Goal: Find specific page/section: Find specific page/section

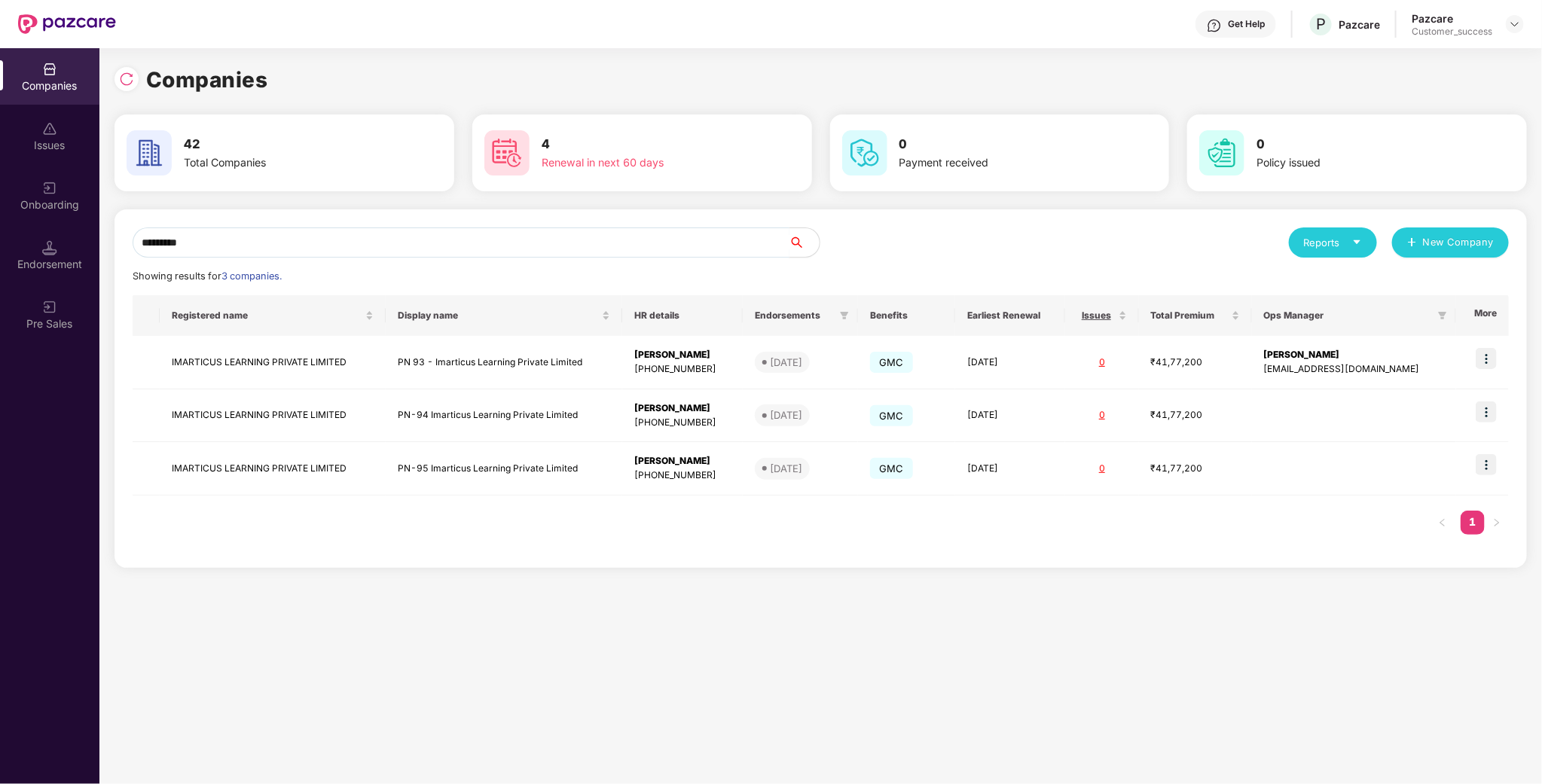
click at [312, 234] on input "*********" at bounding box center [461, 243] width 657 height 30
click at [1488, 364] on img at bounding box center [1487, 359] width 21 height 21
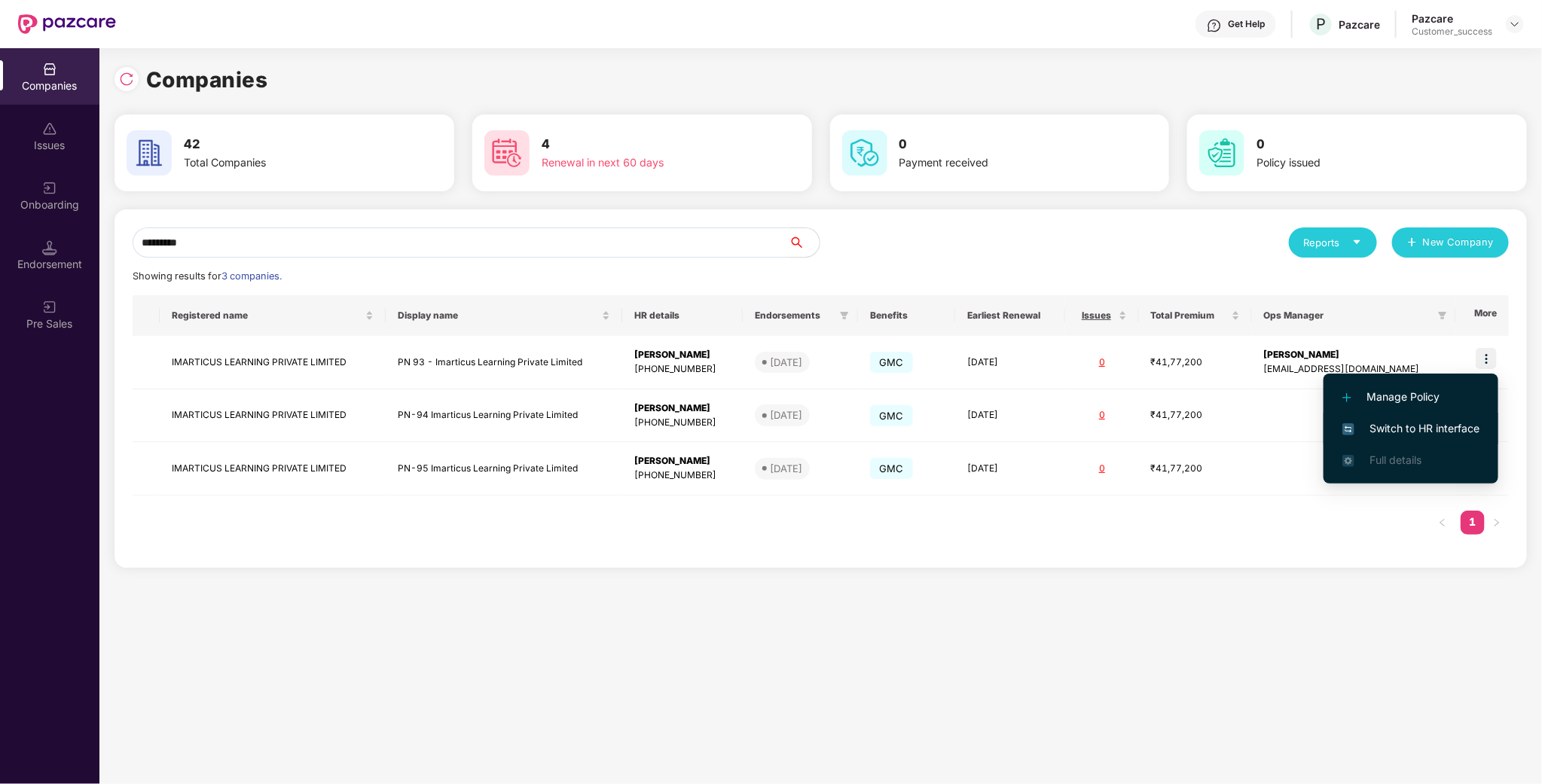
click at [1424, 425] on span "Switch to HR interface" at bounding box center [1411, 429] width 137 height 16
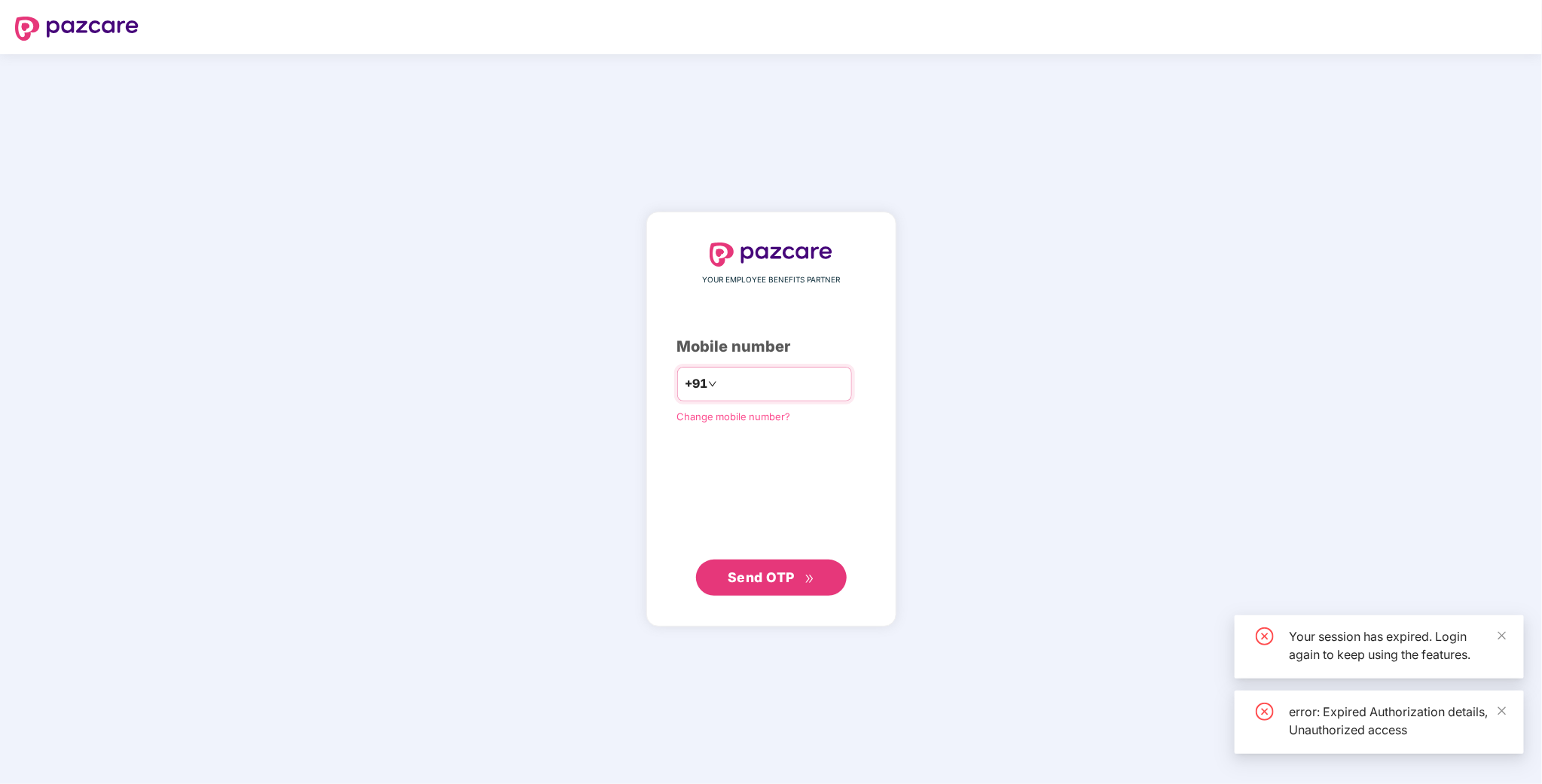
click at [799, 385] on input "number" at bounding box center [782, 383] width 123 height 24
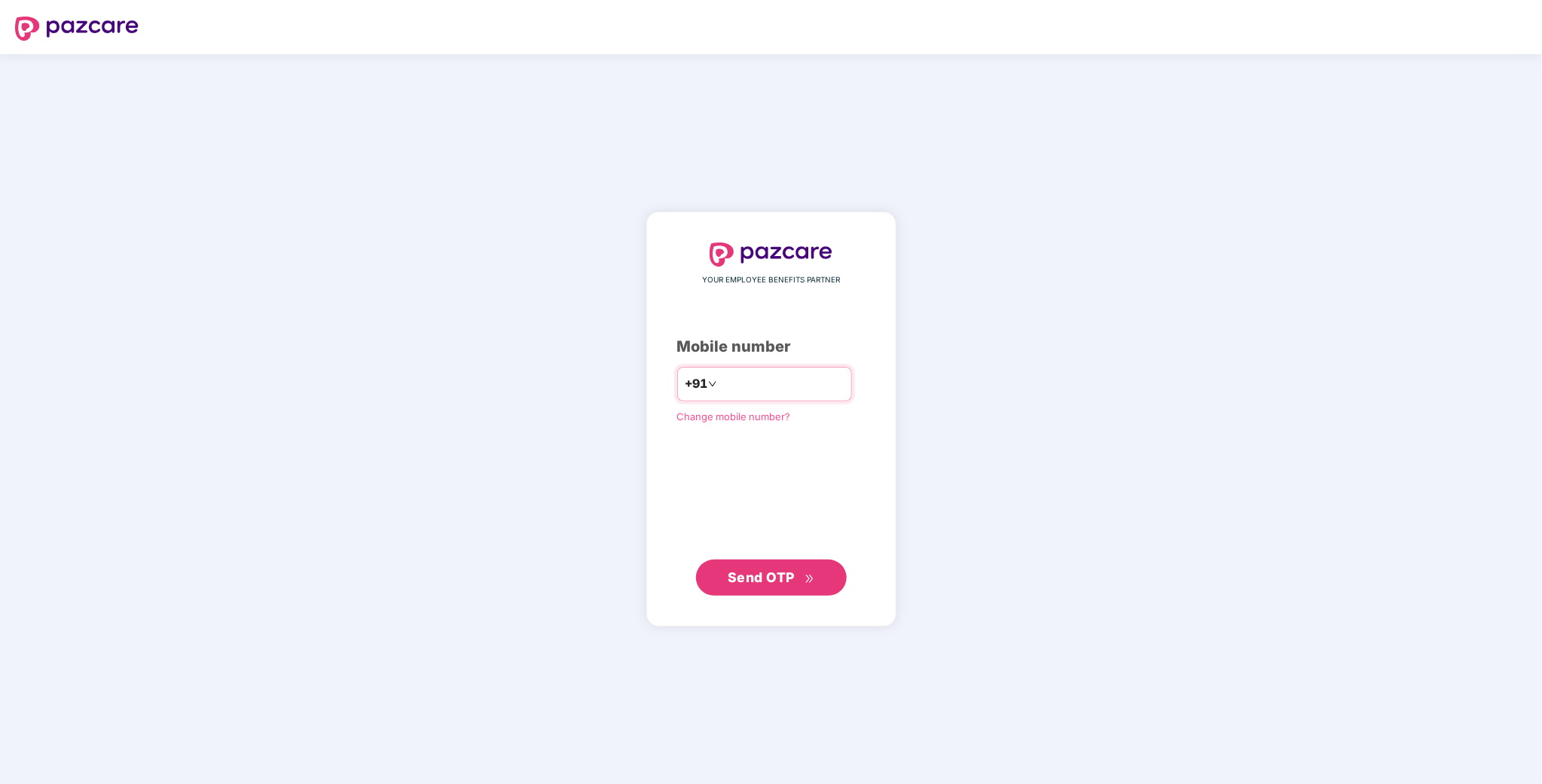
click at [754, 384] on input "number" at bounding box center [782, 383] width 123 height 24
type input "**********"
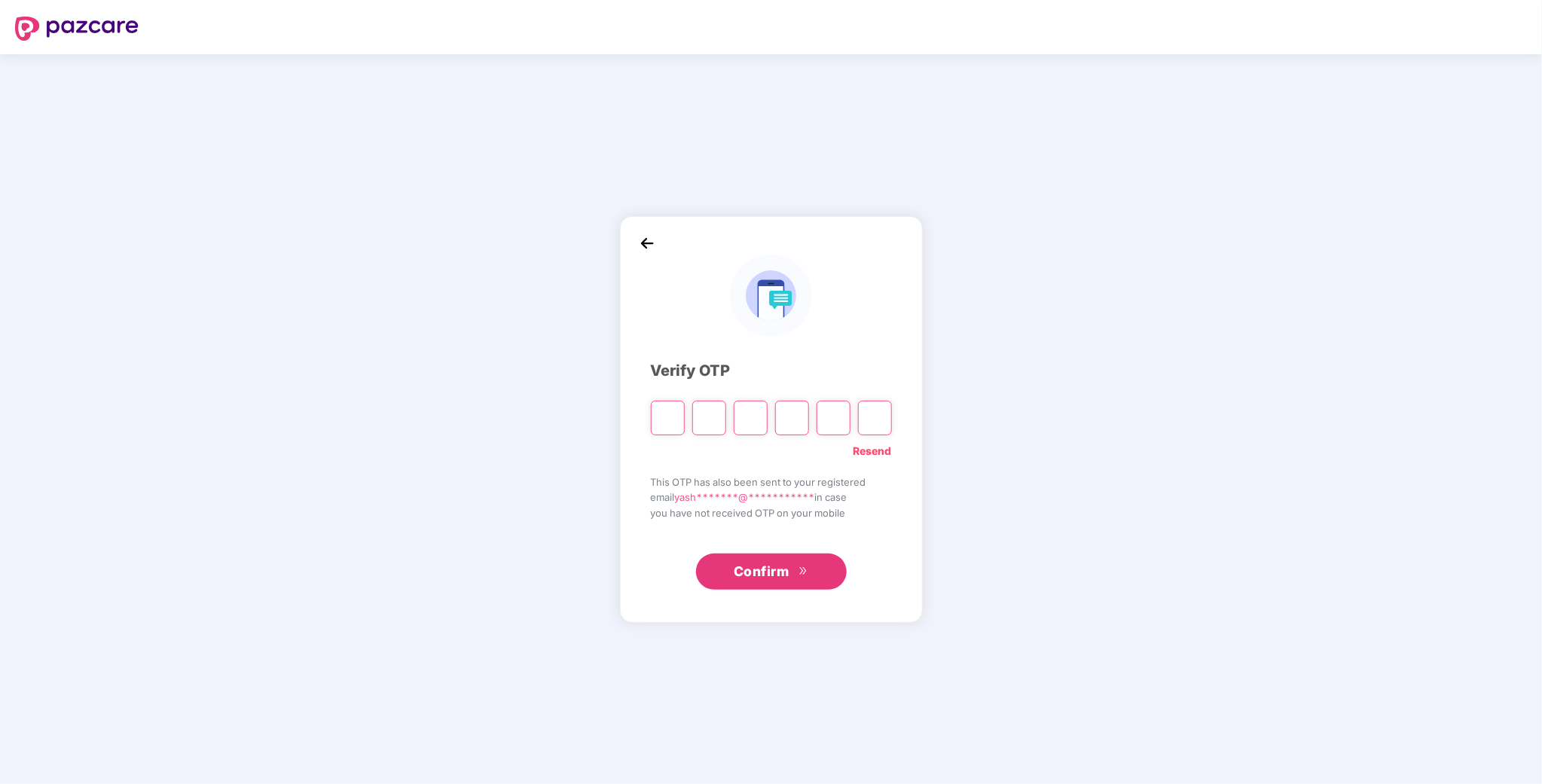
type input "*"
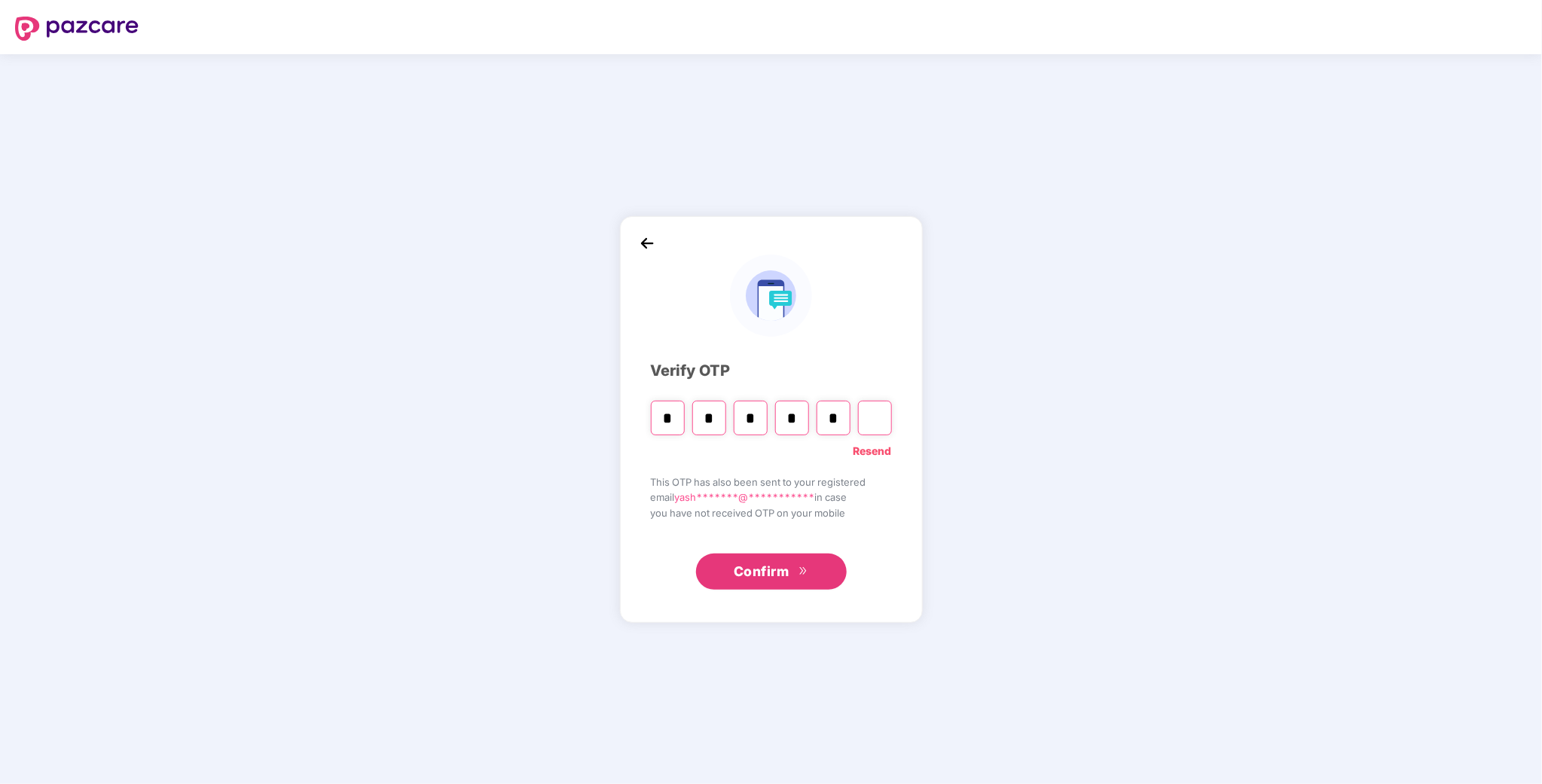
type input "*"
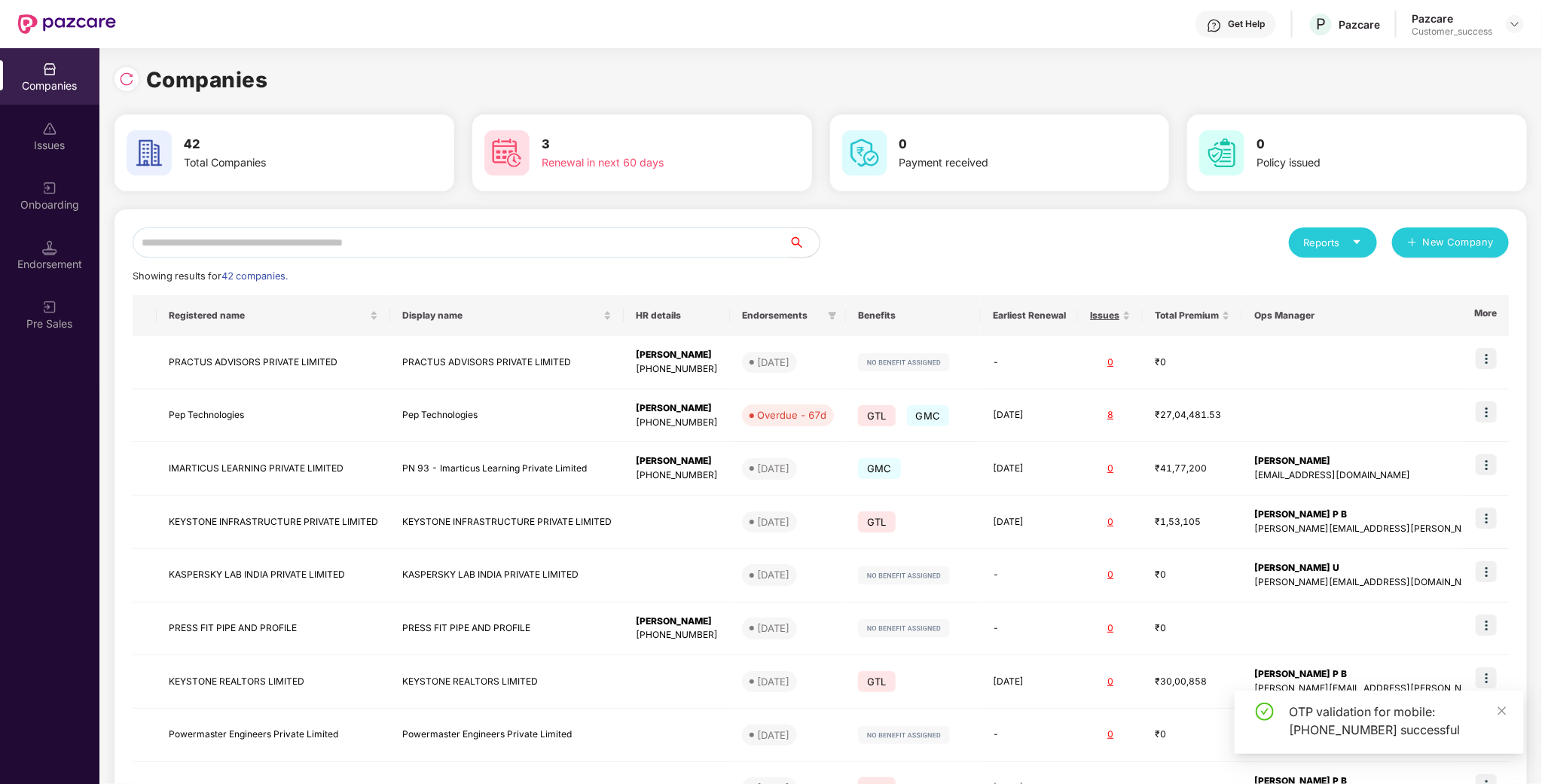
click at [353, 249] on input "text" at bounding box center [461, 243] width 657 height 30
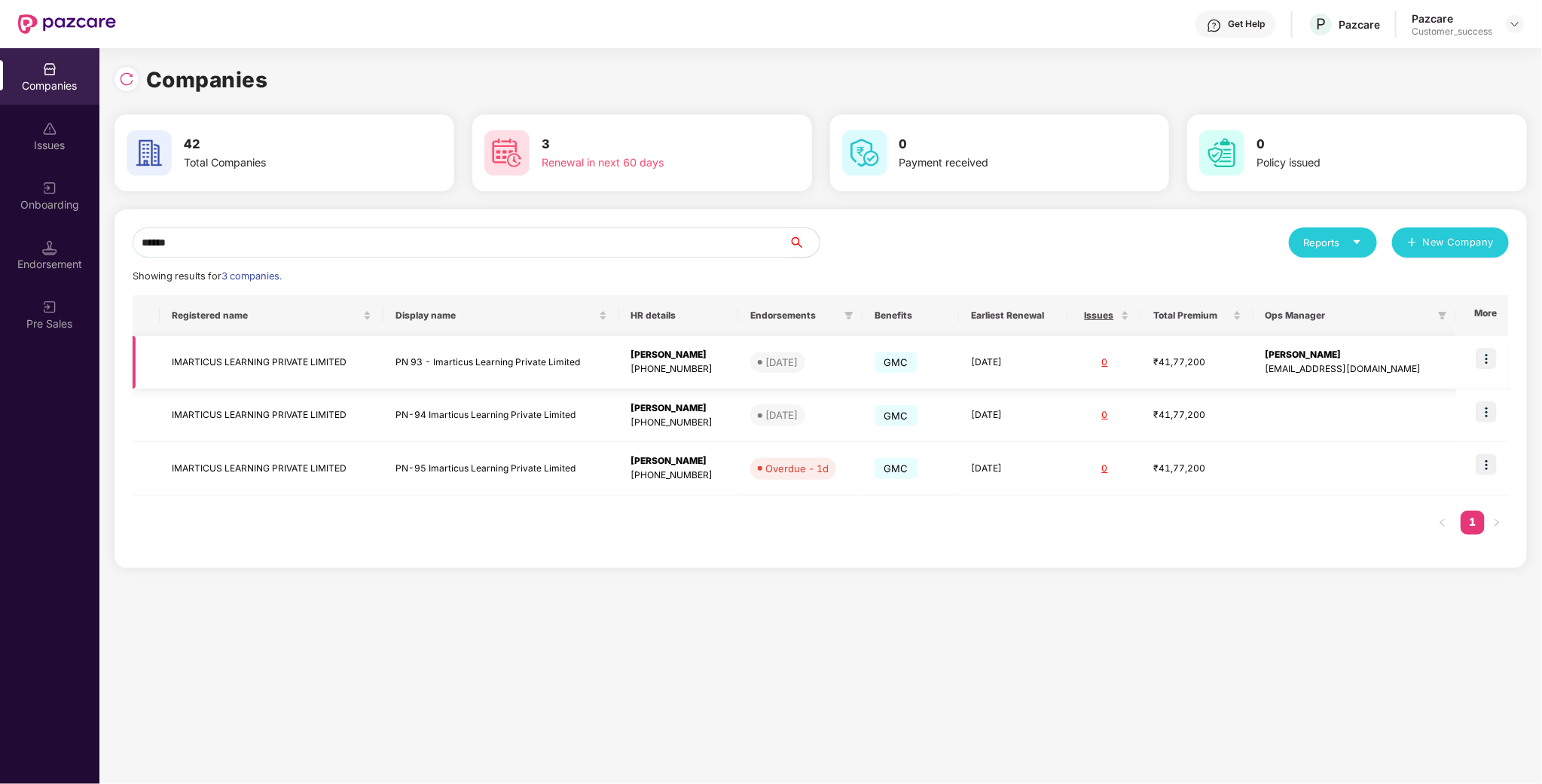
type input "******"
click at [1494, 360] on img at bounding box center [1487, 359] width 21 height 21
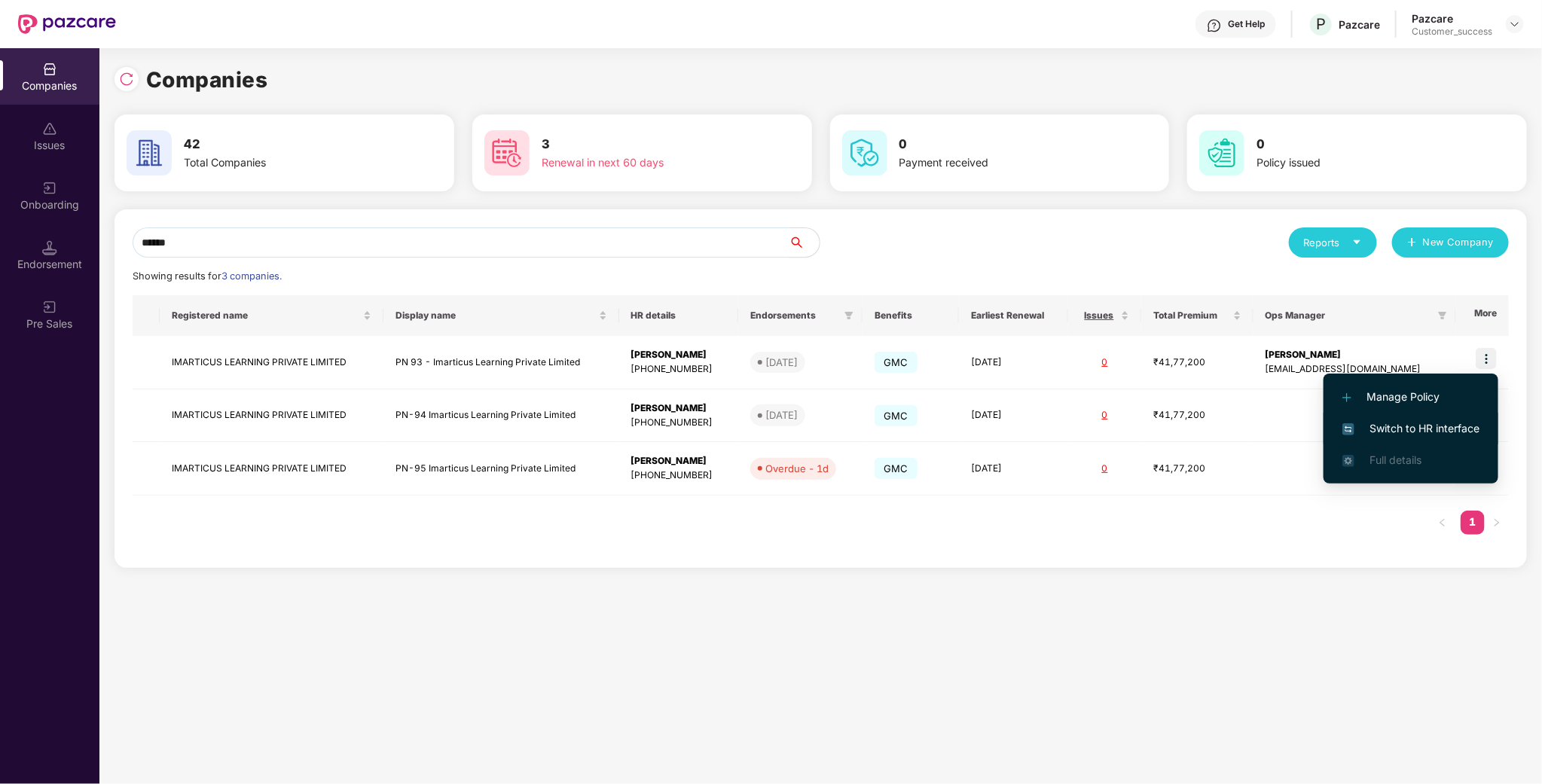
click at [1433, 430] on span "Switch to HR interface" at bounding box center [1411, 429] width 137 height 16
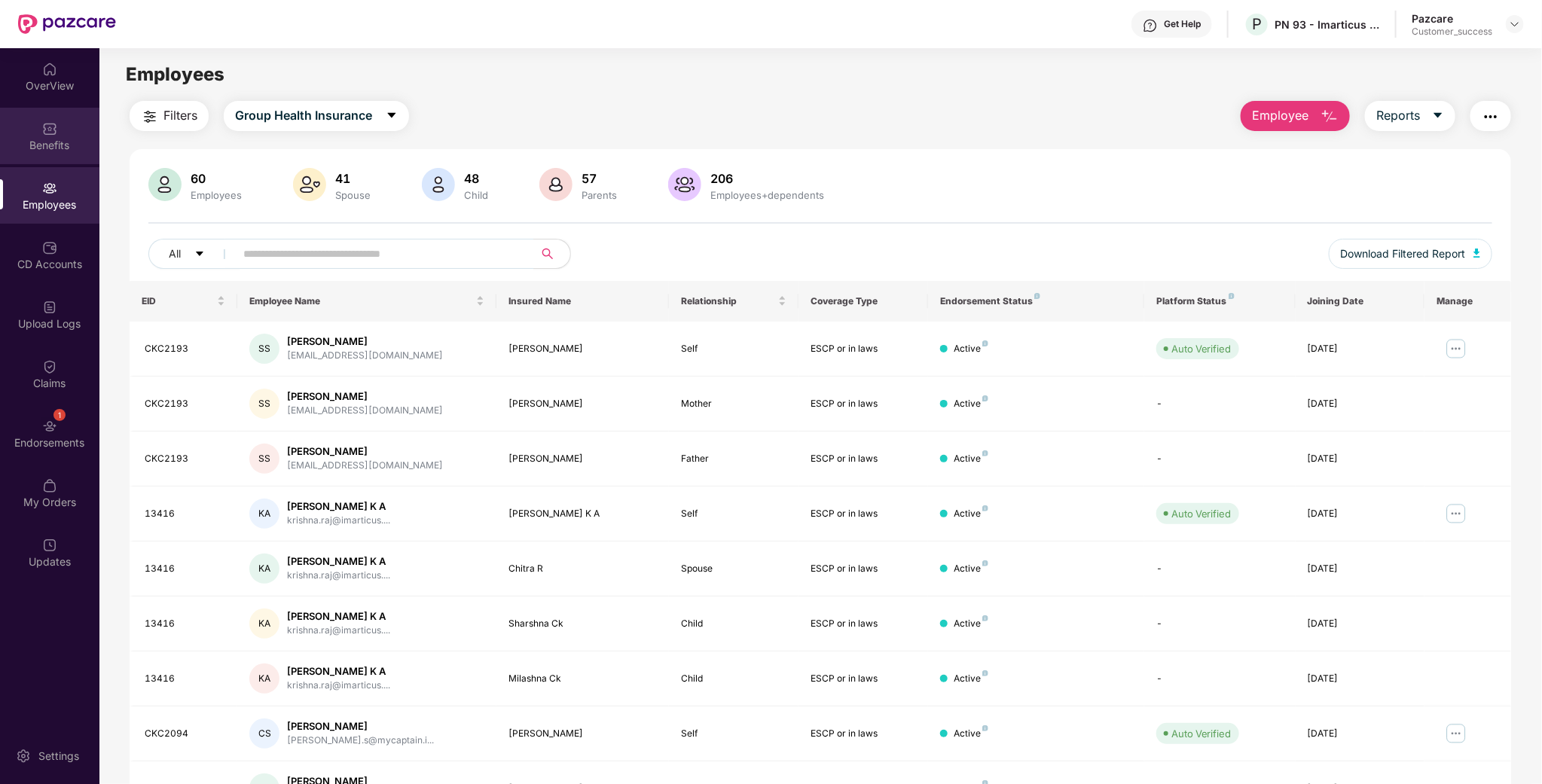
click at [67, 141] on div "Benefits" at bounding box center [49, 146] width 100 height 15
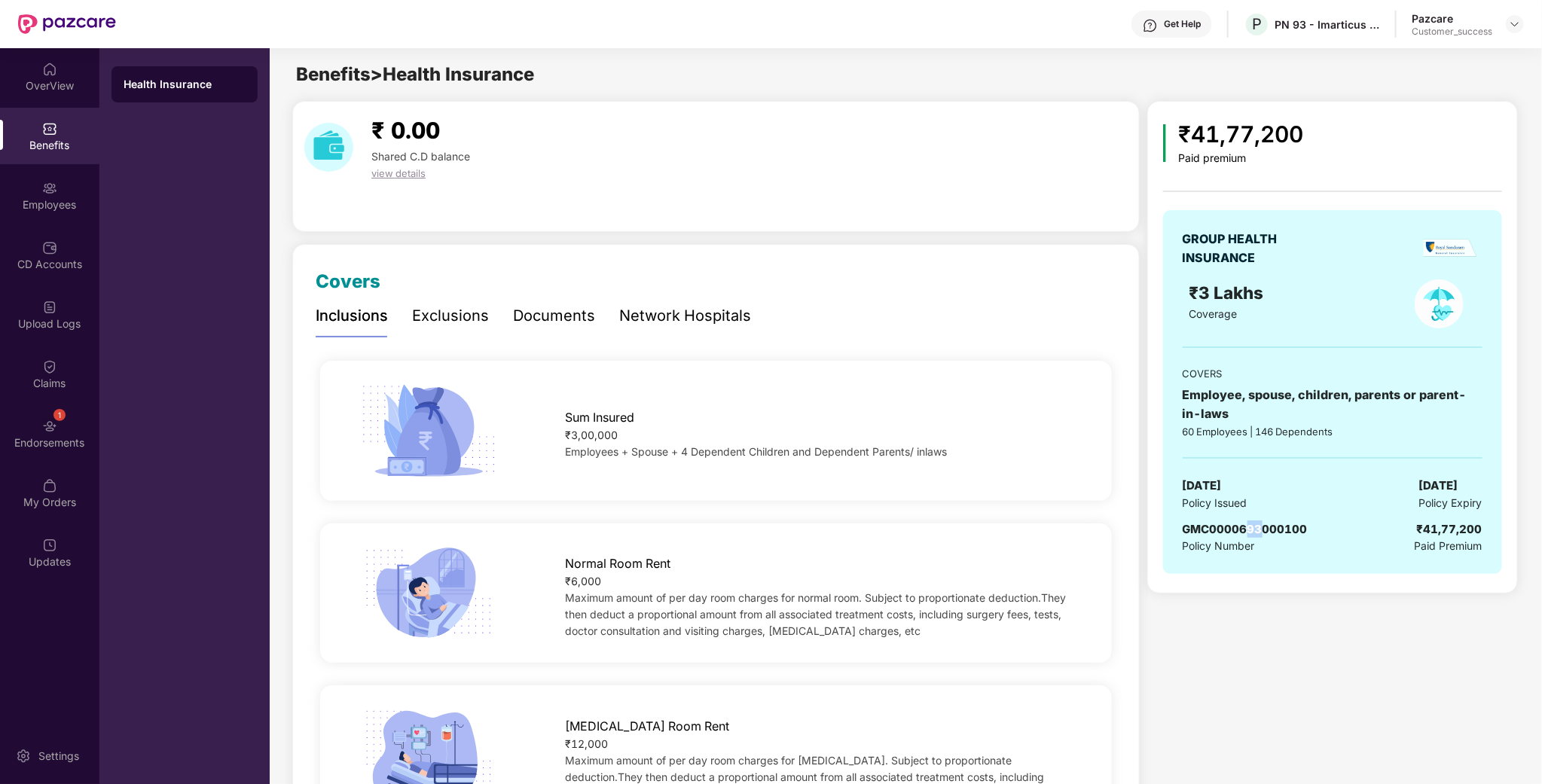
drag, startPoint x: 1250, startPoint y: 527, endPoint x: 1264, endPoint y: 527, distance: 14.0
click at [1264, 527] on span "GMC0000693000100" at bounding box center [1246, 529] width 125 height 14
click at [1268, 542] on div "Policy Number" at bounding box center [1246, 546] width 125 height 16
drag, startPoint x: 1243, startPoint y: 530, endPoint x: 1268, endPoint y: 534, distance: 25.3
click at [1268, 534] on span "GMC0000693000100" at bounding box center [1246, 529] width 125 height 14
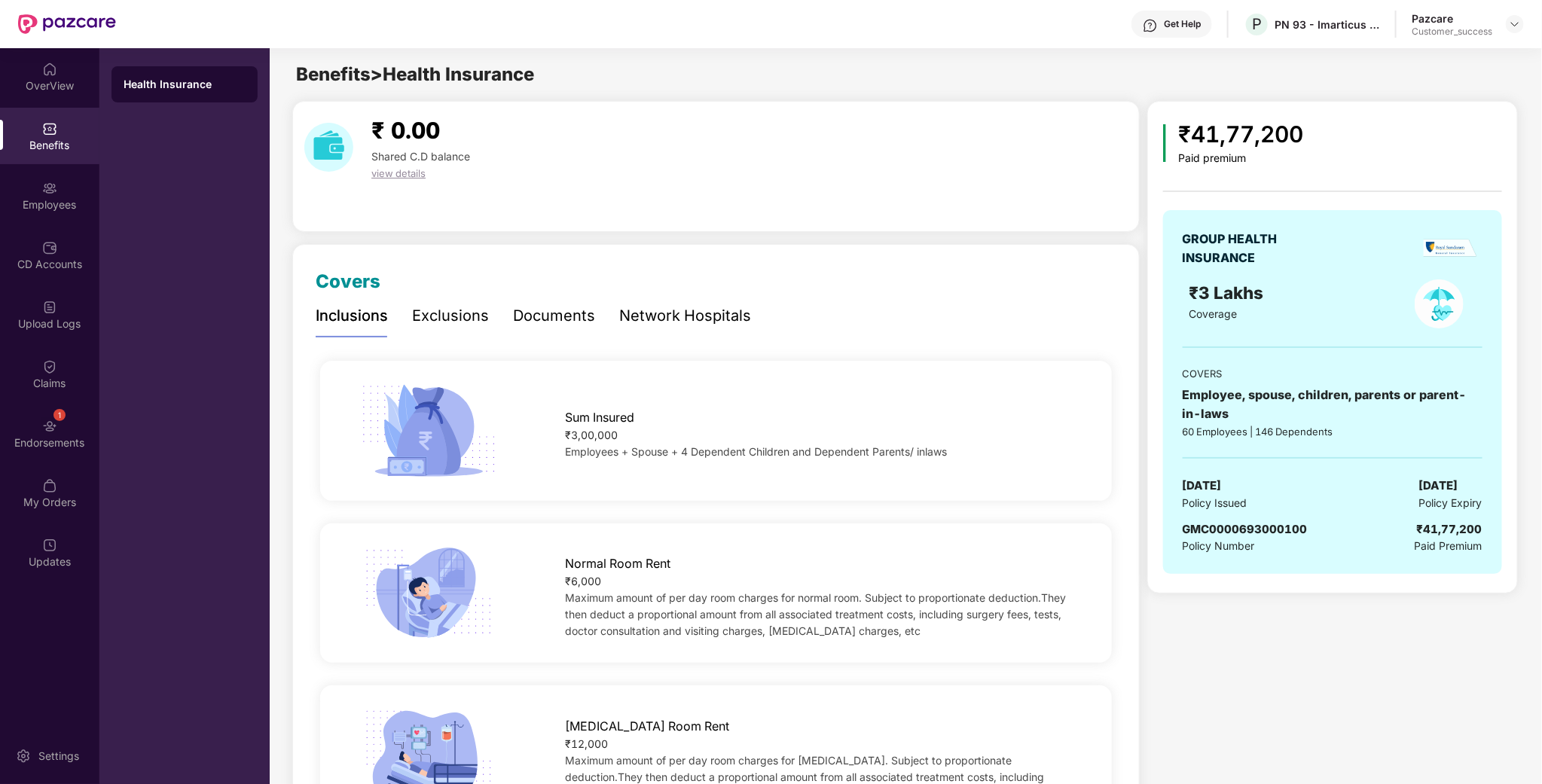
click at [1287, 588] on div "GROUP HEALTH INSURANCE ₹3 Lakhs Coverage COVERS Employee, spouse, children, par…" at bounding box center [1333, 399] width 339 height 379
click at [1280, 549] on div "Policy Number" at bounding box center [1246, 546] width 125 height 16
drag, startPoint x: 1250, startPoint y: 534, endPoint x: 1411, endPoint y: 442, distance: 185.4
click at [1264, 536] on span "GMC0000693000100" at bounding box center [1246, 529] width 125 height 14
click at [1520, 22] on img at bounding box center [1515, 24] width 12 height 12
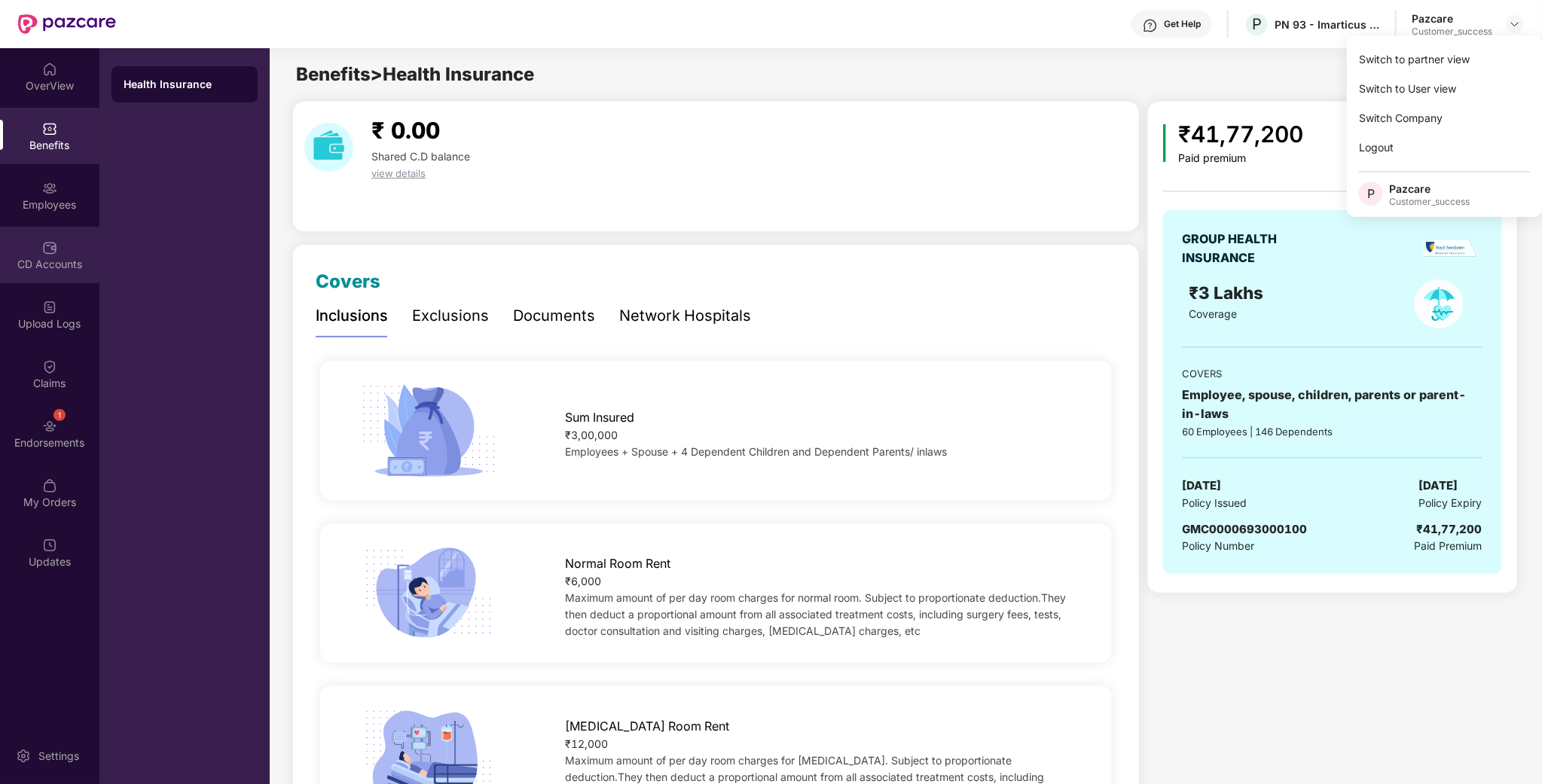
click at [63, 260] on div "CD Accounts" at bounding box center [49, 264] width 100 height 15
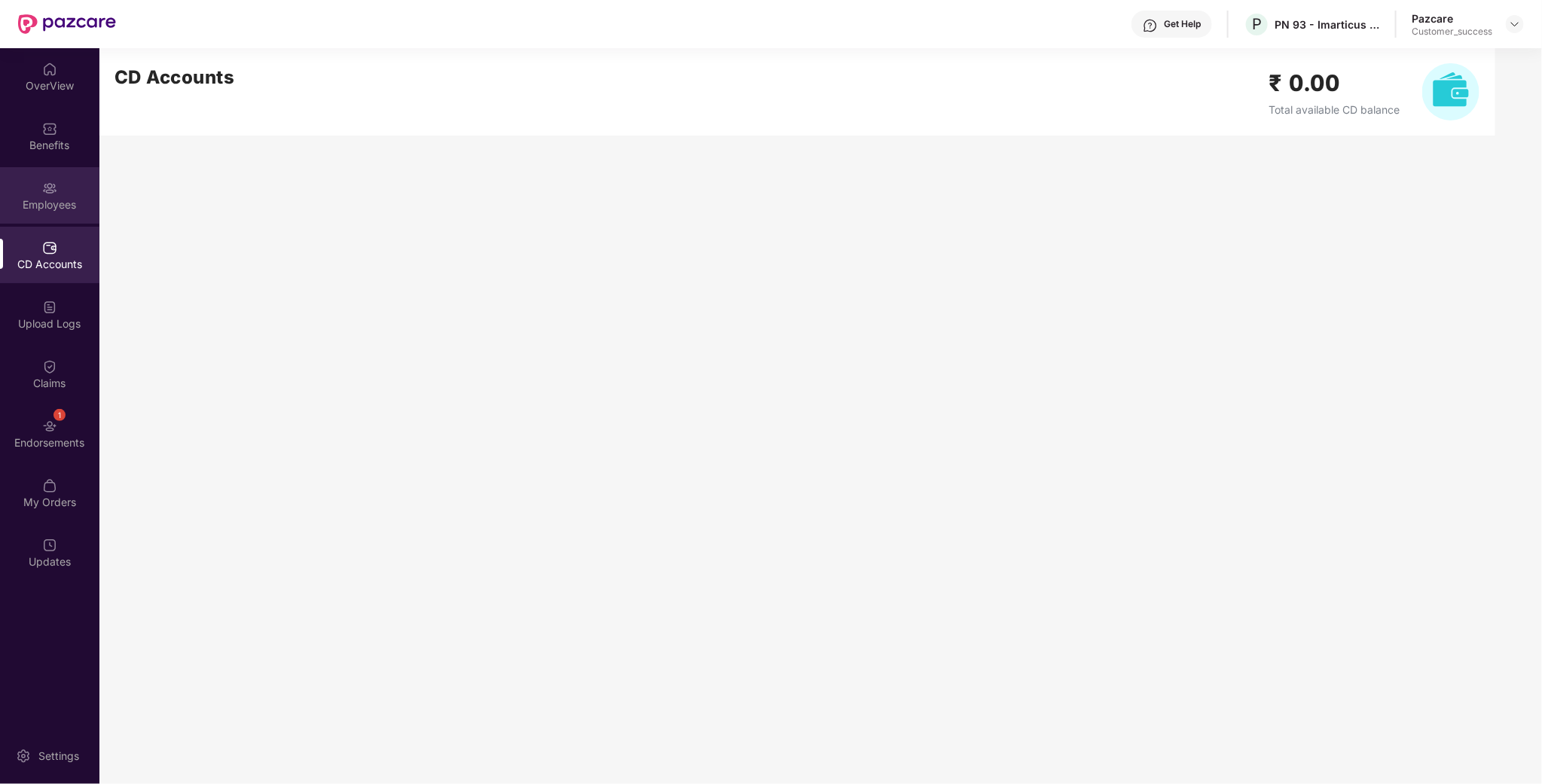
click at [58, 211] on div "Employees" at bounding box center [49, 205] width 100 height 15
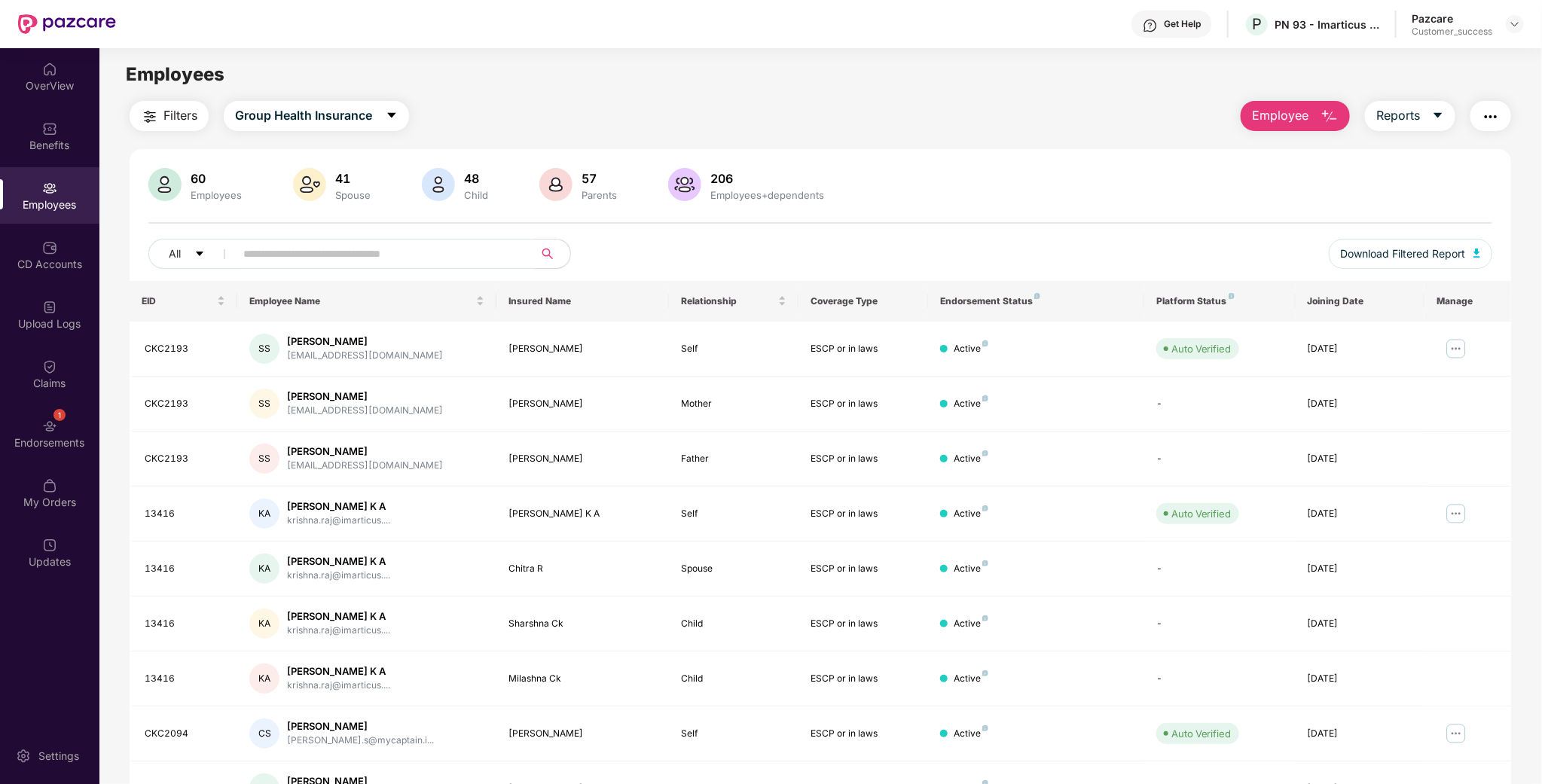
click at [247, 257] on input "text" at bounding box center [379, 253] width 271 height 22
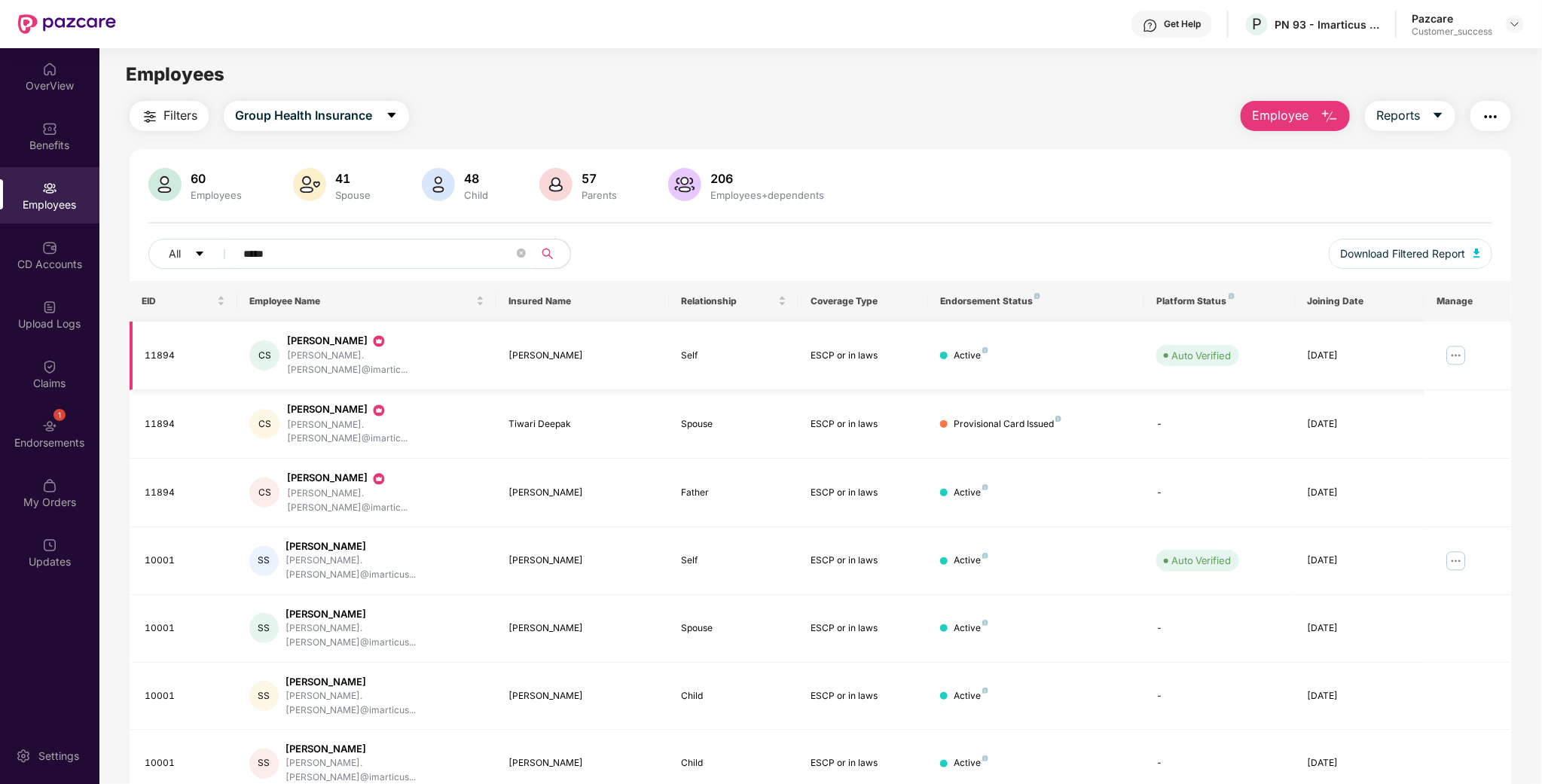
type input "*****"
click at [1449, 348] on img at bounding box center [1456, 355] width 24 height 24
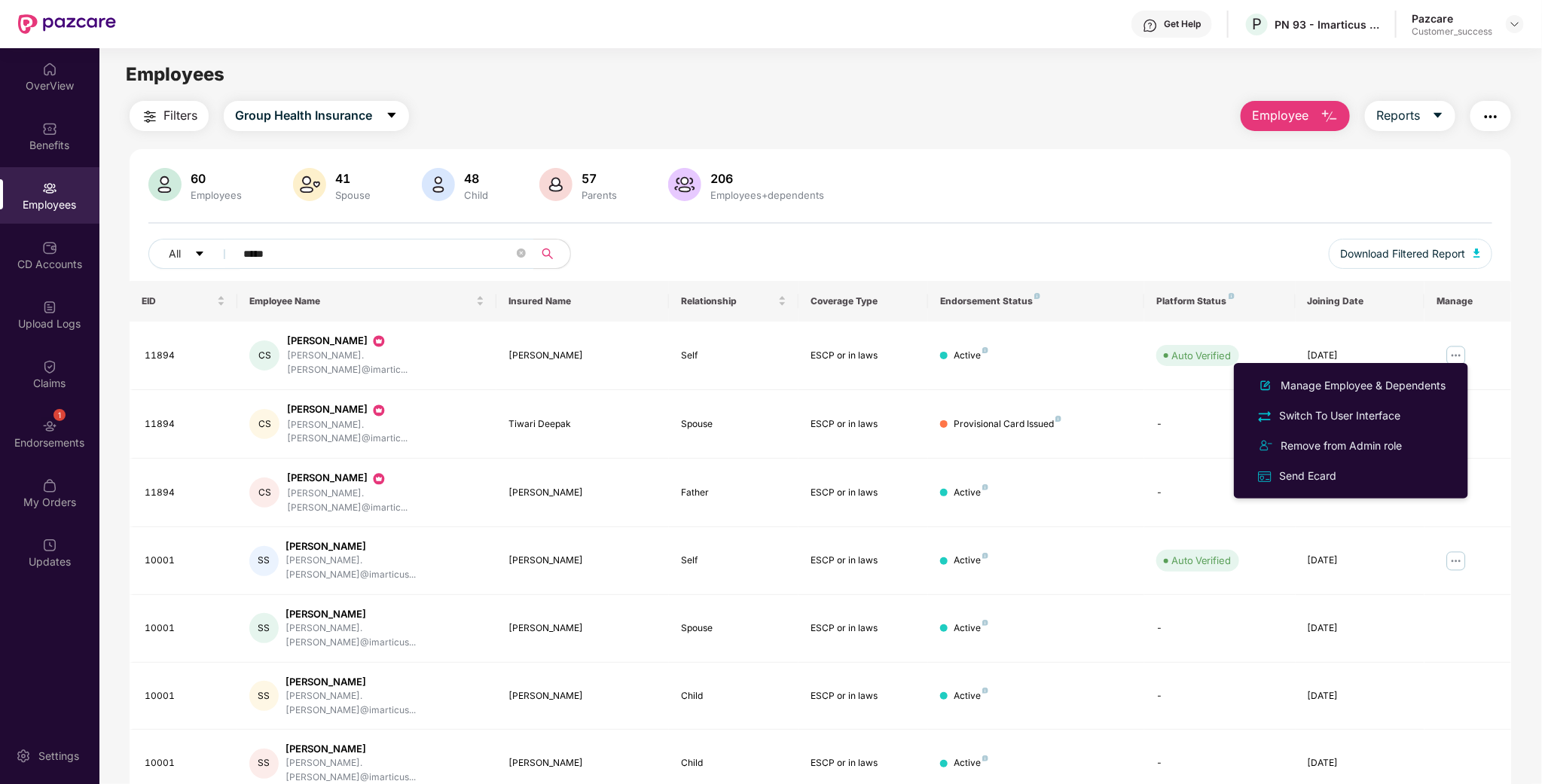
click at [1093, 261] on div "All ***** Download Filtered Report" at bounding box center [820, 259] width 1344 height 42
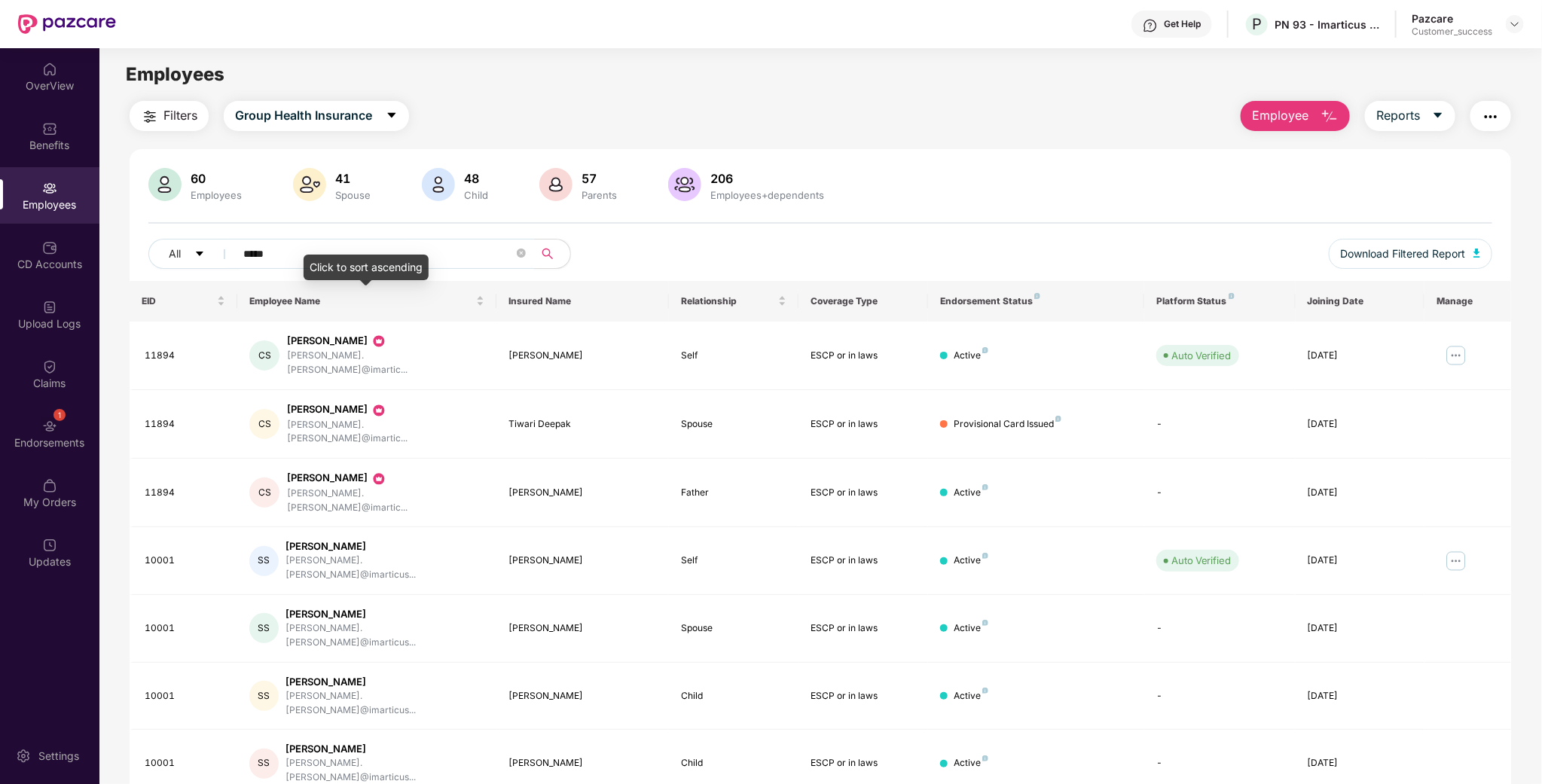
click at [326, 253] on input "*****" at bounding box center [379, 253] width 271 height 22
click at [1512, 26] on img at bounding box center [1515, 24] width 12 height 12
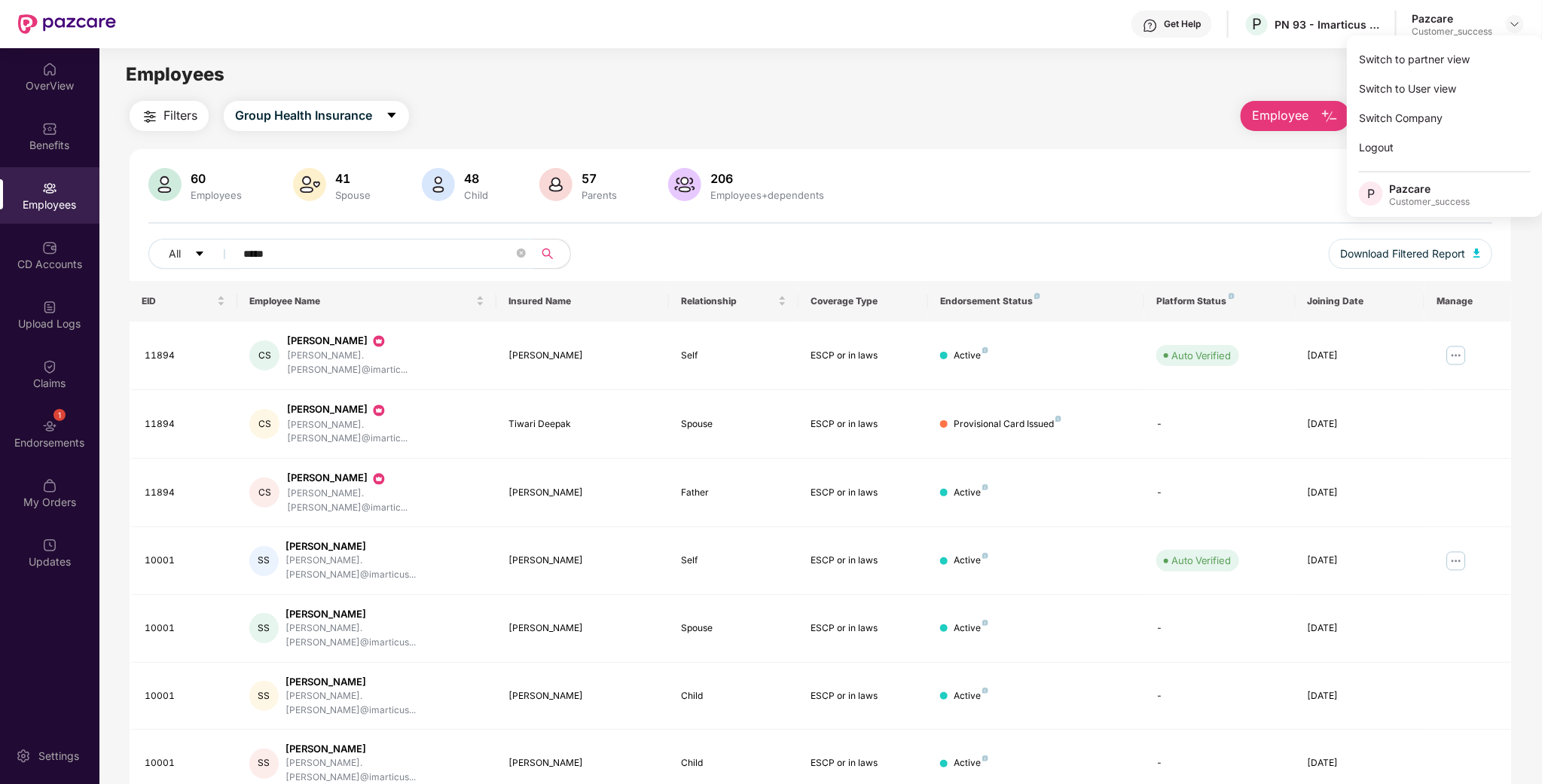
click at [984, 113] on div "Filters Group Health Insurance Employee Reports" at bounding box center [820, 116] width 1382 height 30
click at [67, 186] on div "Employees" at bounding box center [49, 195] width 100 height 57
click at [1506, 23] on div at bounding box center [1515, 24] width 18 height 18
click at [1433, 79] on div "Switch to User view" at bounding box center [1445, 89] width 196 height 30
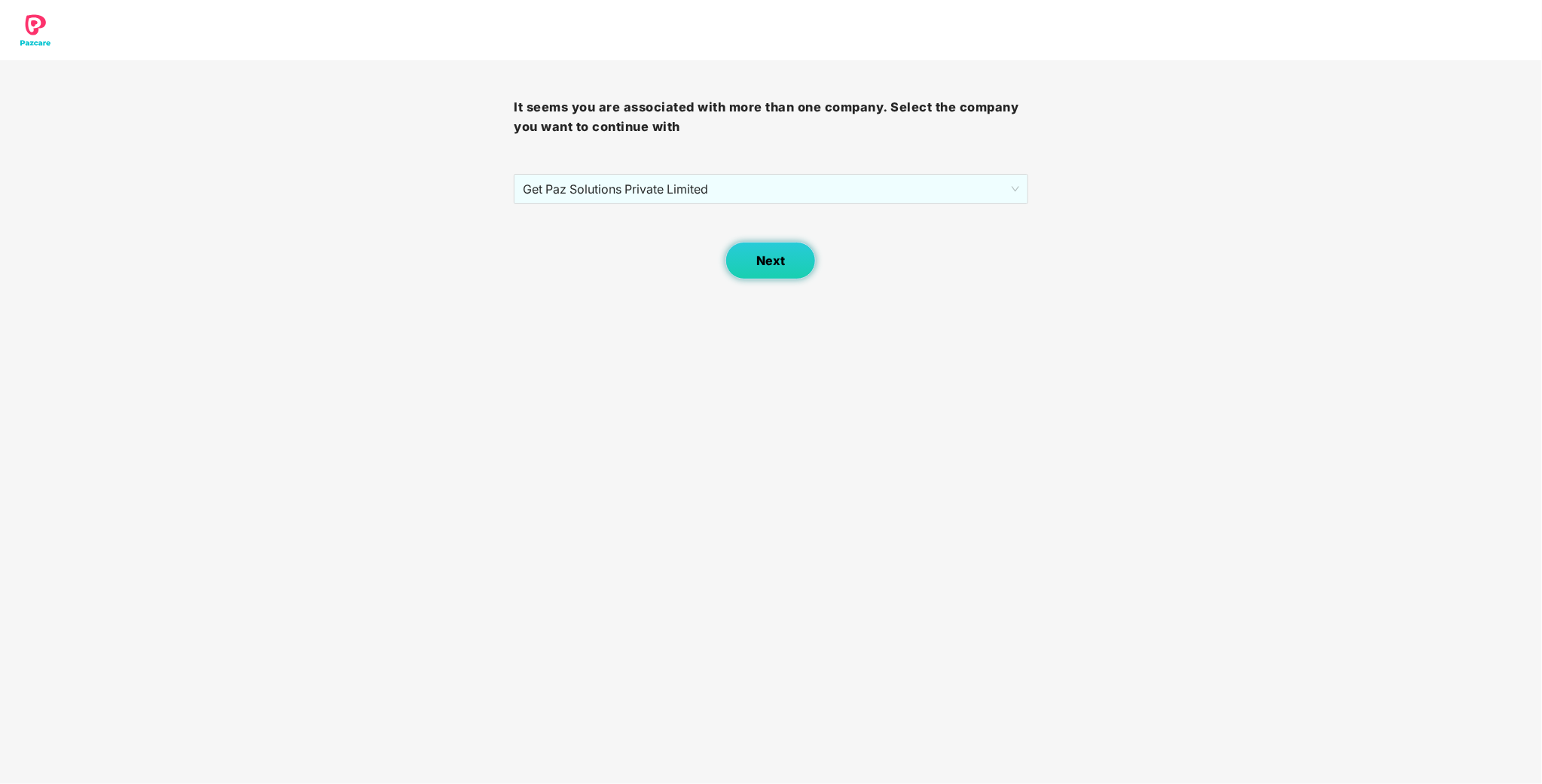
click at [764, 254] on span "Next" at bounding box center [770, 261] width 29 height 14
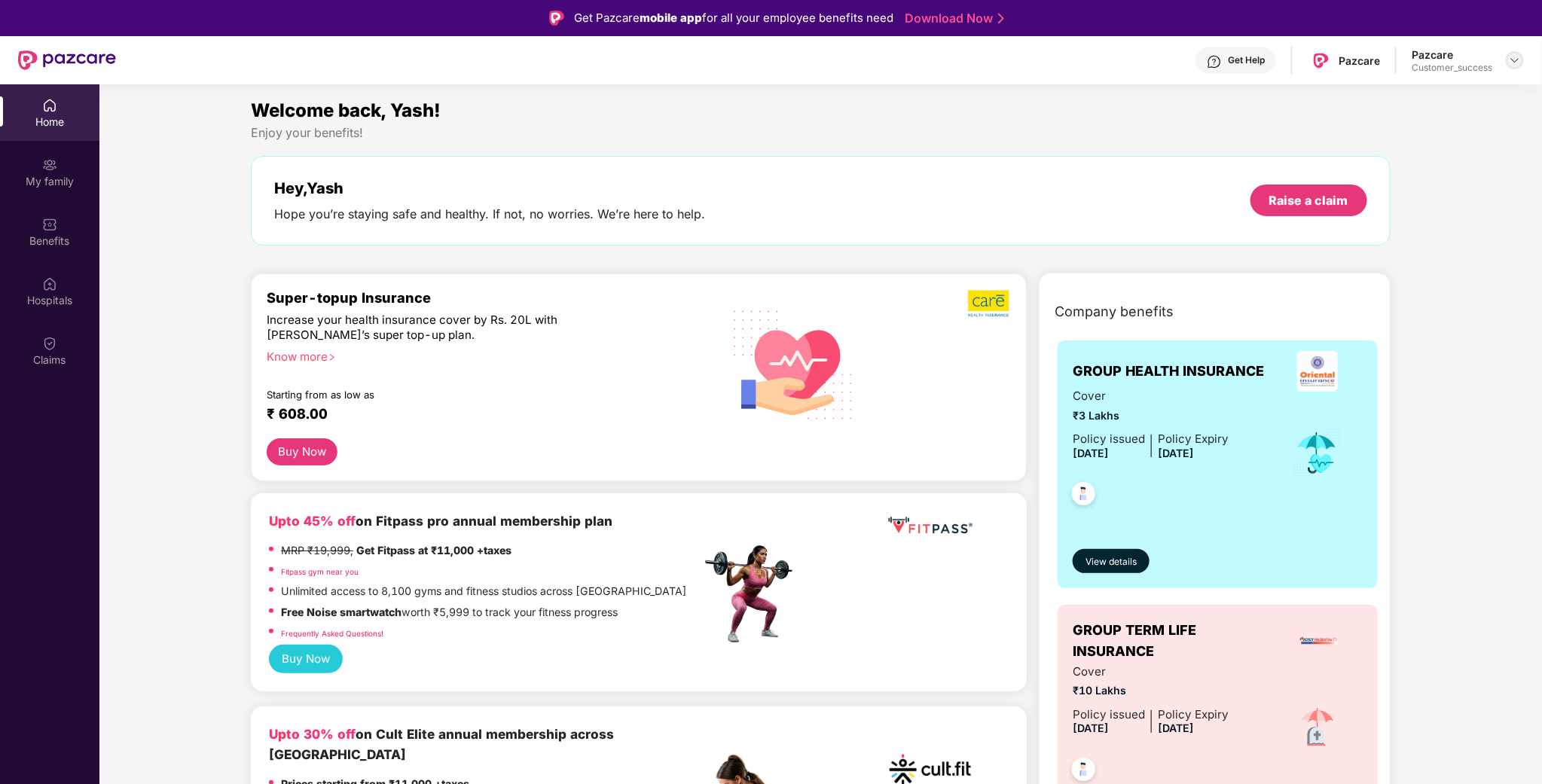
click at [1515, 62] on img at bounding box center [1515, 60] width 12 height 12
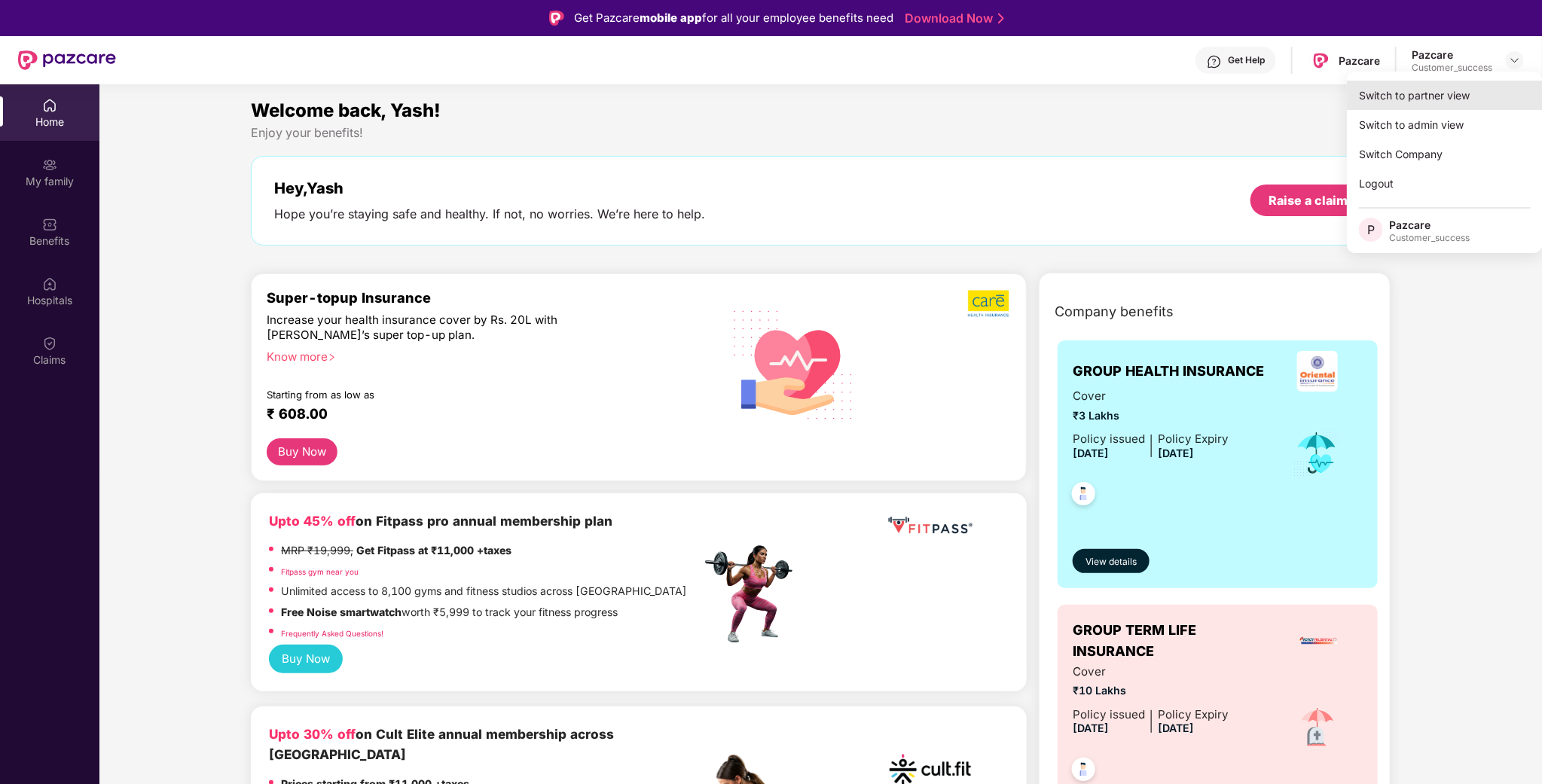
click at [1479, 93] on div "Switch to partner view" at bounding box center [1445, 95] width 196 height 30
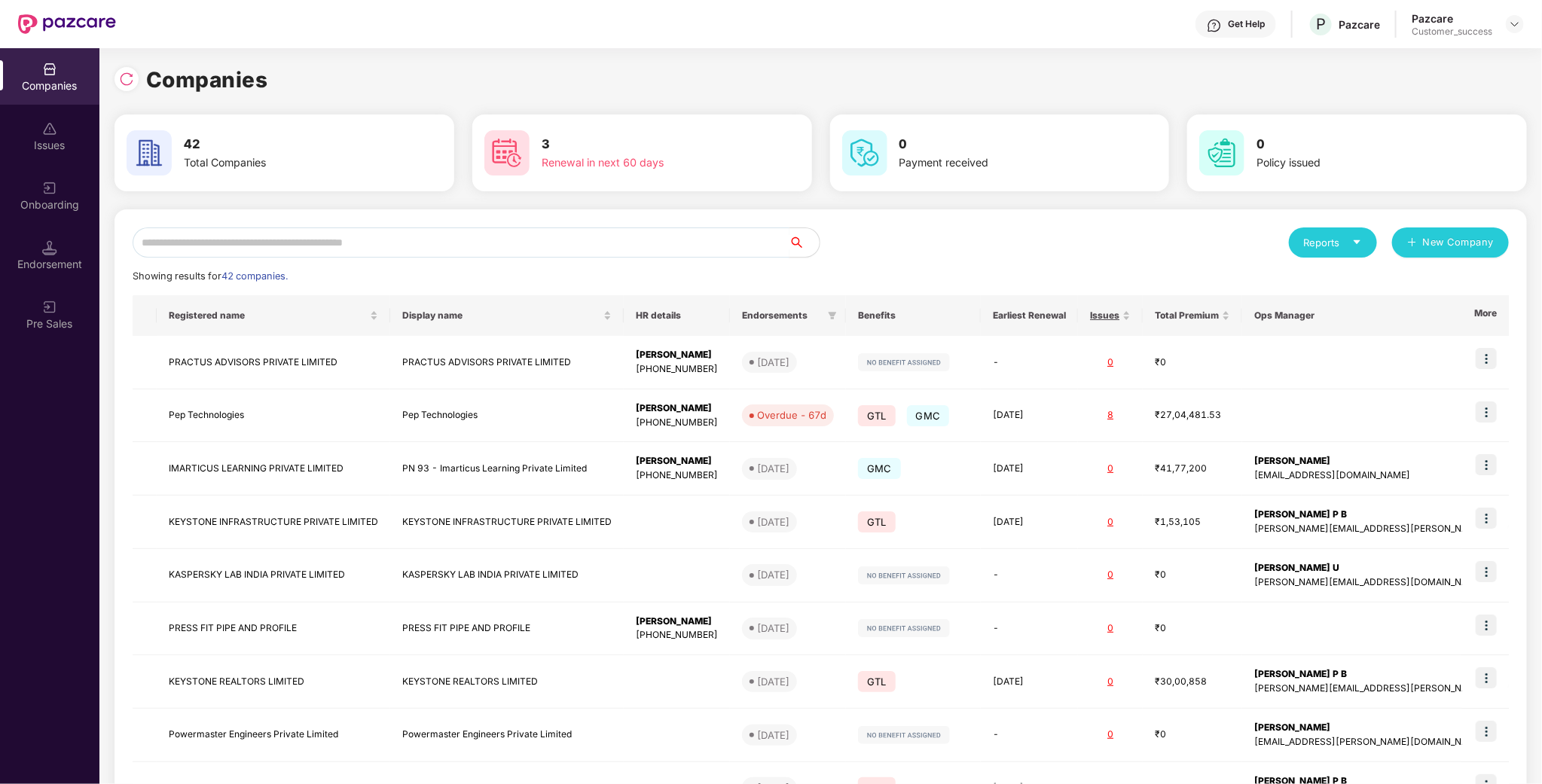
click at [283, 245] on input "text" at bounding box center [461, 243] width 657 height 30
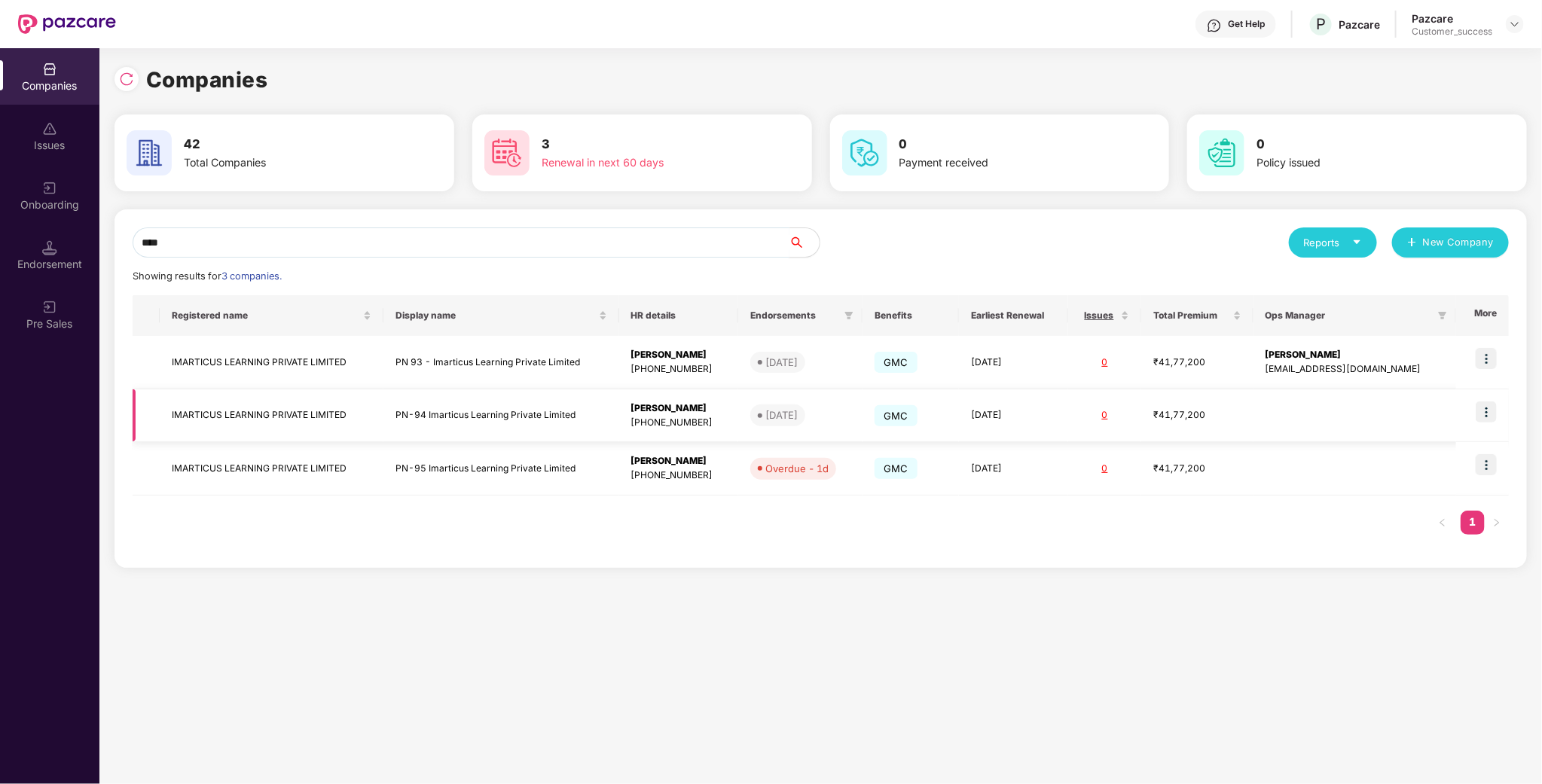
type input "****"
click at [1484, 410] on img at bounding box center [1487, 412] width 21 height 21
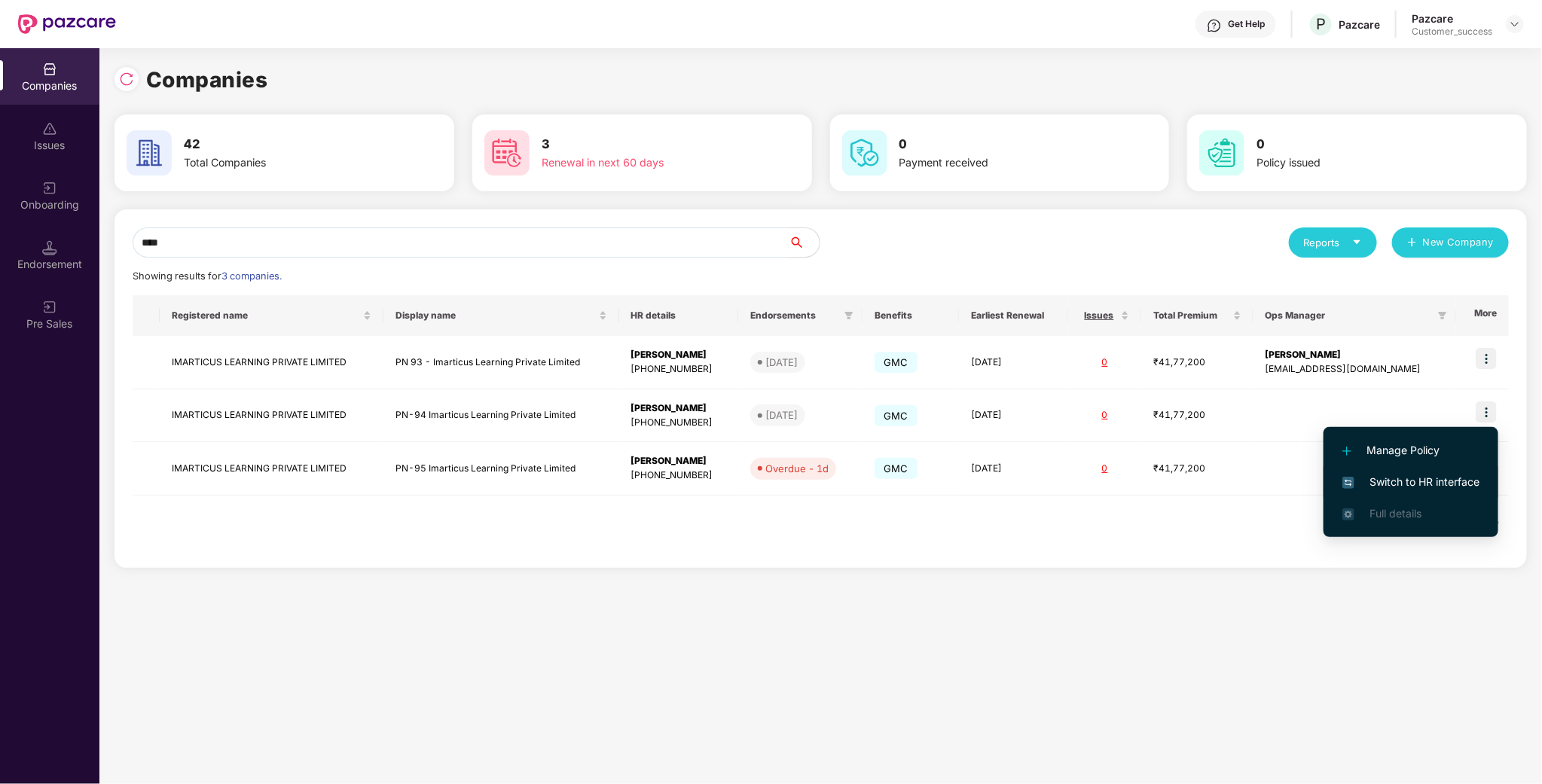
click at [1432, 477] on span "Switch to HR interface" at bounding box center [1411, 482] width 137 height 16
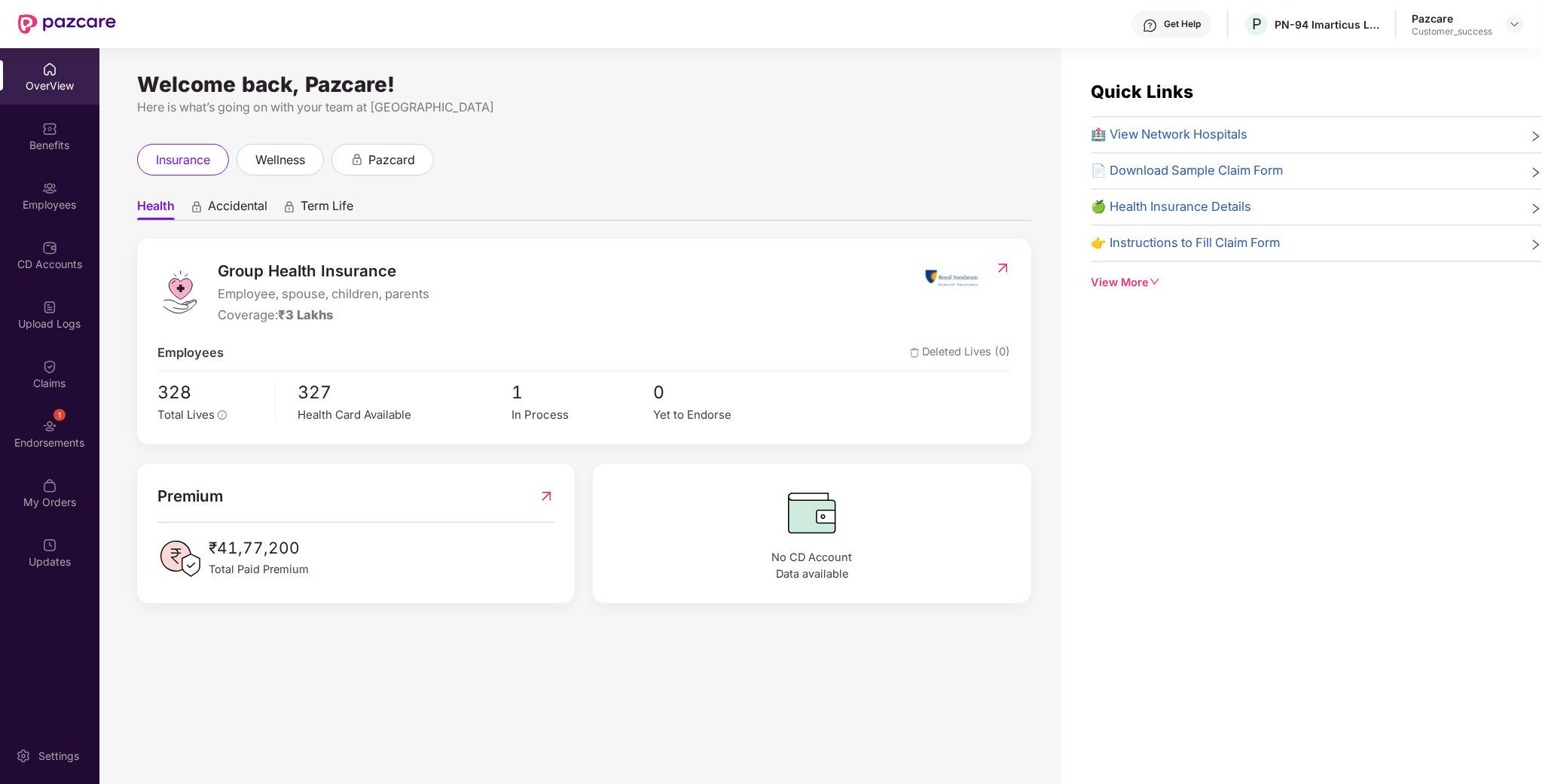
click at [45, 216] on div "Employees" at bounding box center [49, 195] width 100 height 57
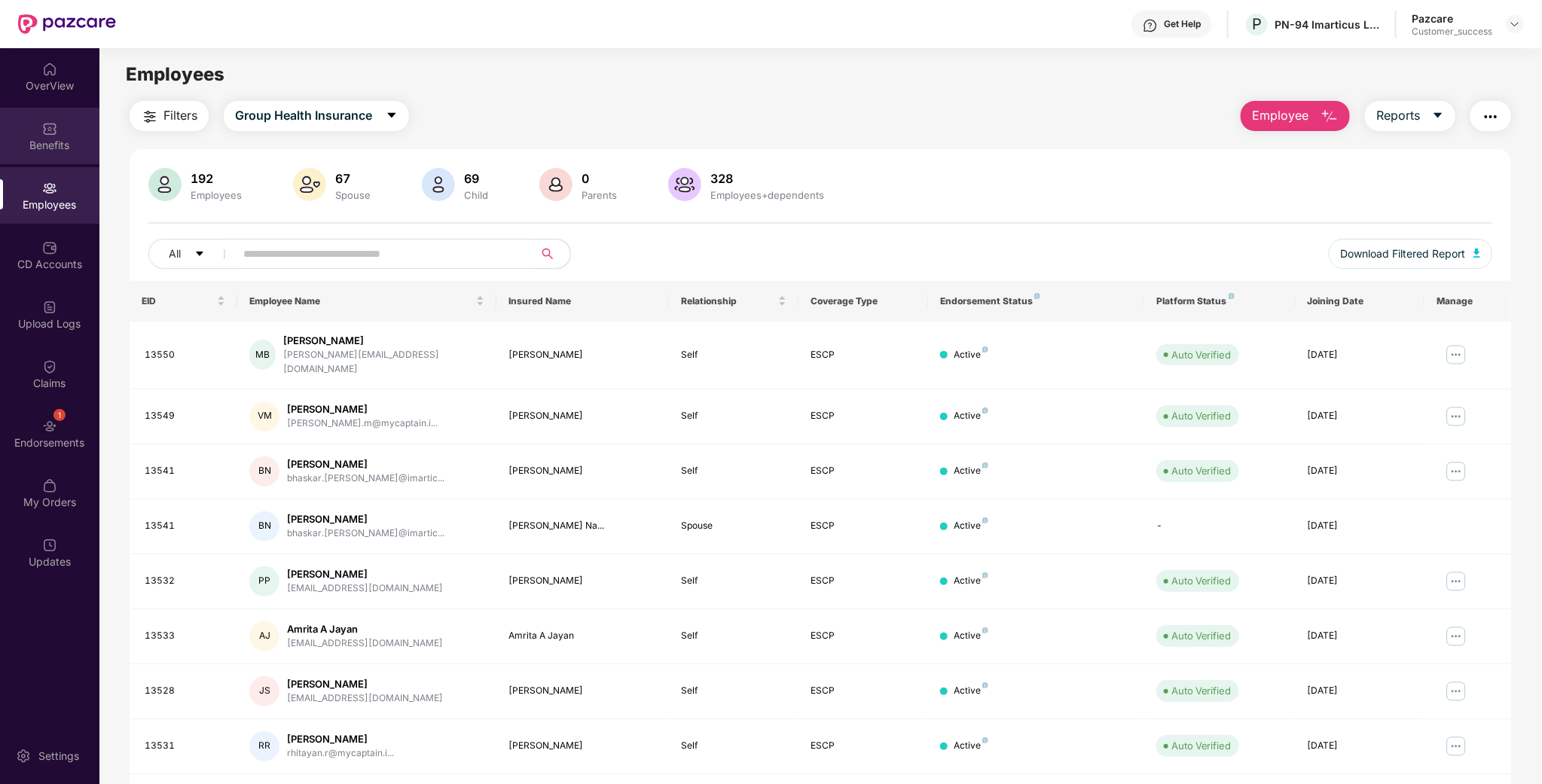
click at [57, 151] on div "Benefits" at bounding box center [49, 146] width 100 height 15
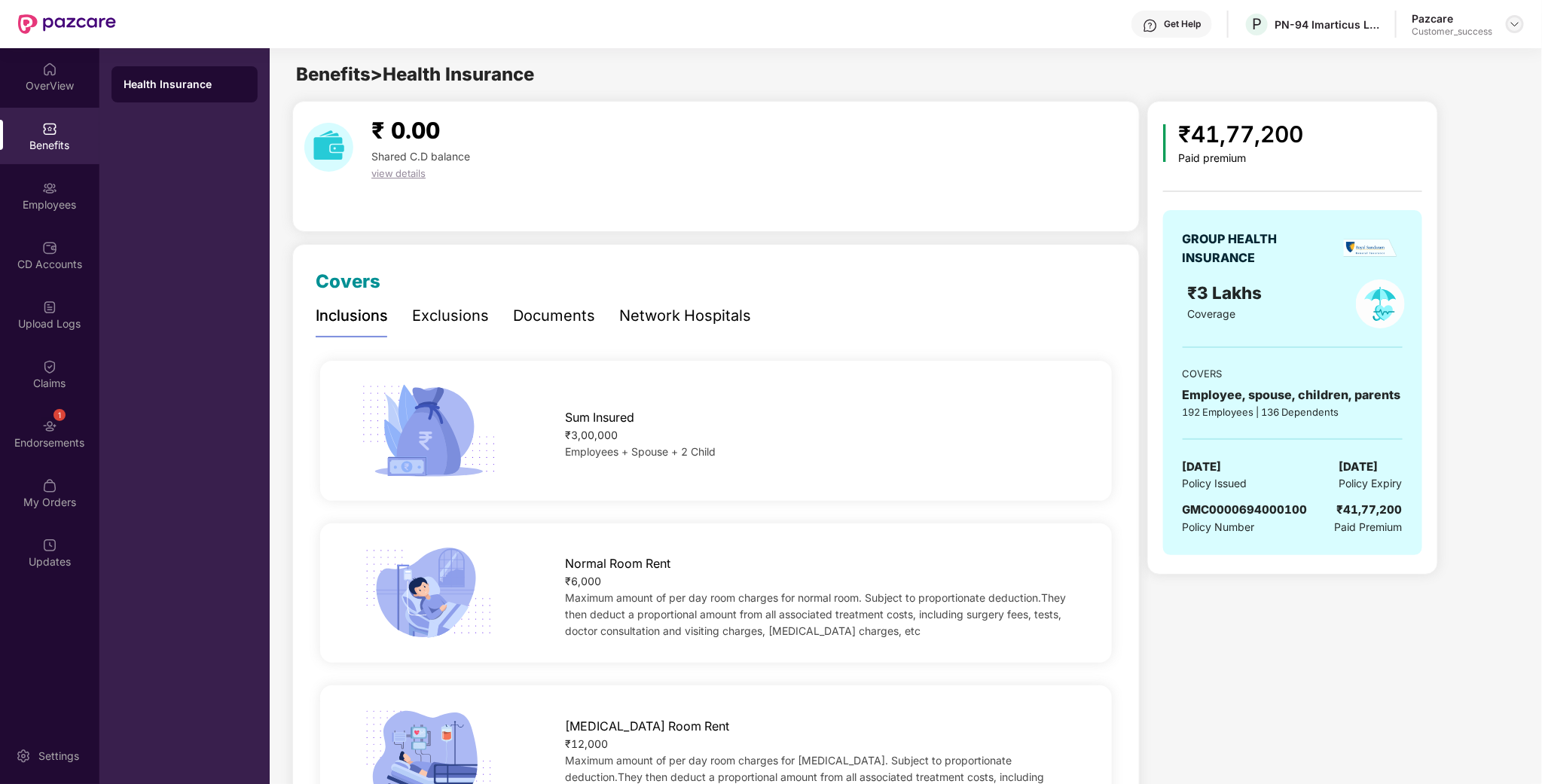
click at [1521, 21] on img at bounding box center [1515, 24] width 12 height 12
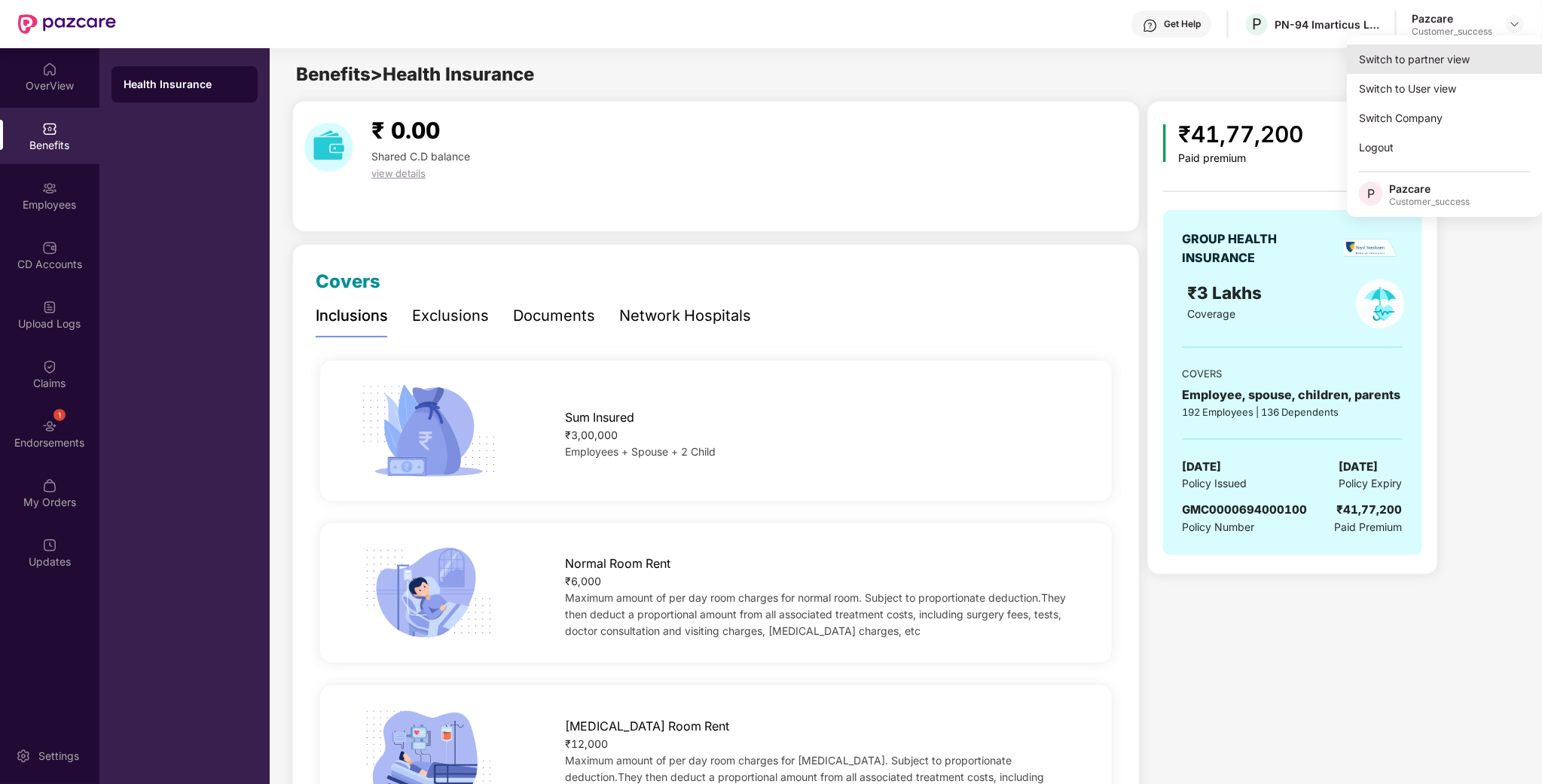
click at [1463, 61] on div "Switch to partner view" at bounding box center [1445, 59] width 196 height 30
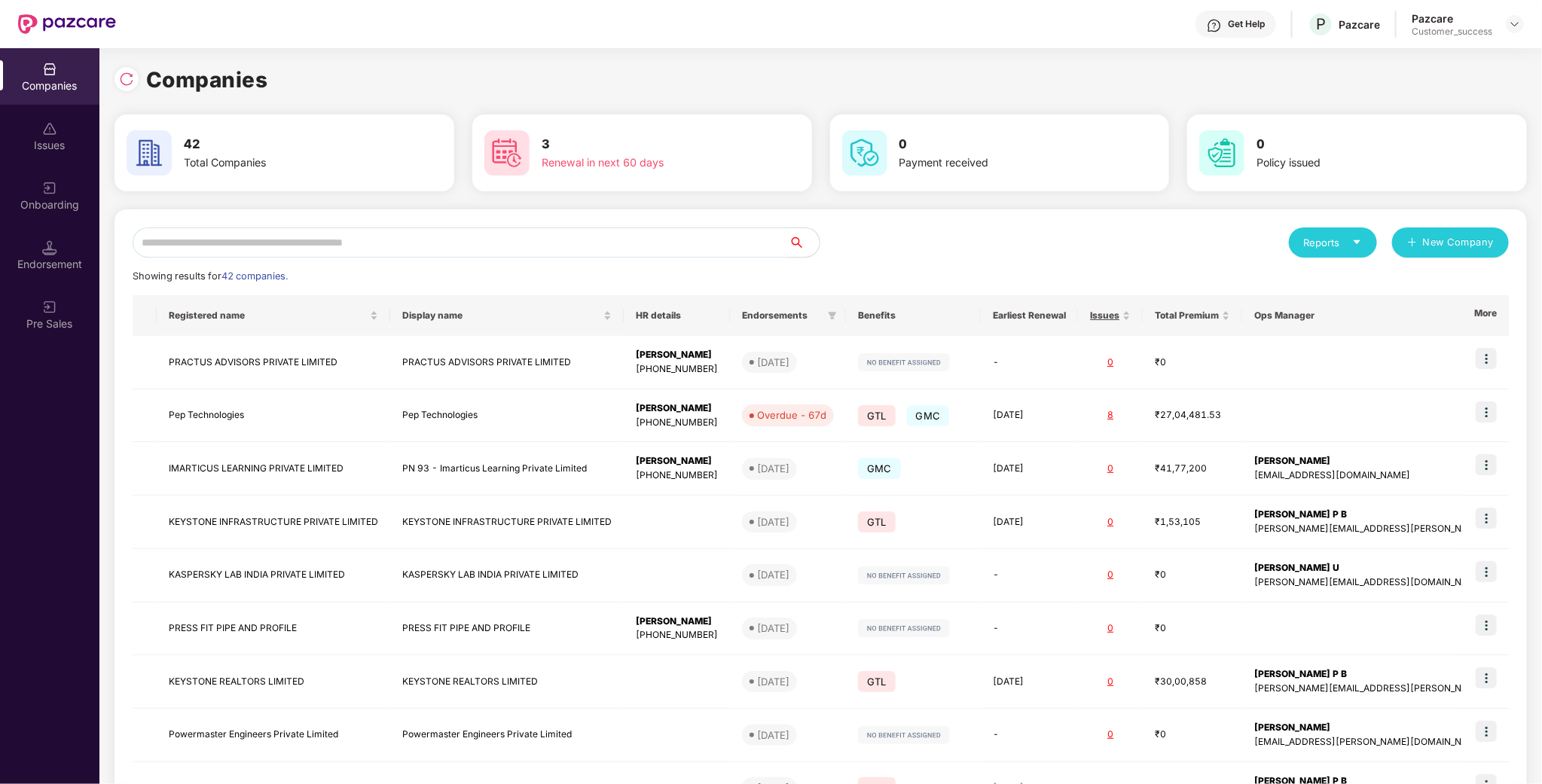
click at [261, 246] on input "text" at bounding box center [461, 243] width 657 height 30
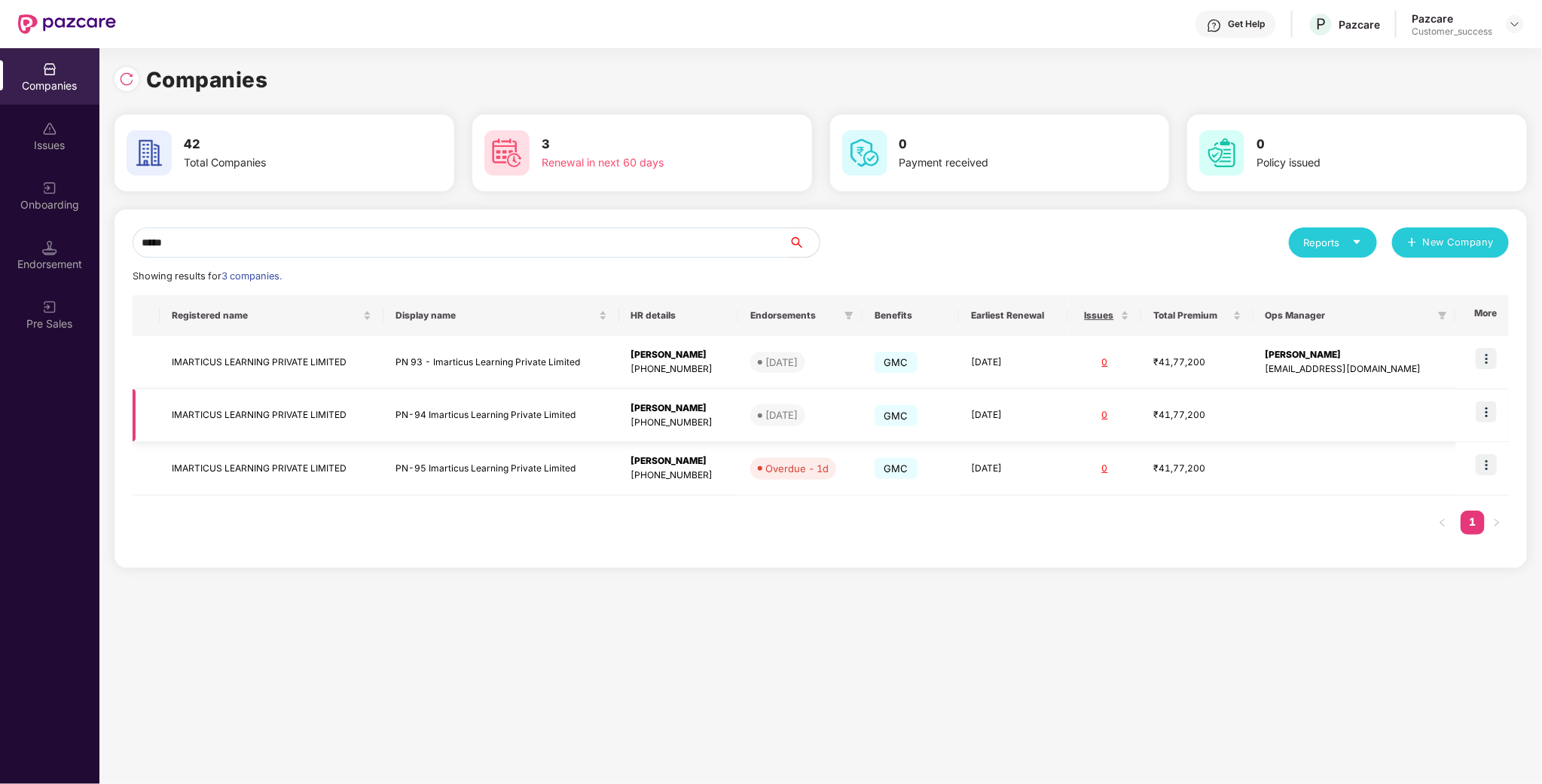
type input "*****"
click at [1481, 409] on img at bounding box center [1487, 412] width 21 height 21
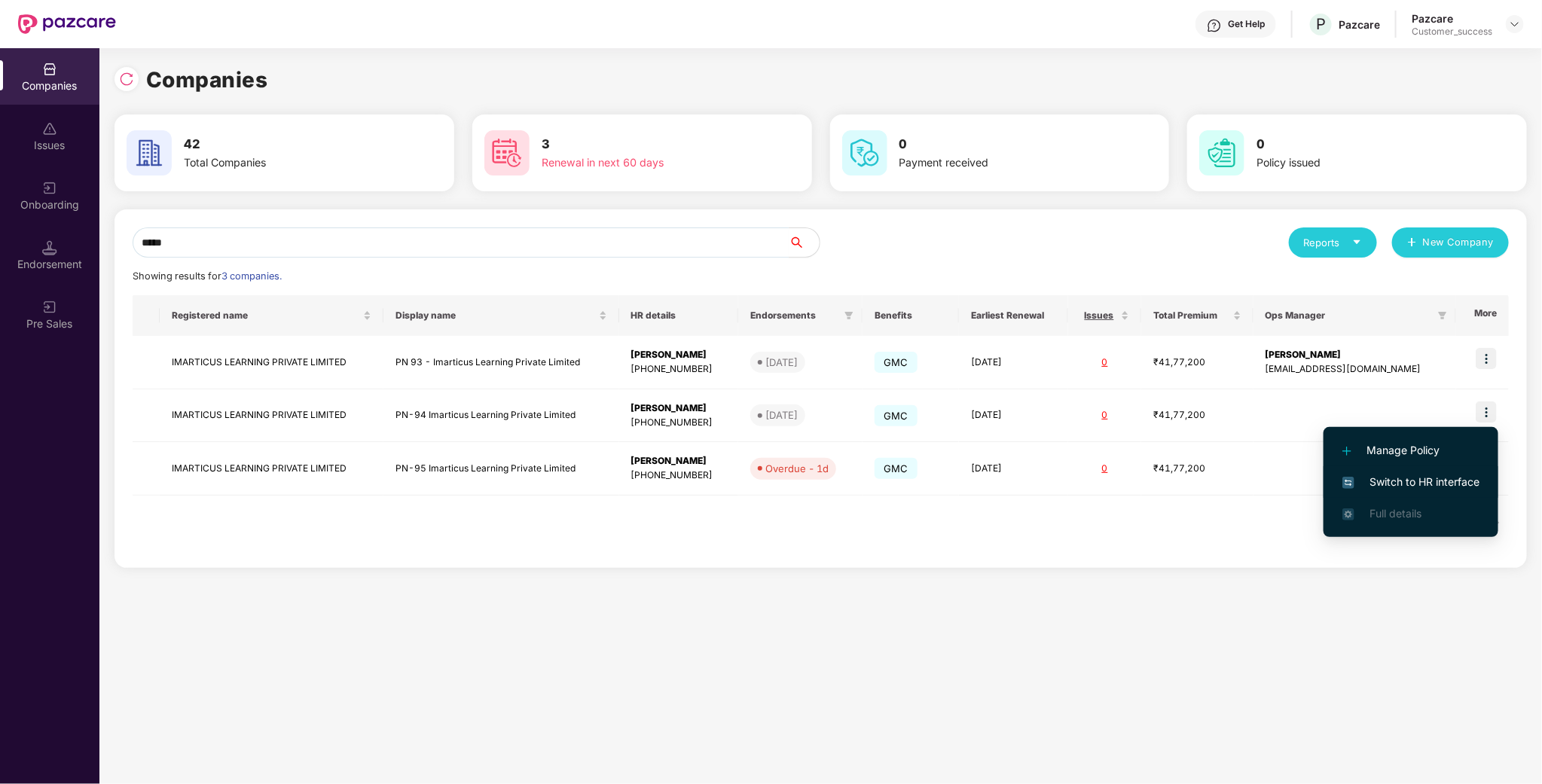
click at [1433, 480] on span "Switch to HR interface" at bounding box center [1411, 482] width 137 height 16
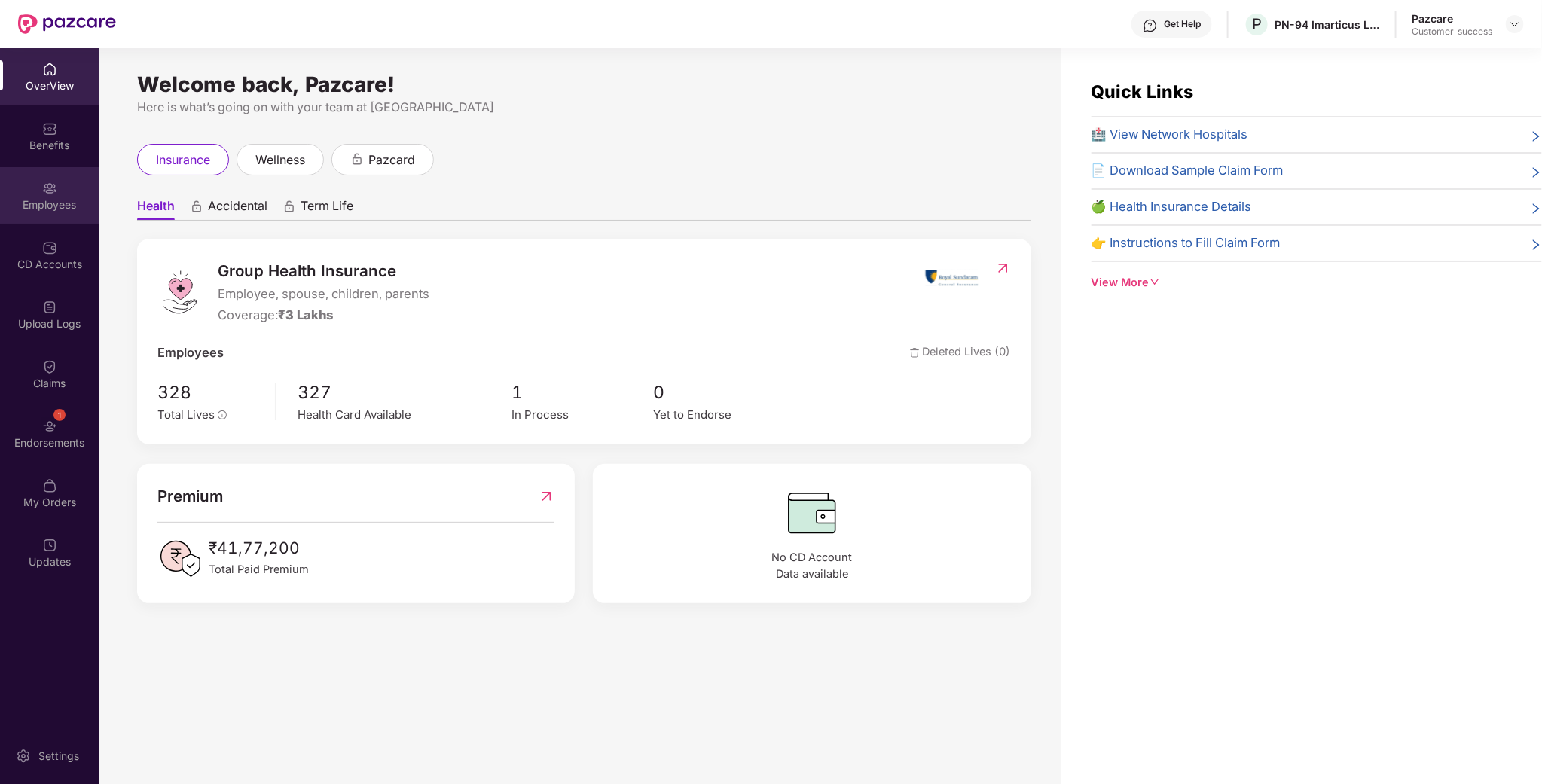
click at [45, 213] on div "Employees" at bounding box center [49, 195] width 100 height 57
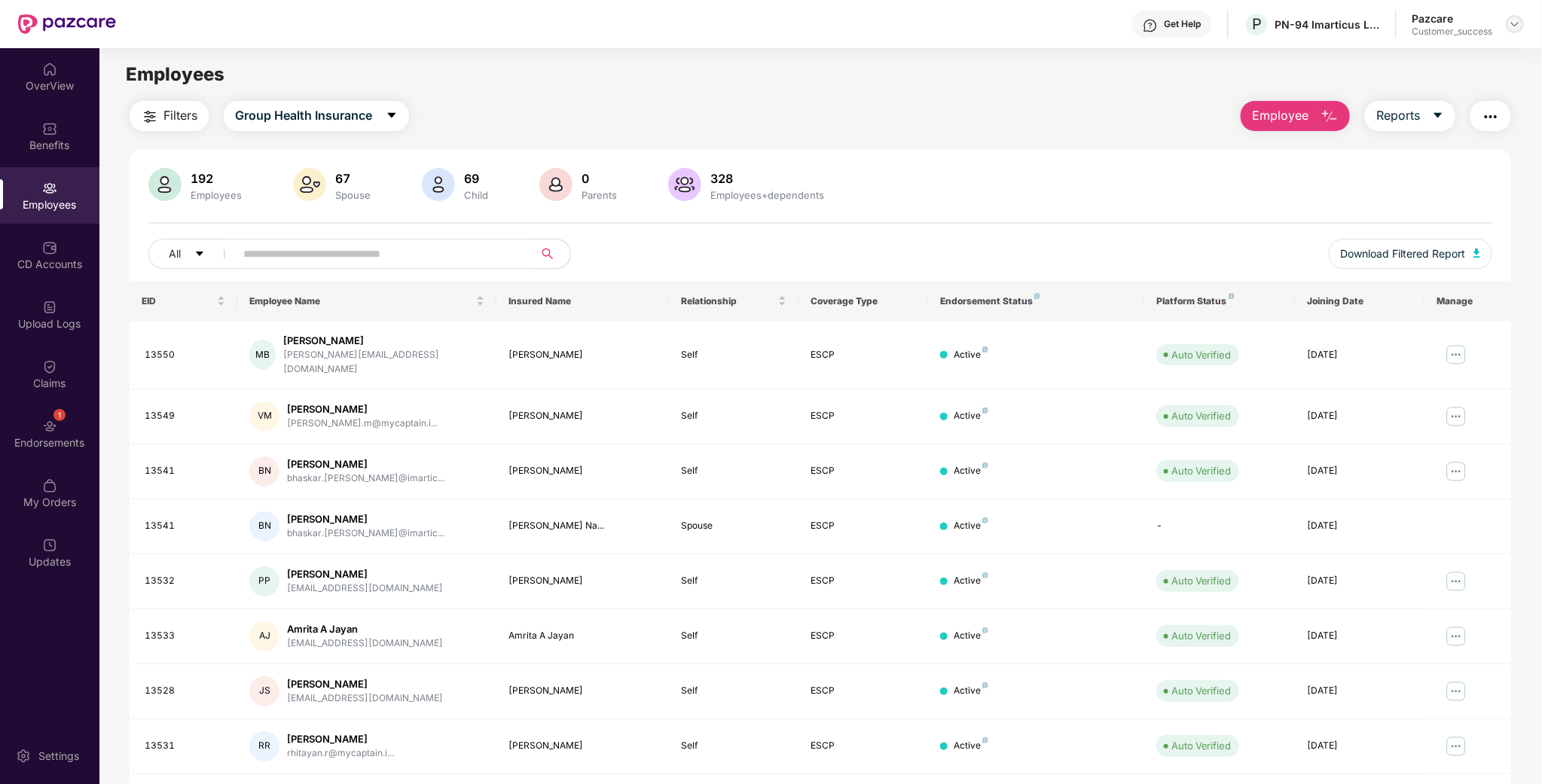
click at [1517, 30] on img at bounding box center [1515, 24] width 12 height 12
click at [1447, 62] on div "Switch to partner view" at bounding box center [1445, 59] width 196 height 30
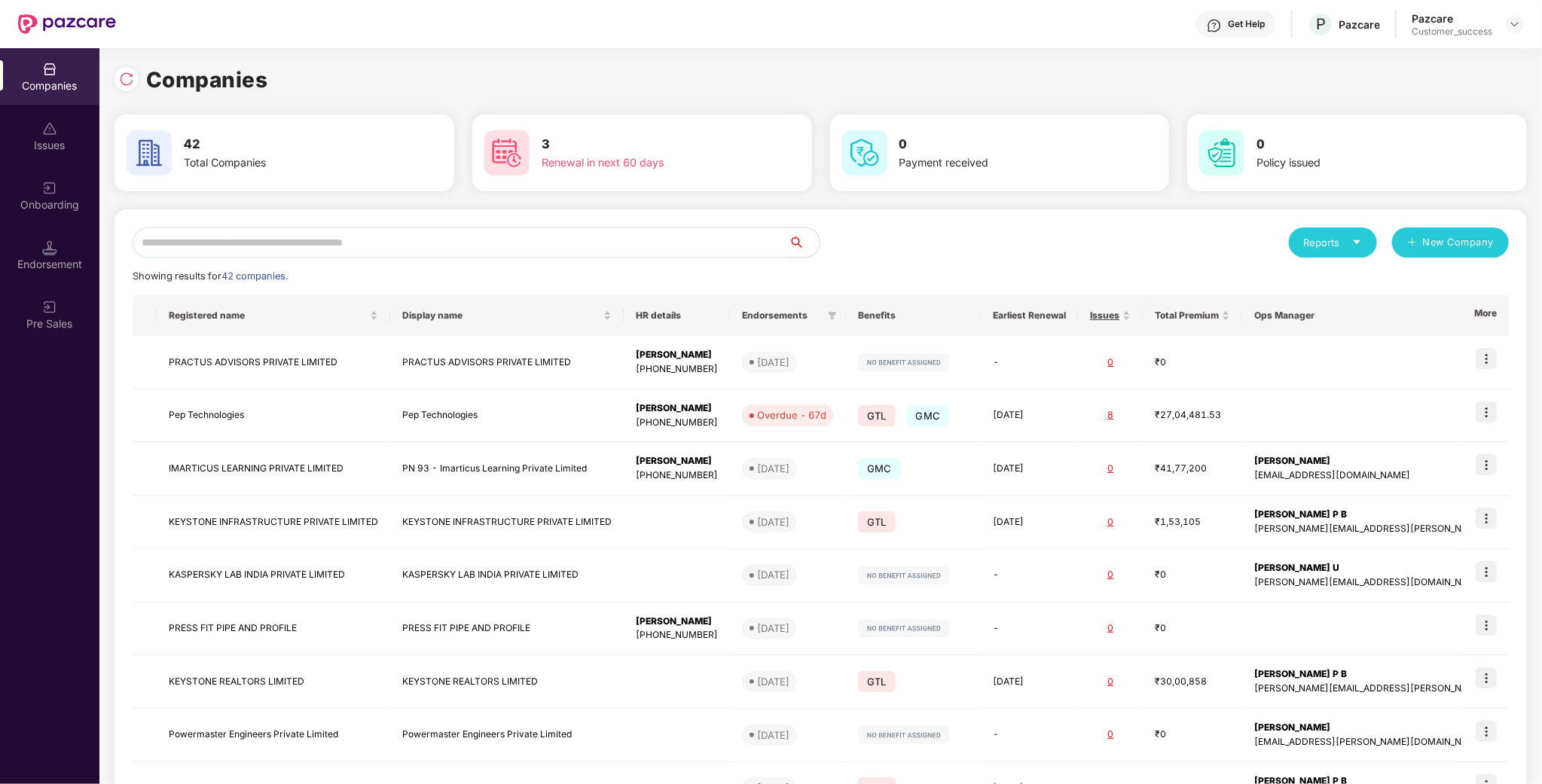
click at [486, 231] on input "text" at bounding box center [461, 243] width 657 height 30
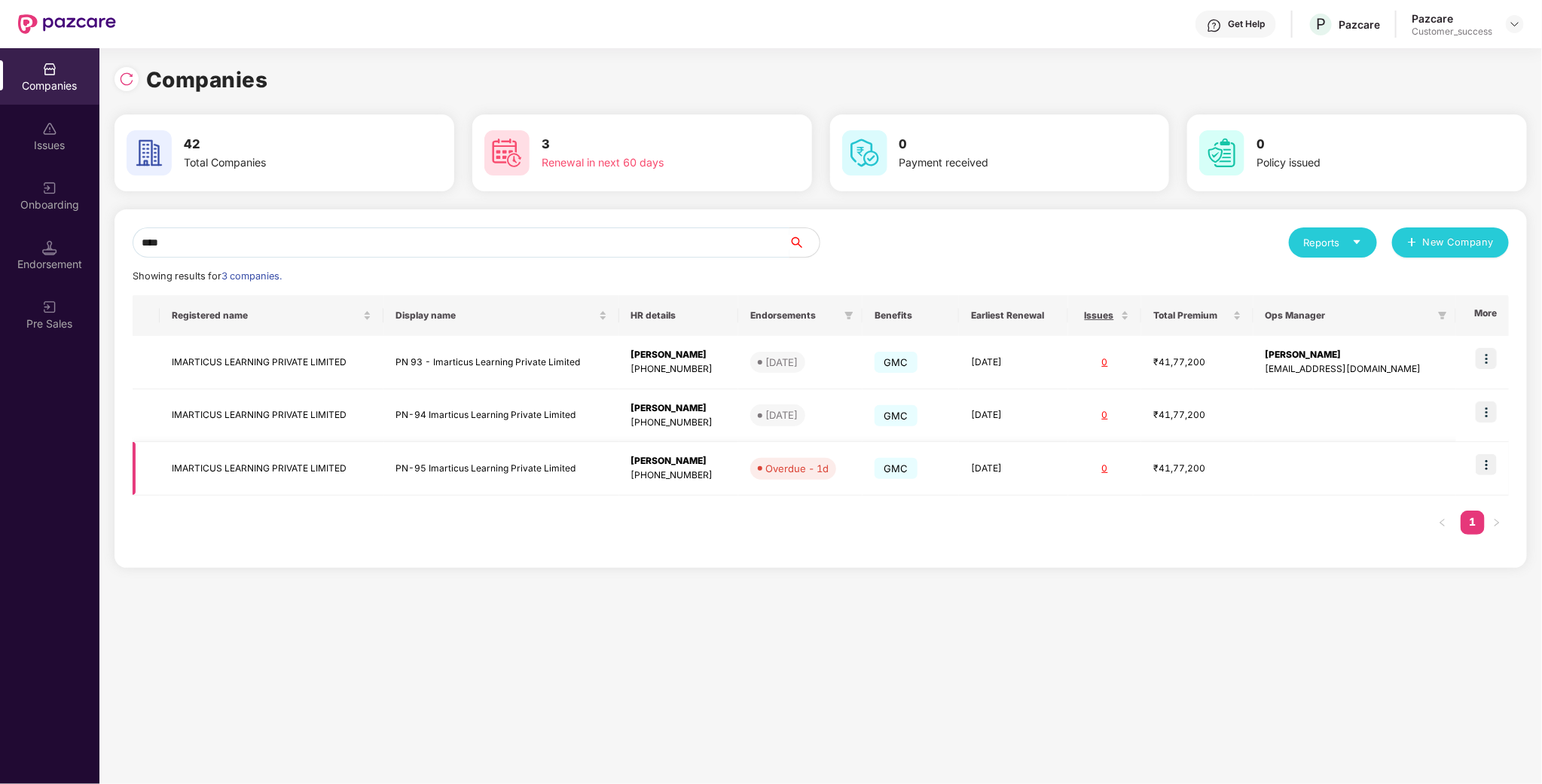
type input "****"
click at [1495, 461] on img at bounding box center [1487, 465] width 21 height 21
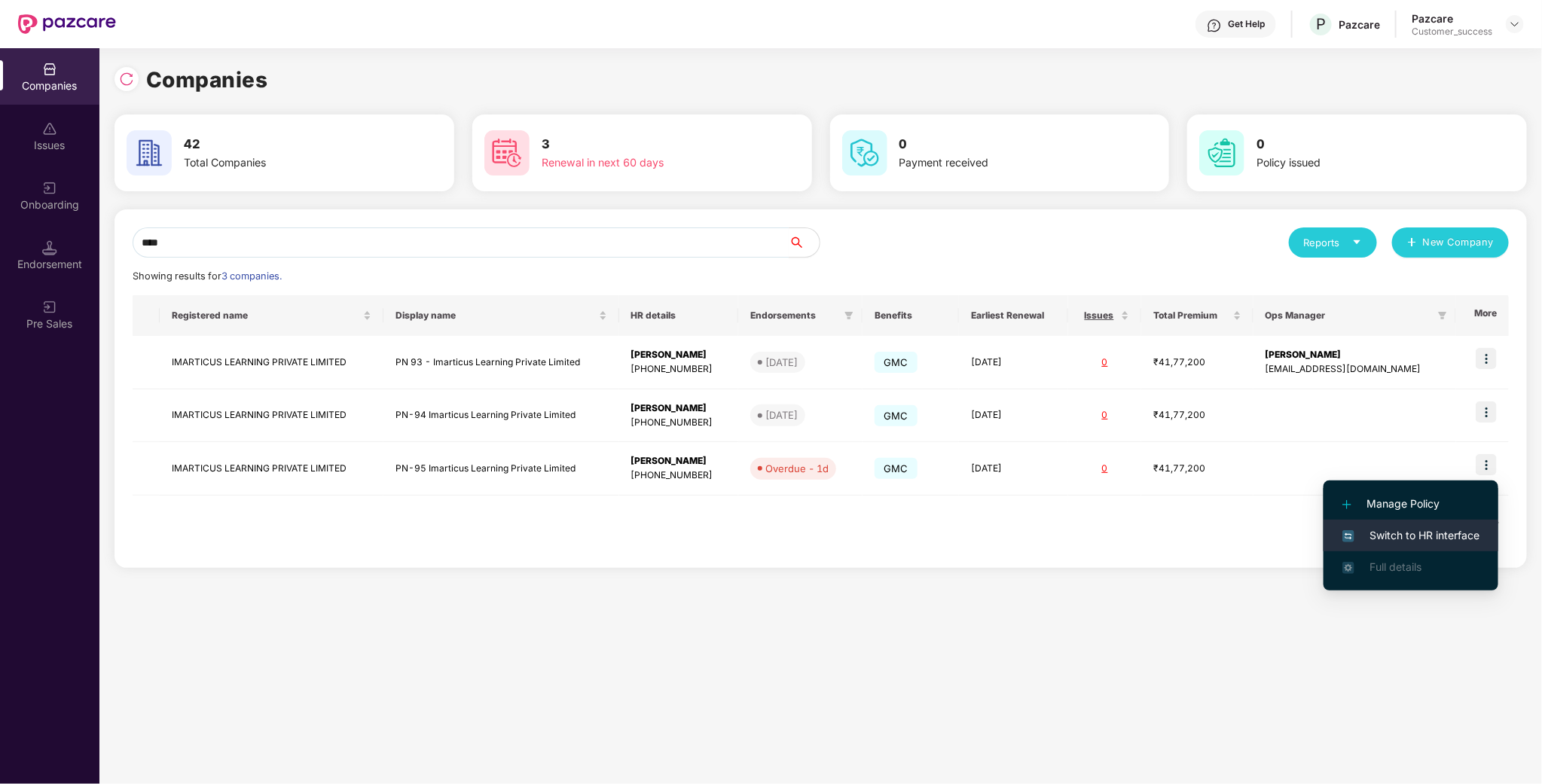
click at [1429, 525] on li "Switch to HR interface" at bounding box center [1411, 536] width 174 height 31
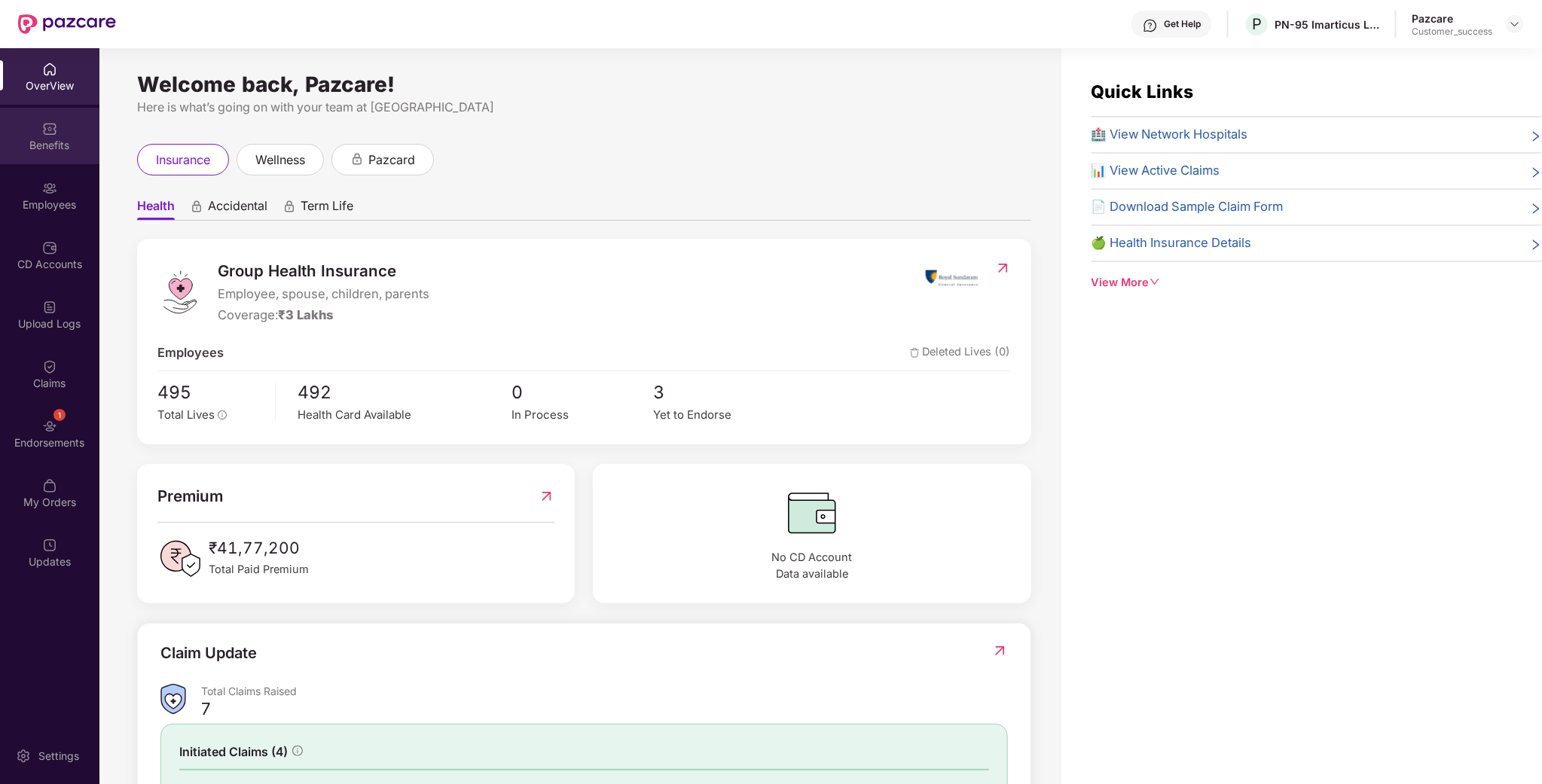
click at [53, 146] on div "Benefits" at bounding box center [49, 146] width 100 height 15
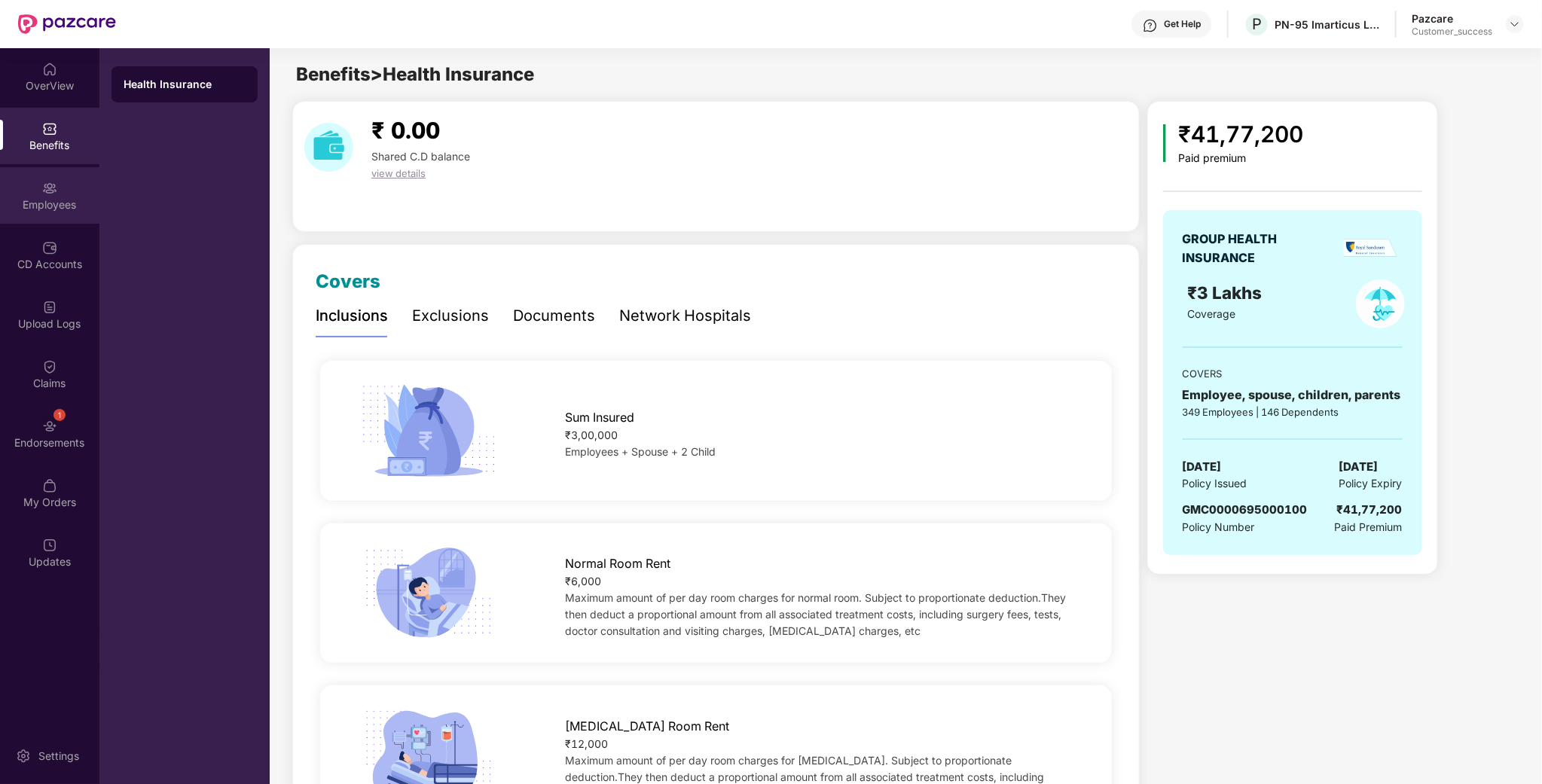
click at [10, 203] on div "Employees" at bounding box center [49, 205] width 100 height 15
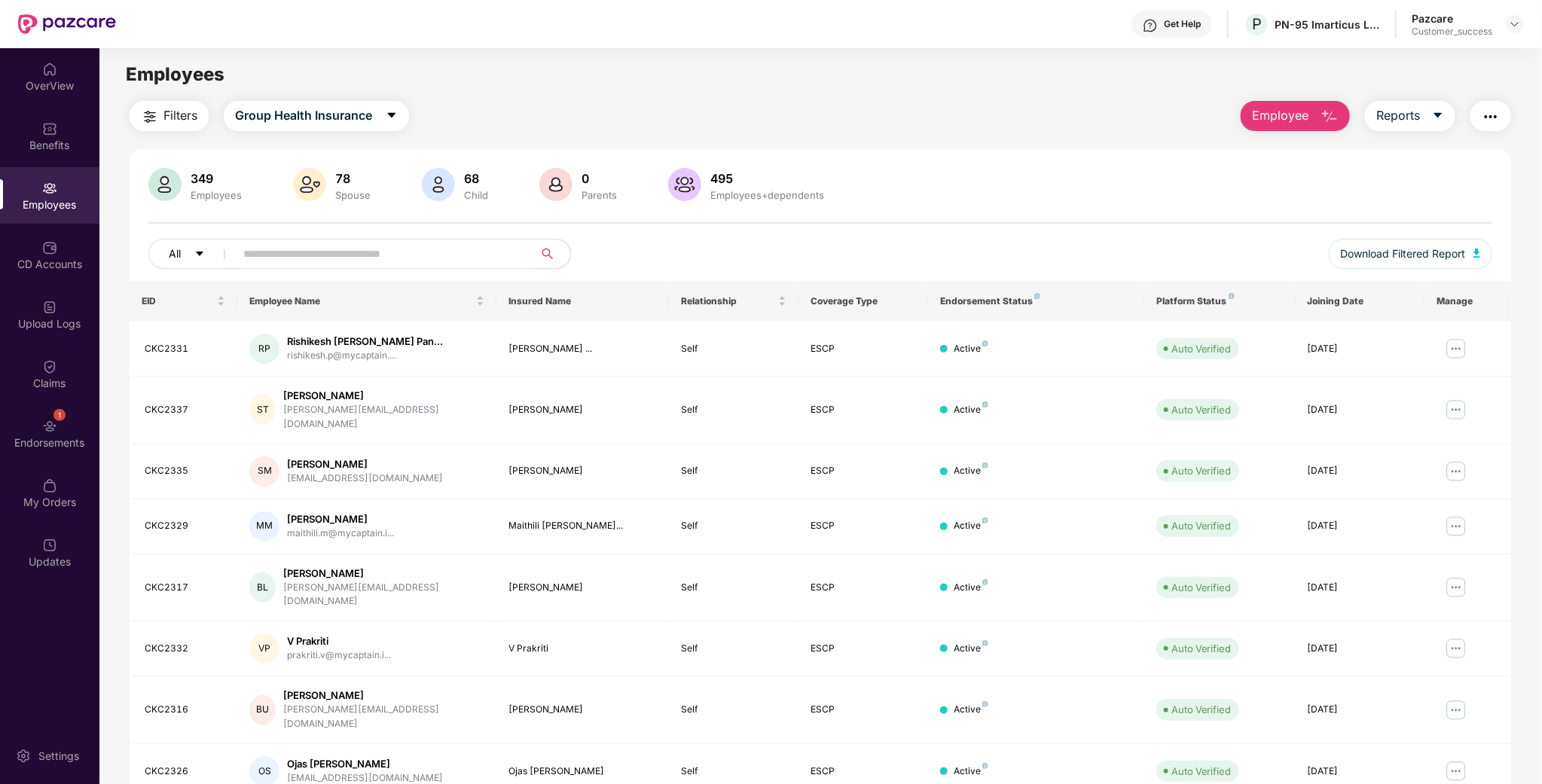
click at [215, 253] on button "All" at bounding box center [194, 253] width 92 height 30
click at [267, 261] on input "text" at bounding box center [379, 253] width 271 height 22
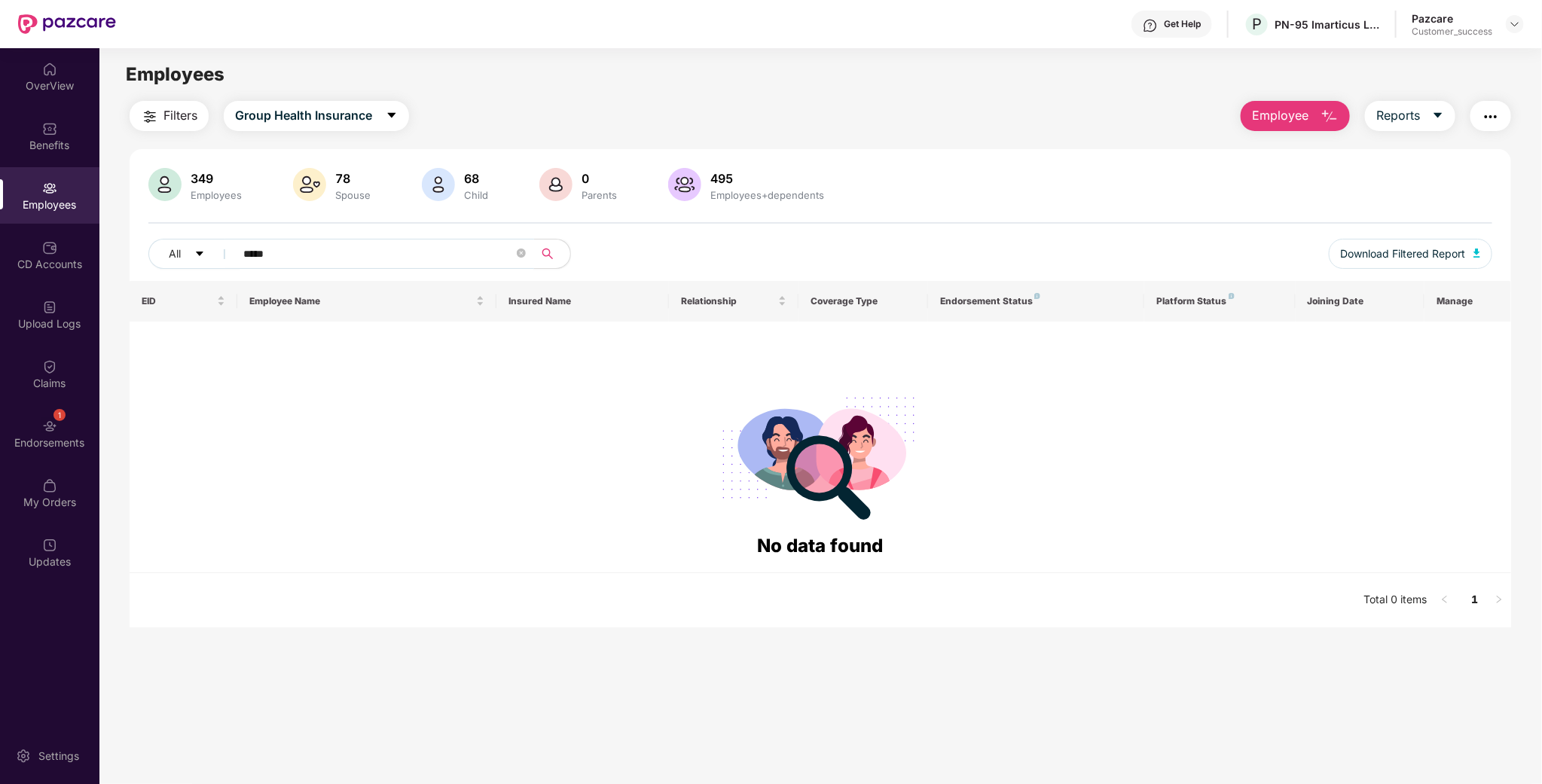
type input "******"
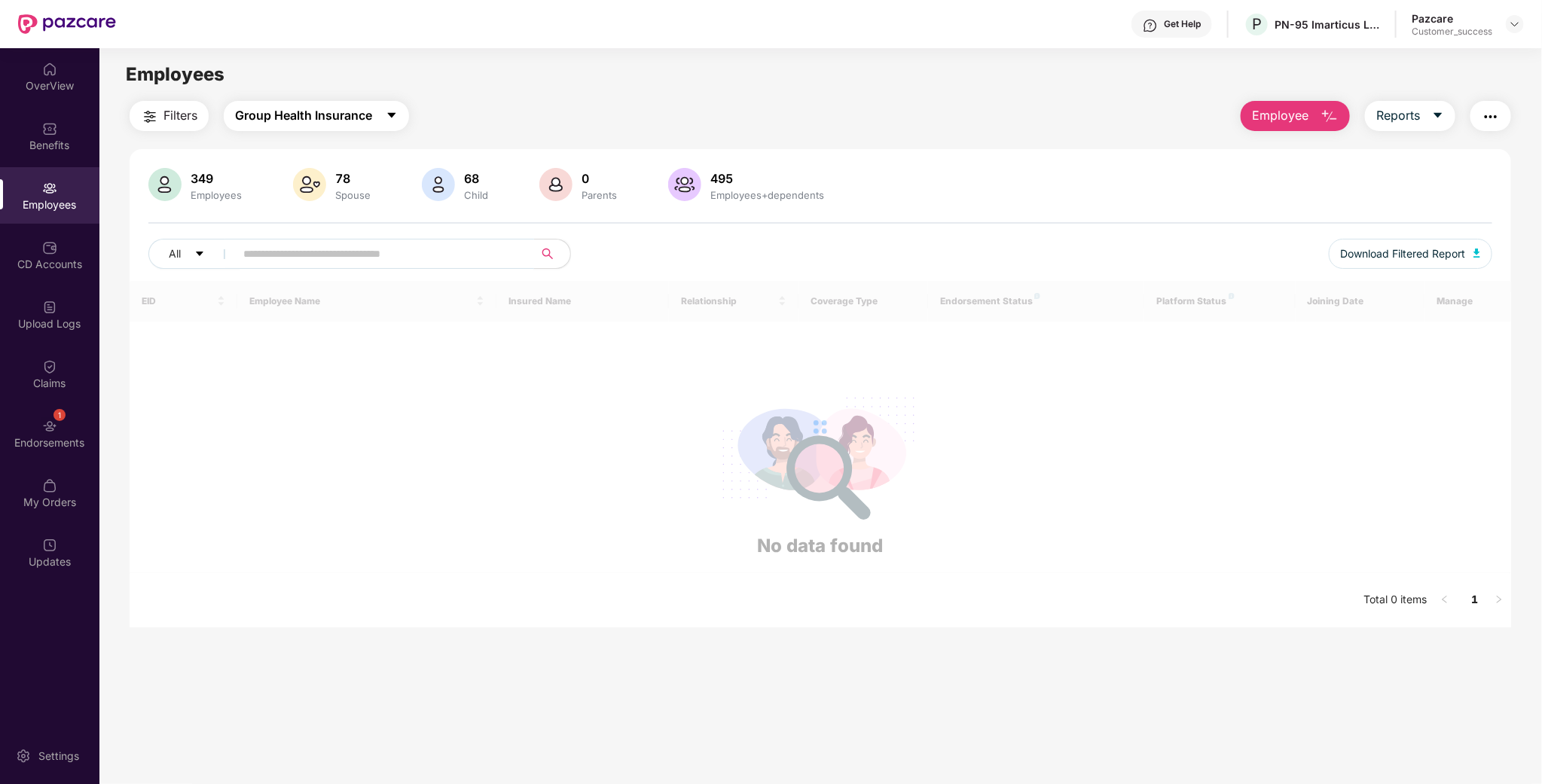
click at [361, 116] on span "Group Health Insurance" at bounding box center [304, 115] width 137 height 19
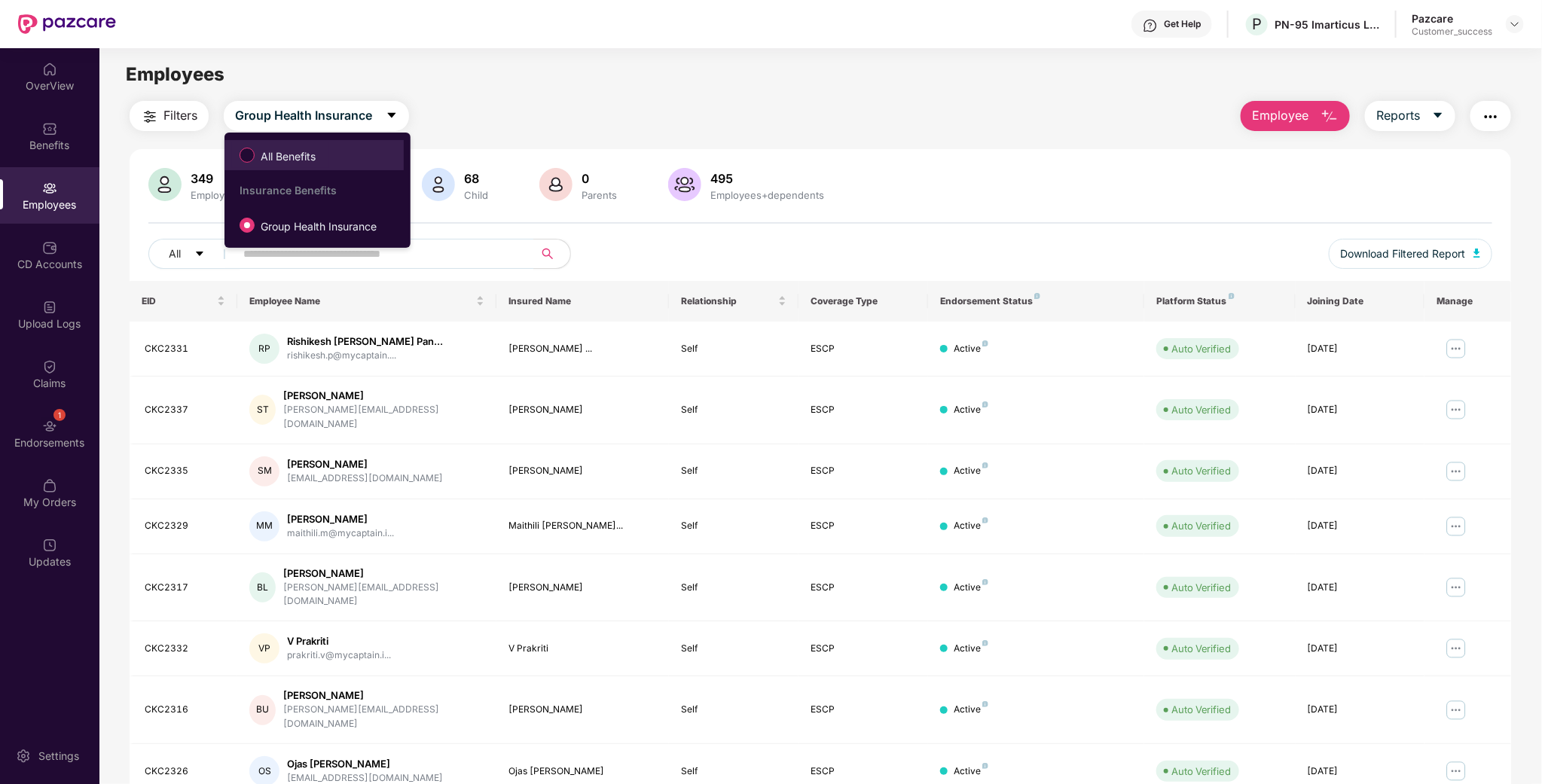
click at [256, 156] on span "All Benefits" at bounding box center [287, 156] width 67 height 16
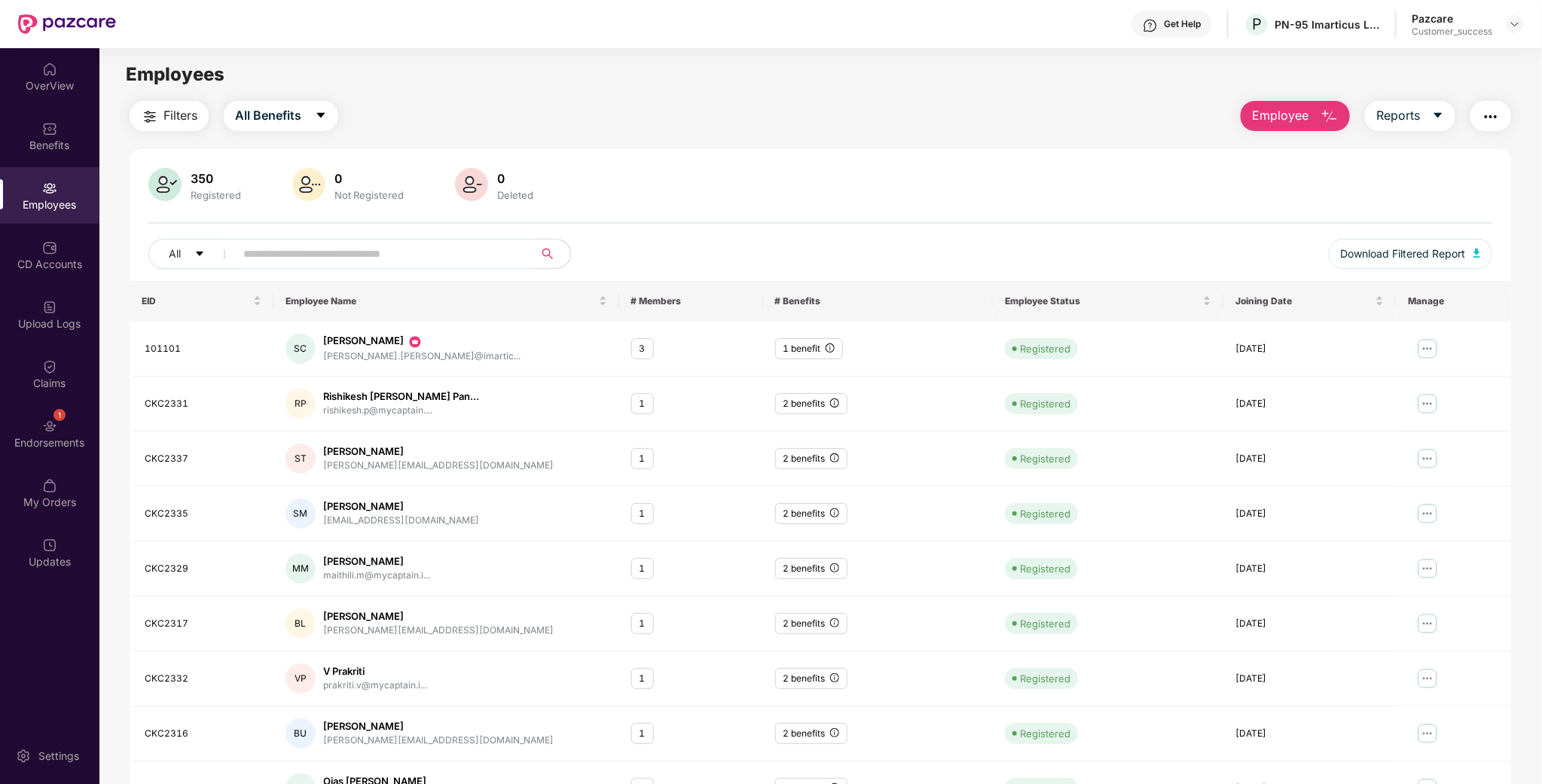
click at [326, 267] on span at bounding box center [379, 253] width 309 height 30
click at [1426, 346] on img at bounding box center [1427, 348] width 24 height 24
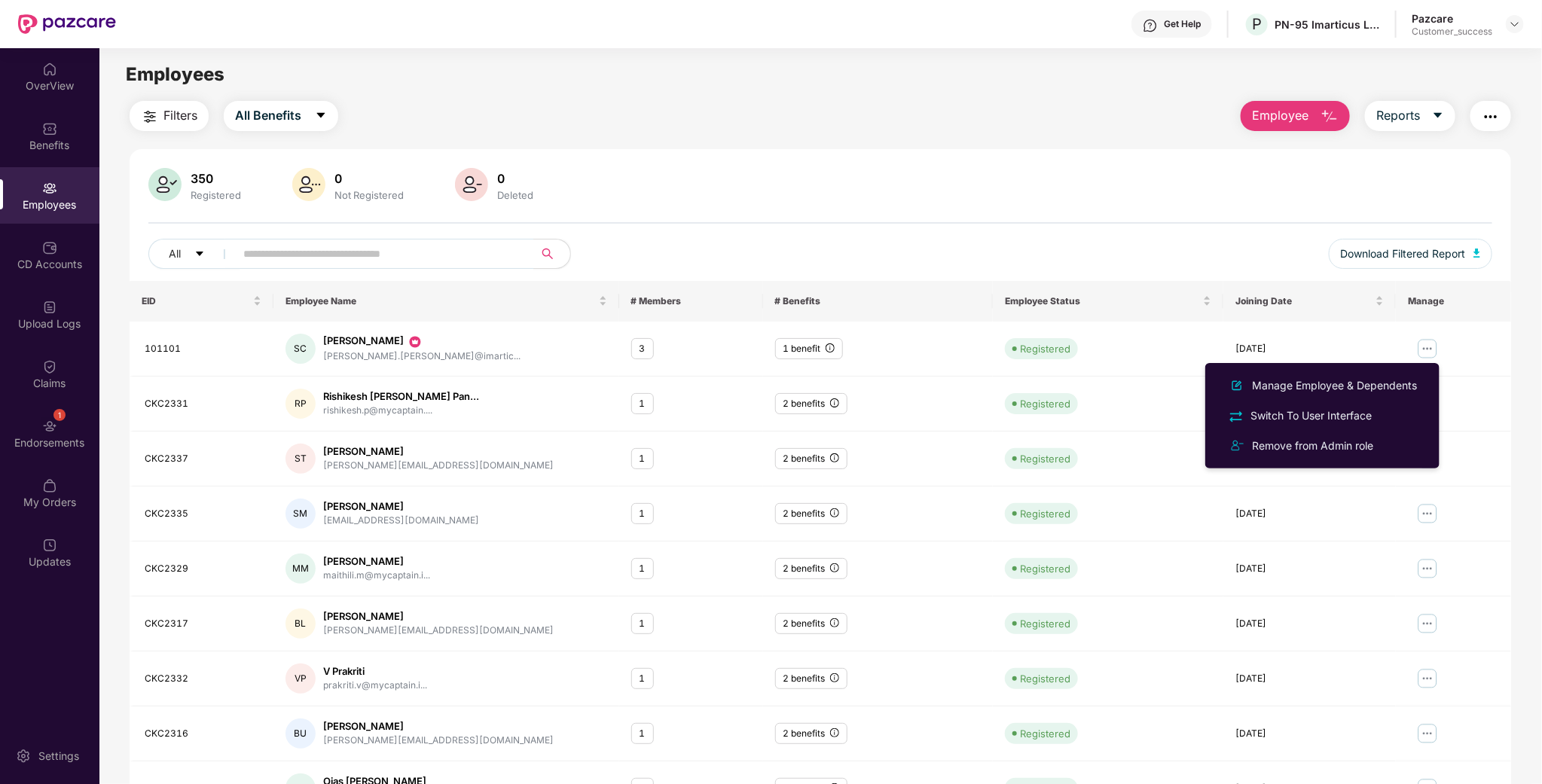
click at [997, 217] on div "350 Registered 0 Not Registered 0 Deleted All Download Filtered Report" at bounding box center [820, 224] width 1382 height 113
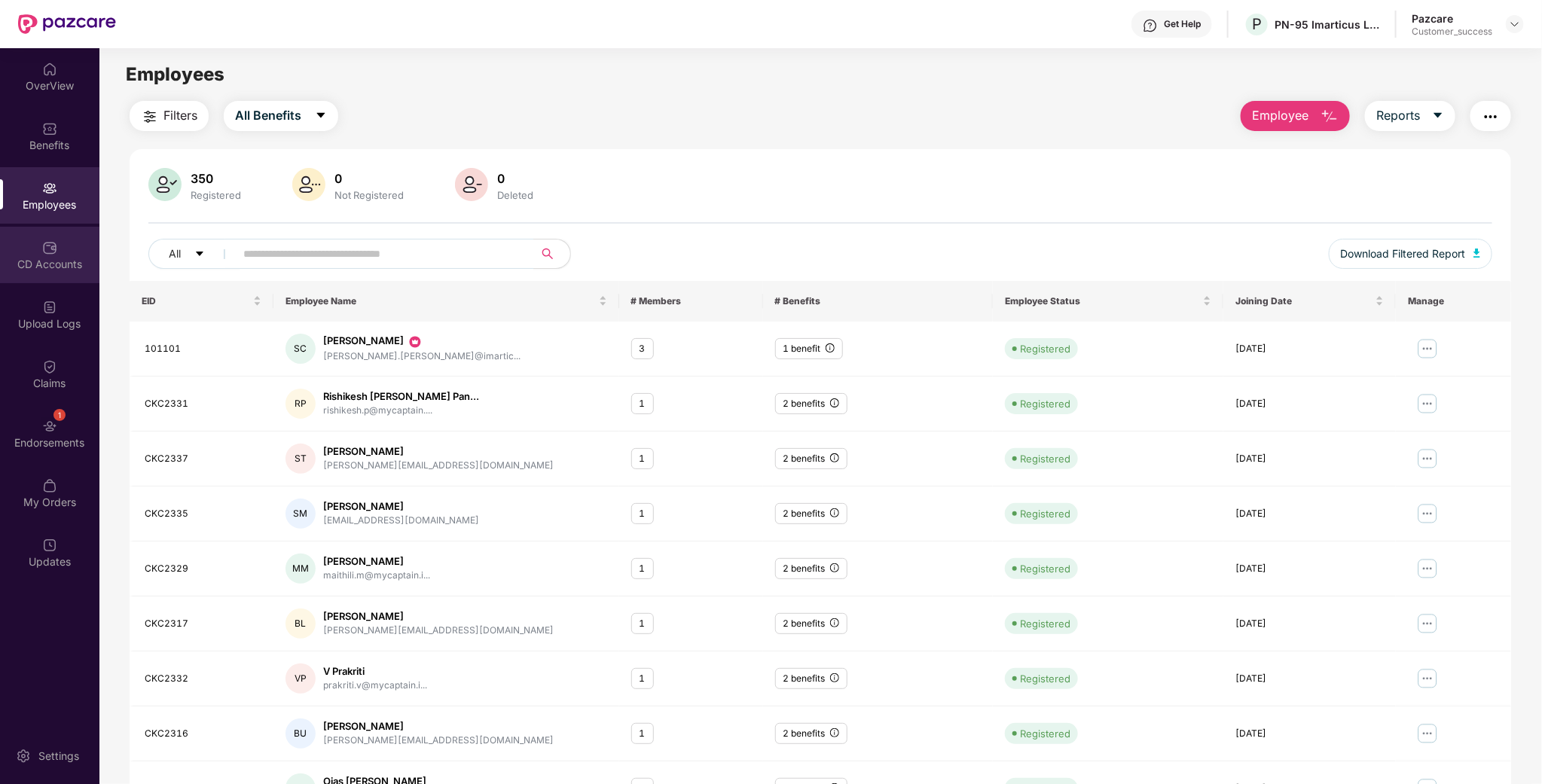
click at [59, 240] on div "CD Accounts" at bounding box center [49, 255] width 100 height 57
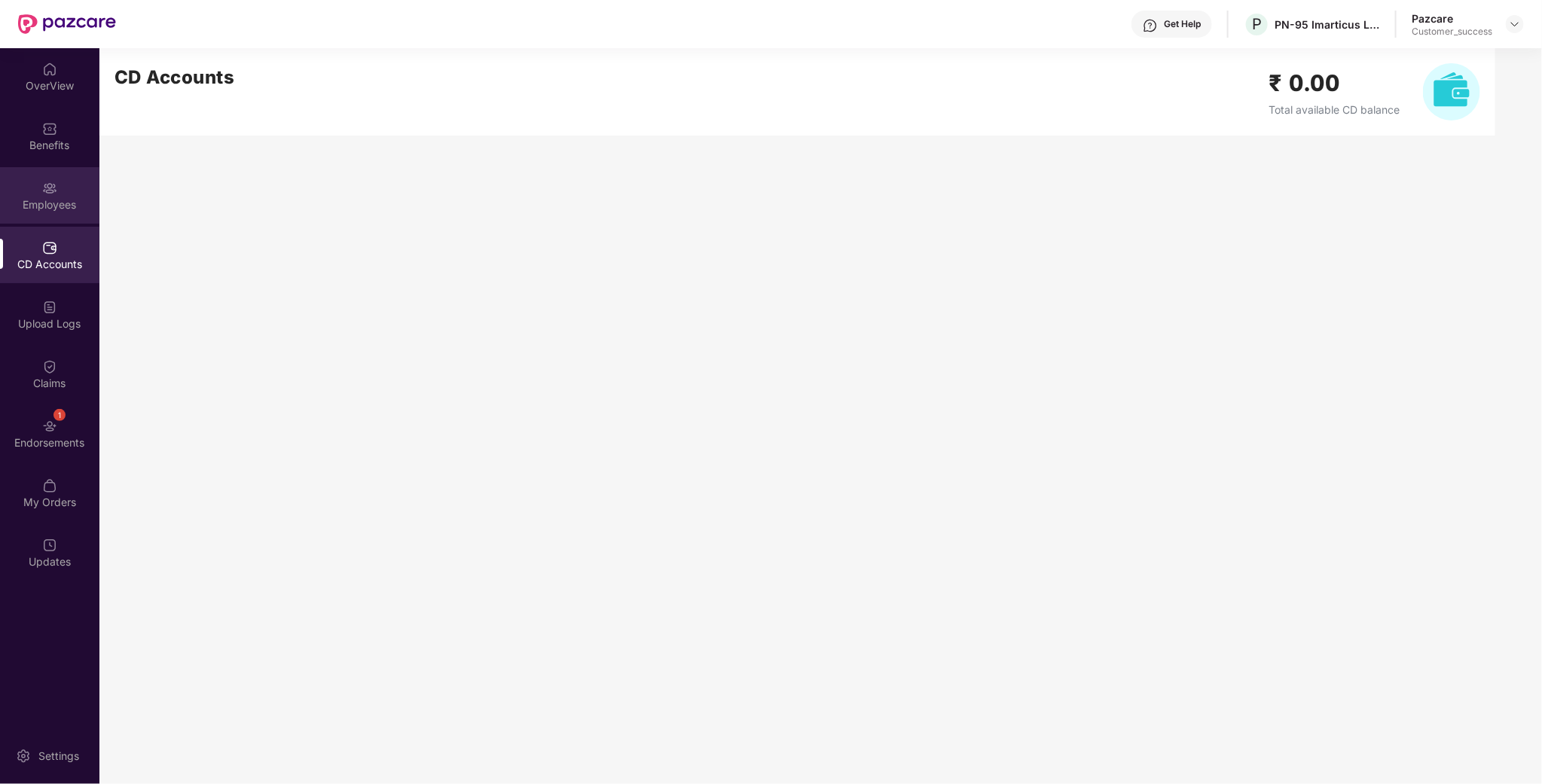
click at [62, 203] on div "Employees" at bounding box center [49, 205] width 100 height 15
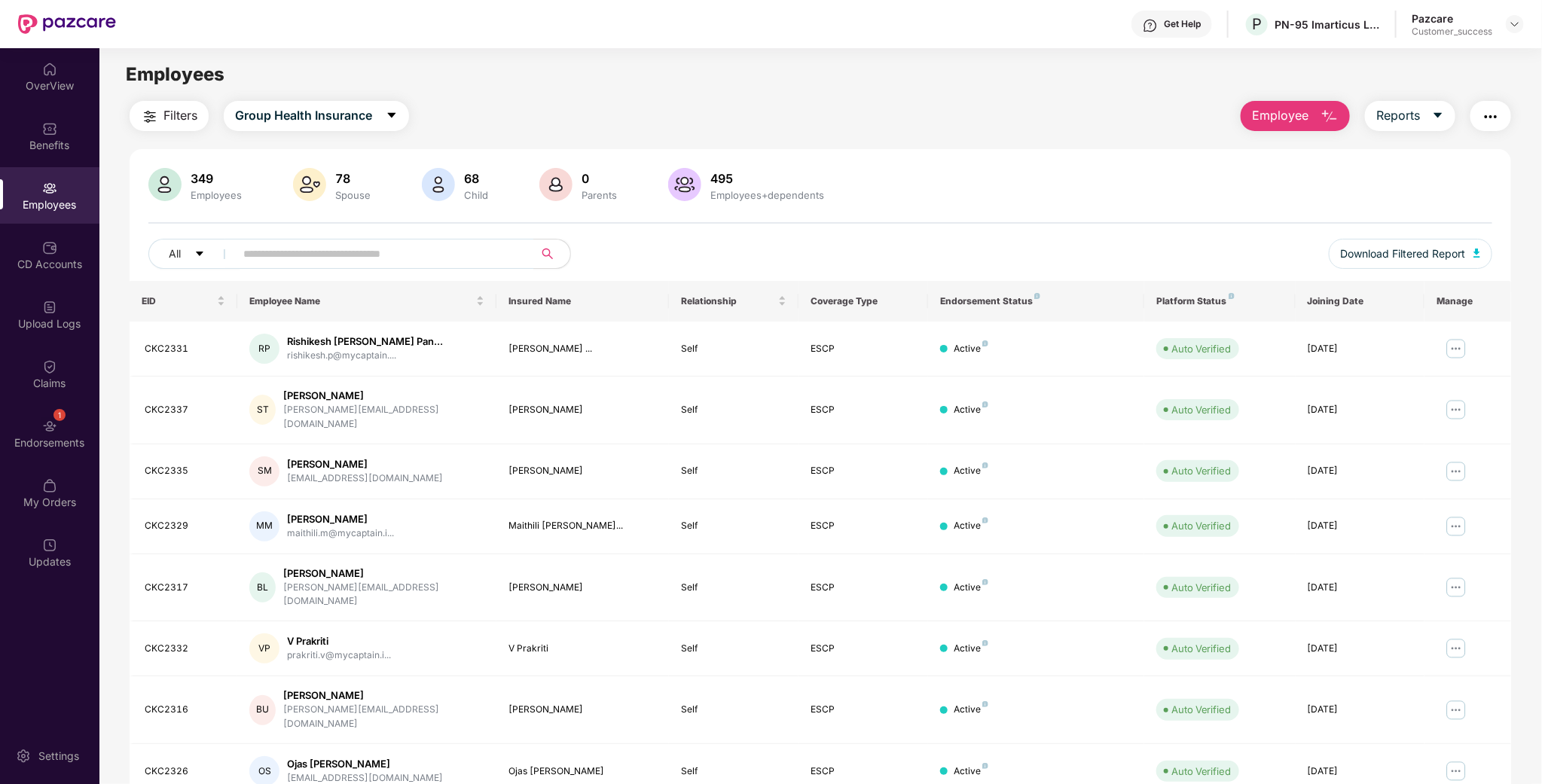
click at [348, 236] on div "349 Employees 78 Spouse 68 Child [DEMOGRAPHIC_DATA] Parents 495 Employees+depen…" at bounding box center [820, 224] width 1382 height 113
click at [327, 239] on span at bounding box center [379, 253] width 309 height 30
click at [61, 154] on div "Benefits" at bounding box center [49, 136] width 100 height 57
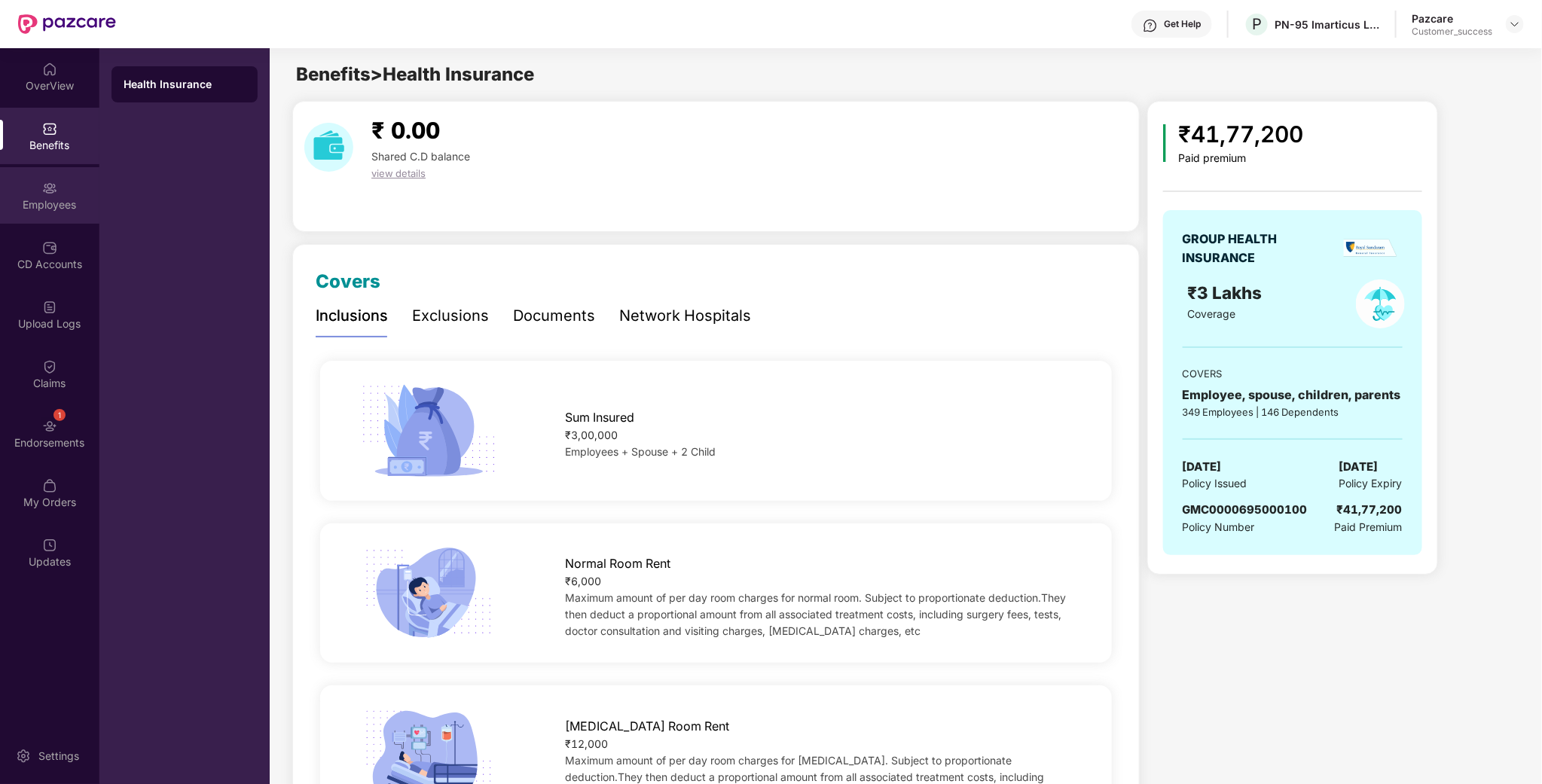
click at [30, 211] on div "Employees" at bounding box center [49, 205] width 100 height 15
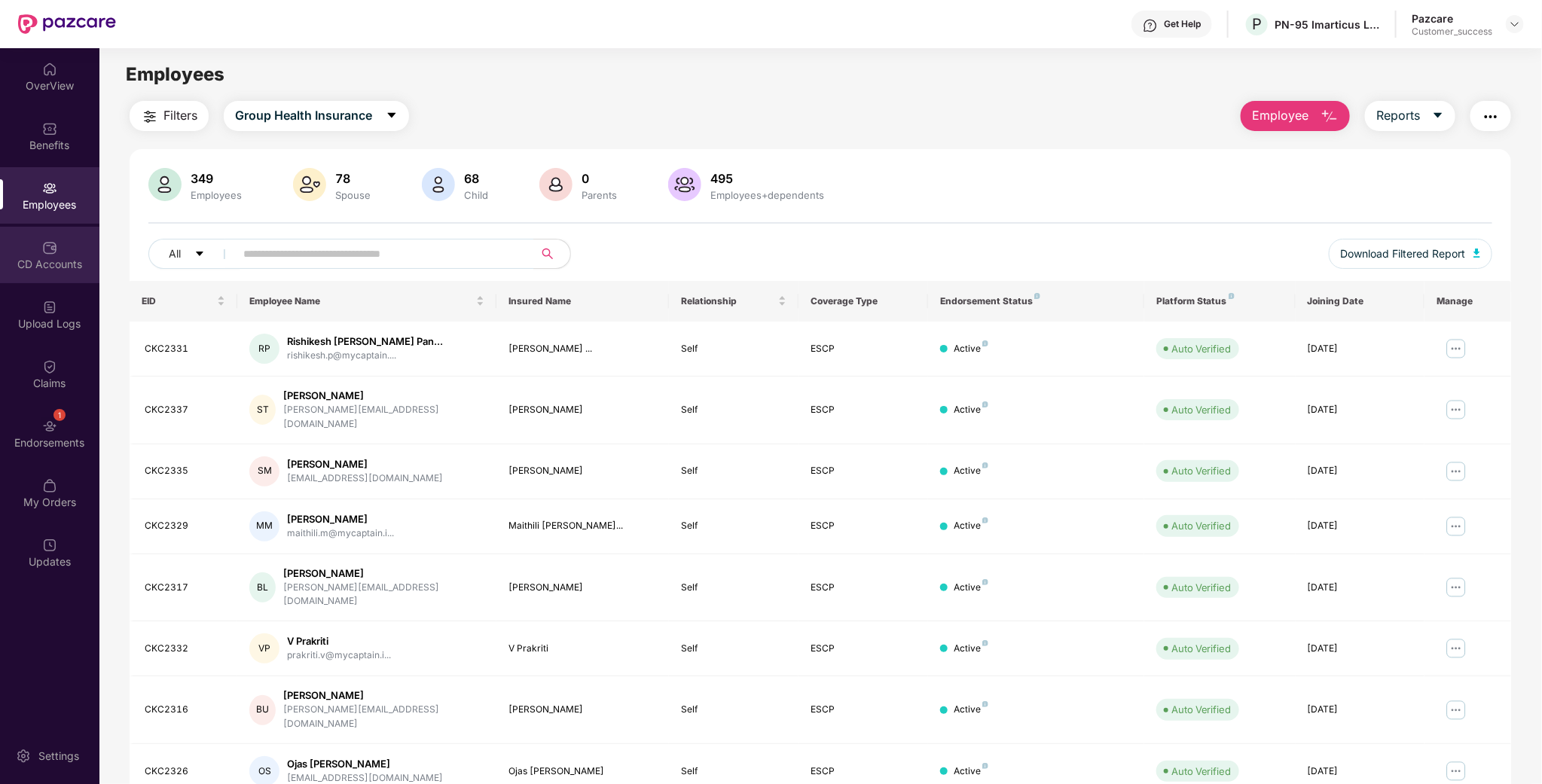
click at [70, 233] on div "CD Accounts" at bounding box center [49, 255] width 100 height 57
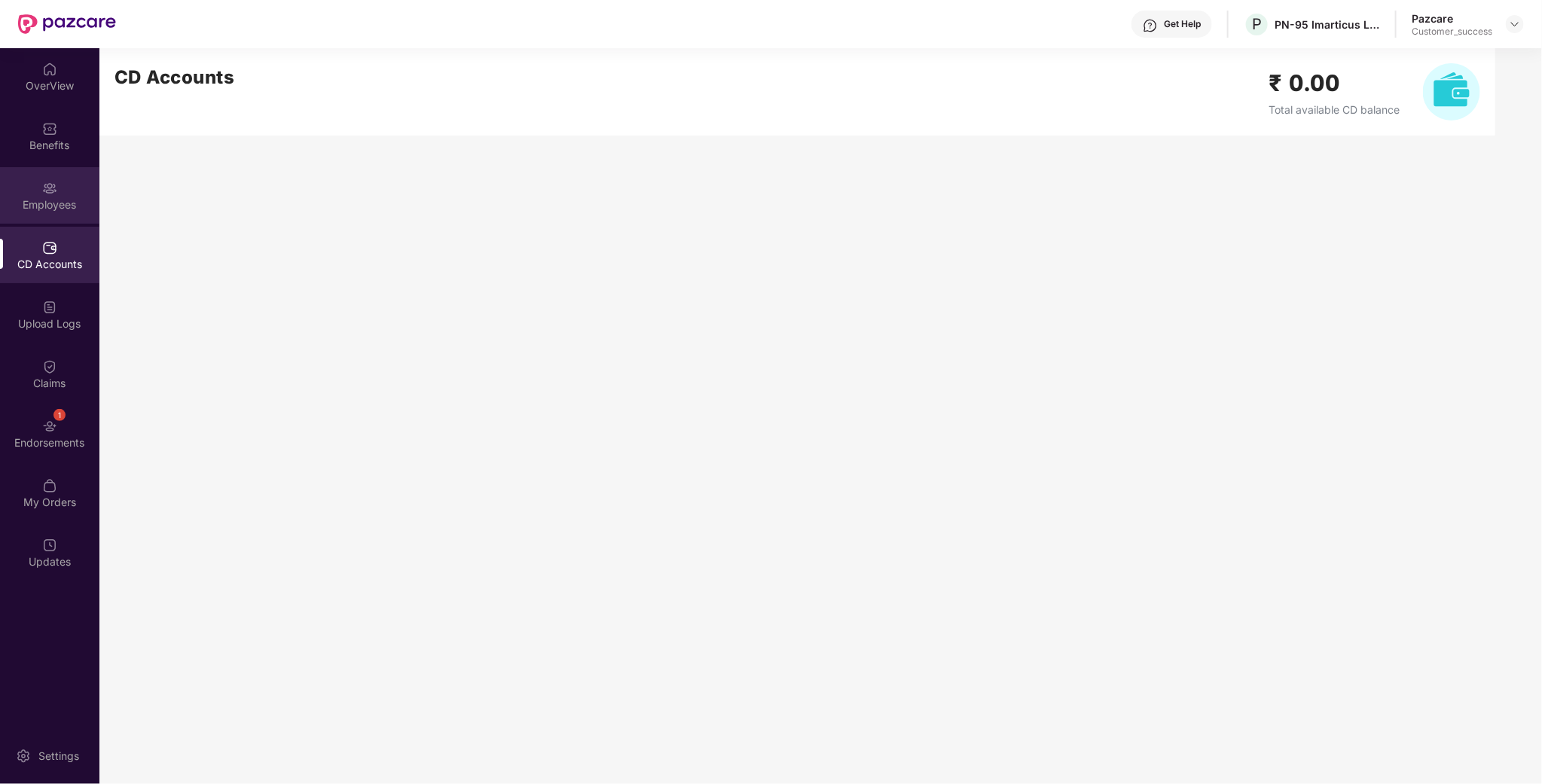
click at [67, 203] on div "Employees" at bounding box center [49, 205] width 100 height 15
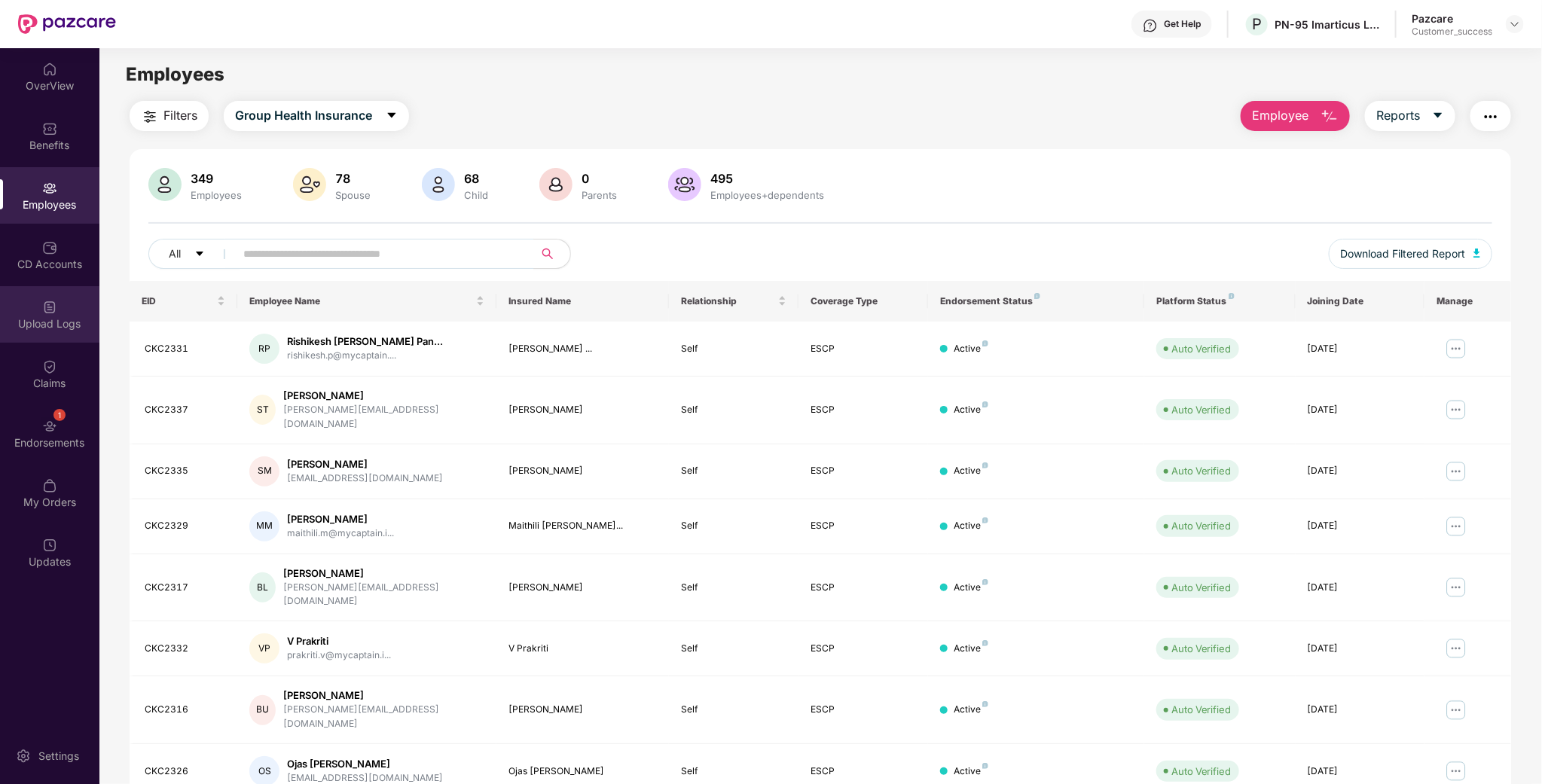
click at [34, 290] on div "Upload Logs" at bounding box center [49, 314] width 100 height 57
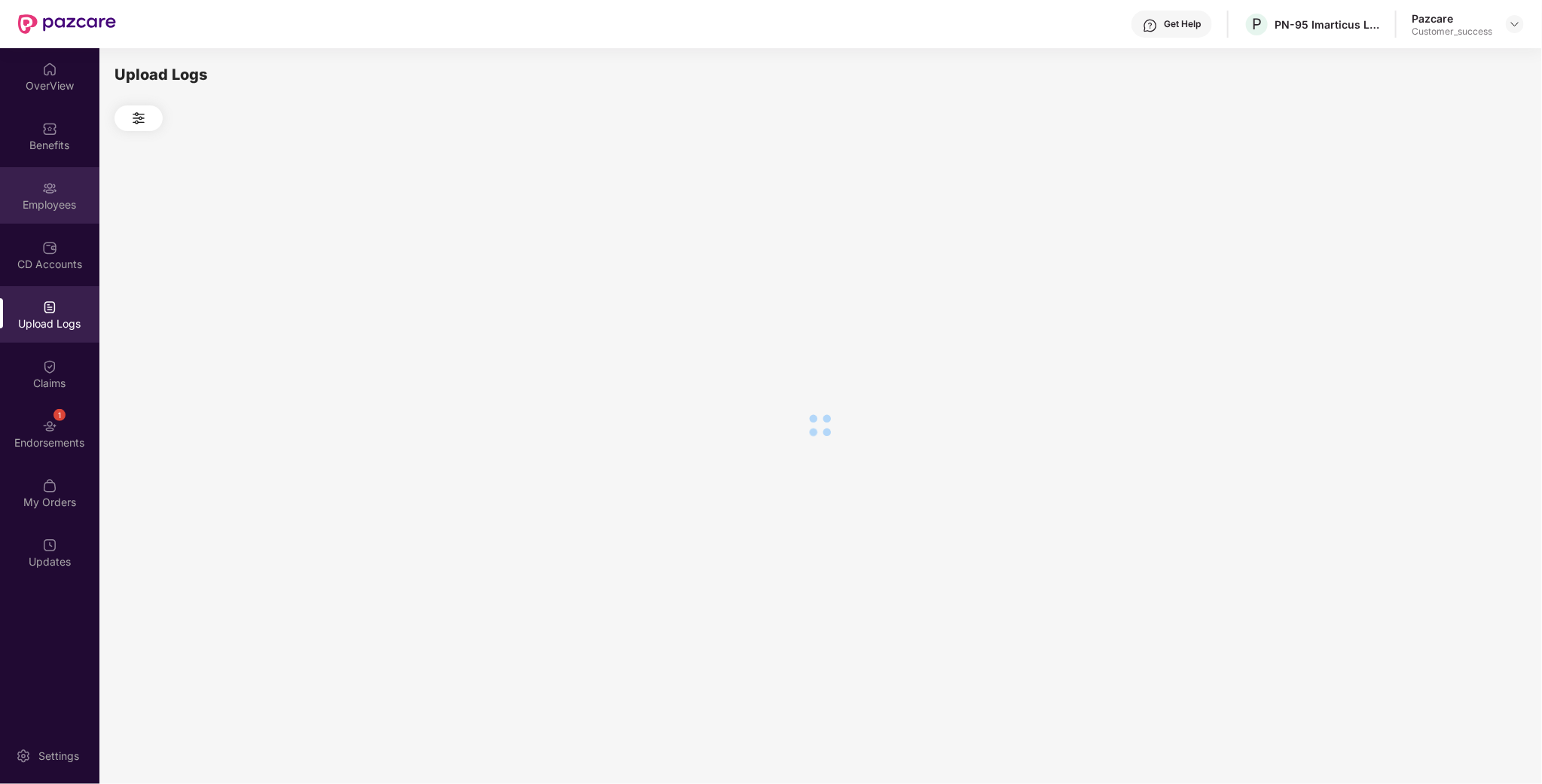
click at [58, 221] on div "Employees" at bounding box center [49, 195] width 100 height 57
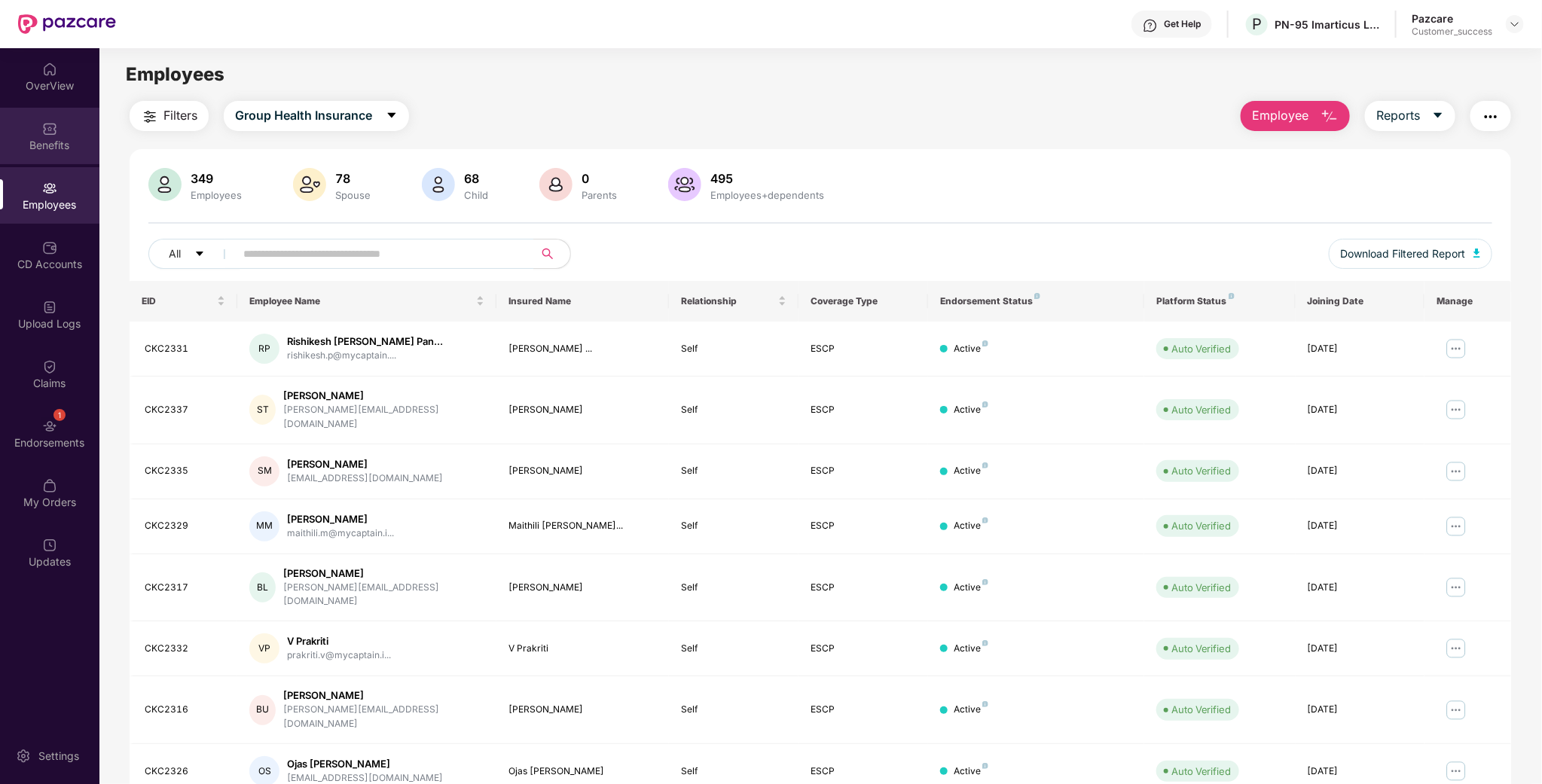
click at [64, 147] on div "Benefits" at bounding box center [49, 146] width 100 height 15
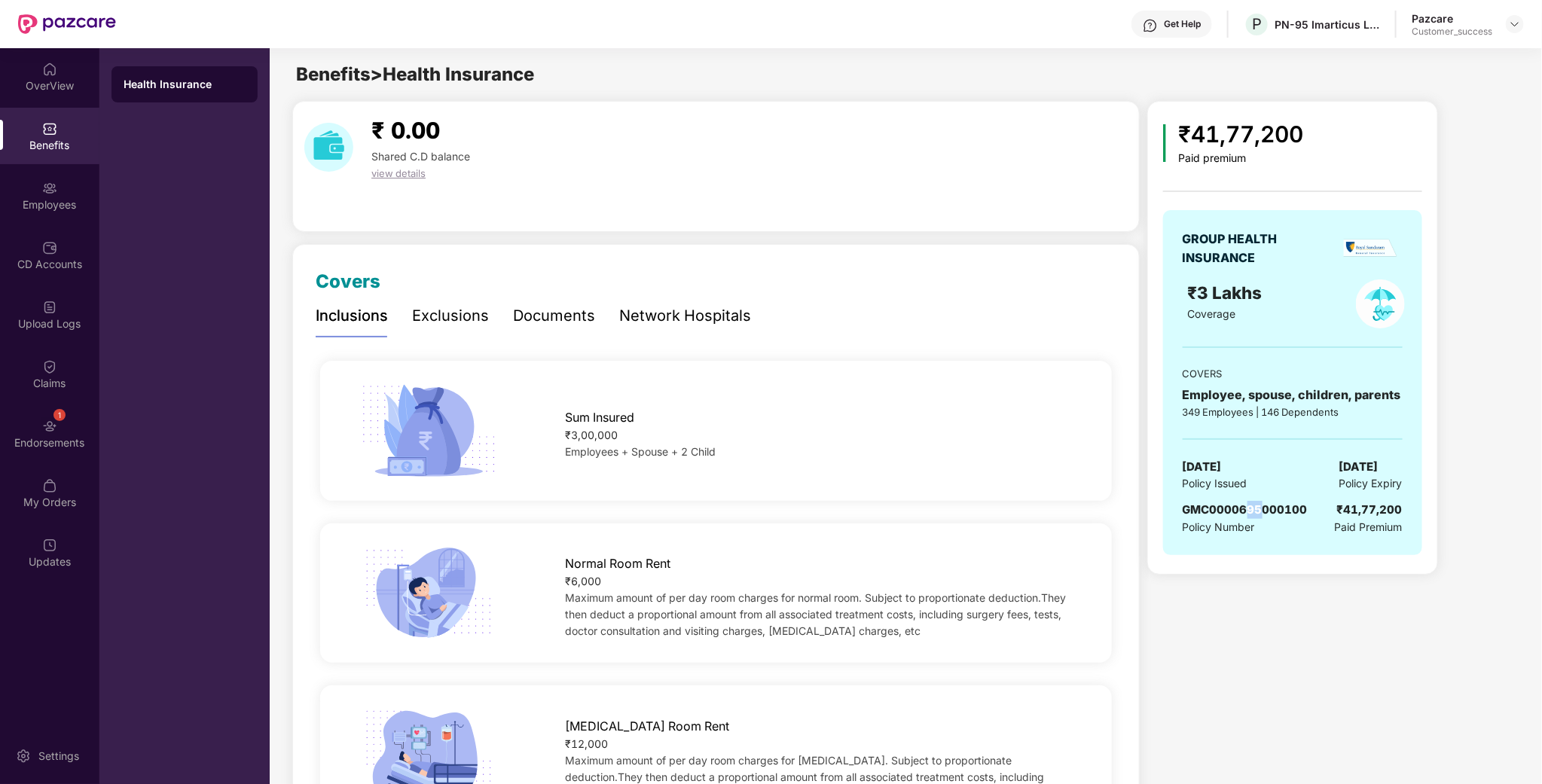
drag, startPoint x: 1247, startPoint y: 511, endPoint x: 1266, endPoint y: 511, distance: 19.0
click at [1266, 511] on span "GMC0000695000100" at bounding box center [1246, 509] width 125 height 14
click at [40, 269] on div "CD Accounts" at bounding box center [49, 264] width 100 height 15
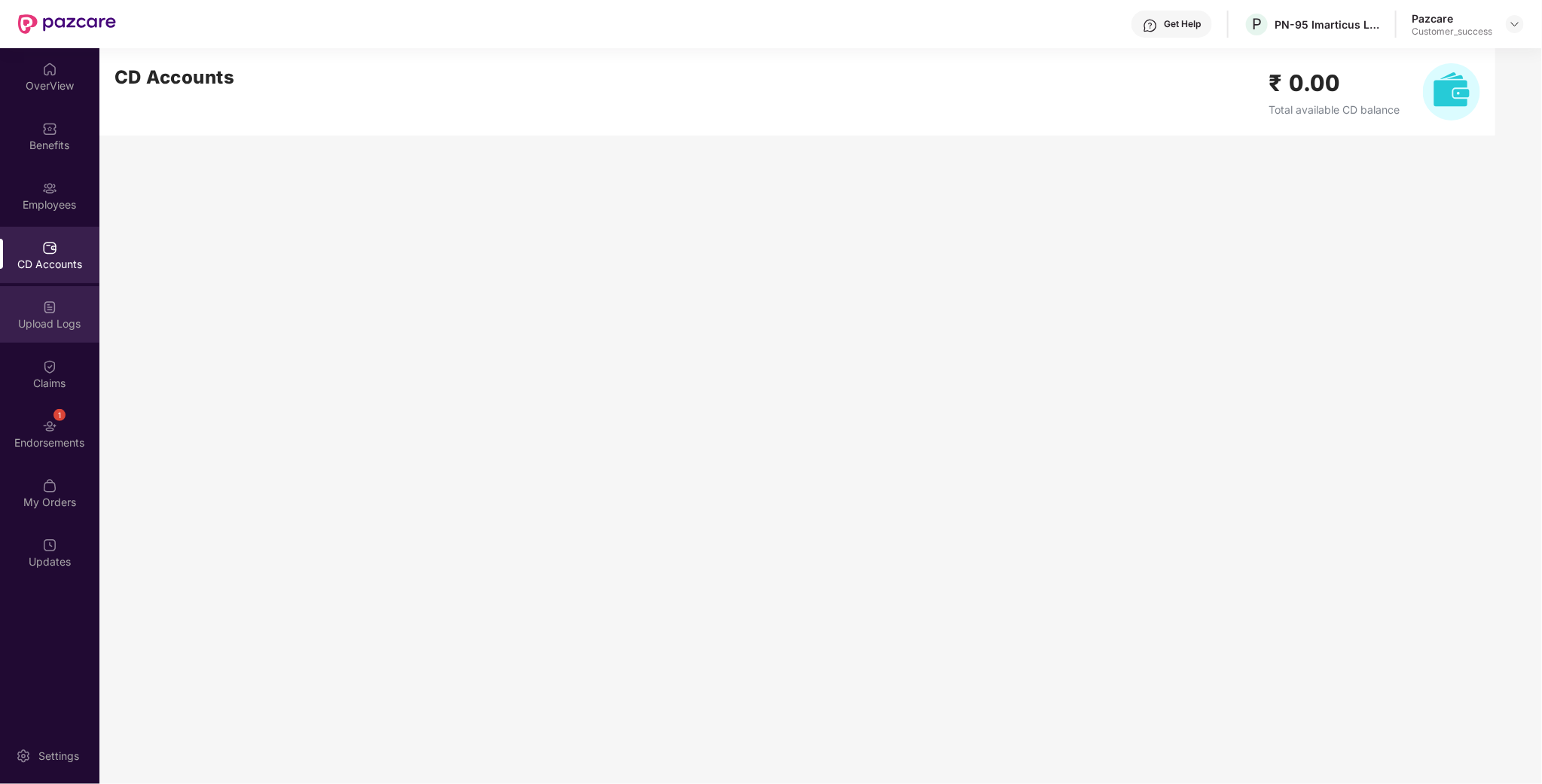
click at [79, 318] on div "Upload Logs" at bounding box center [49, 324] width 100 height 15
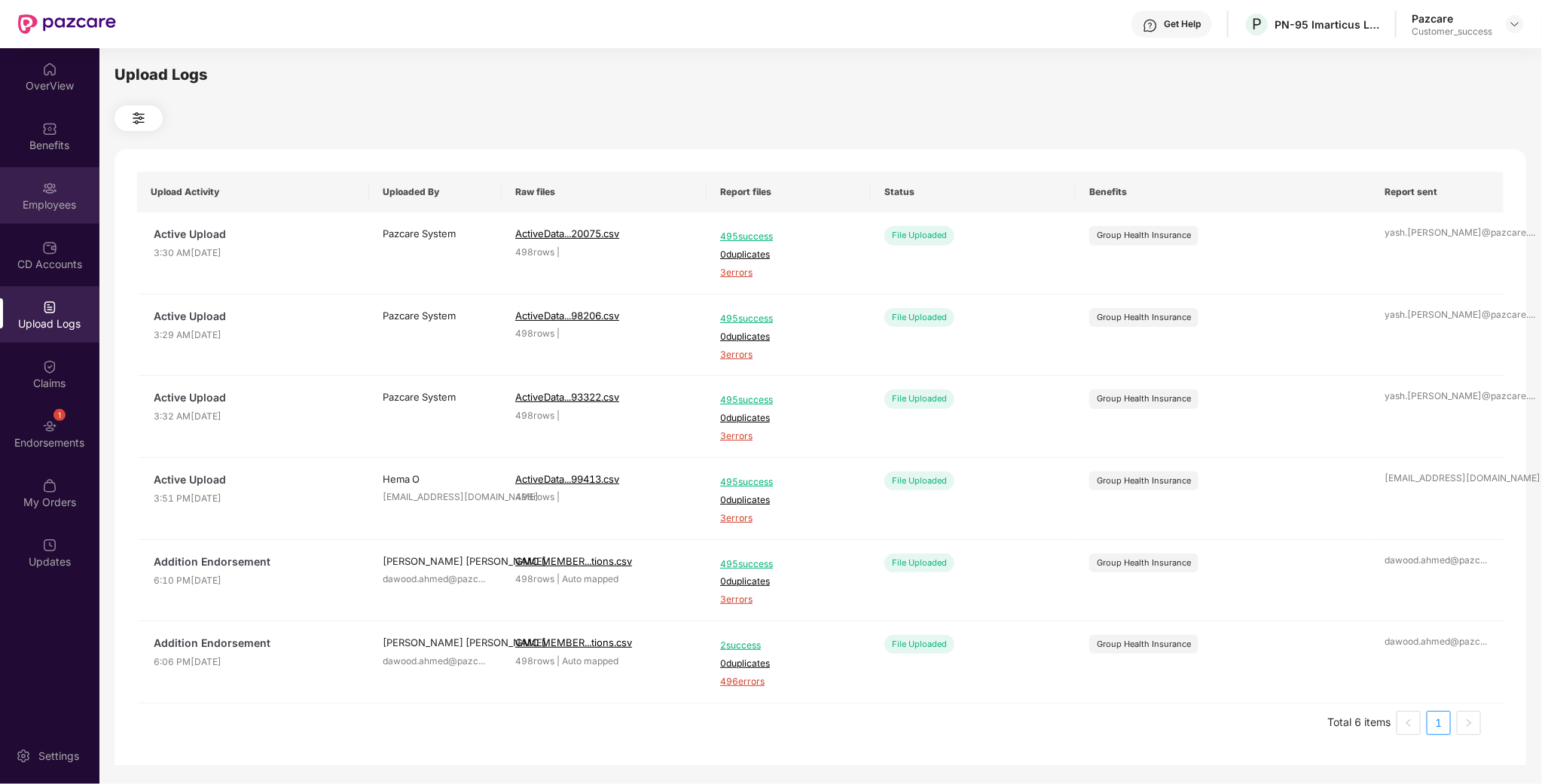
click at [67, 192] on div "Employees" at bounding box center [49, 195] width 100 height 57
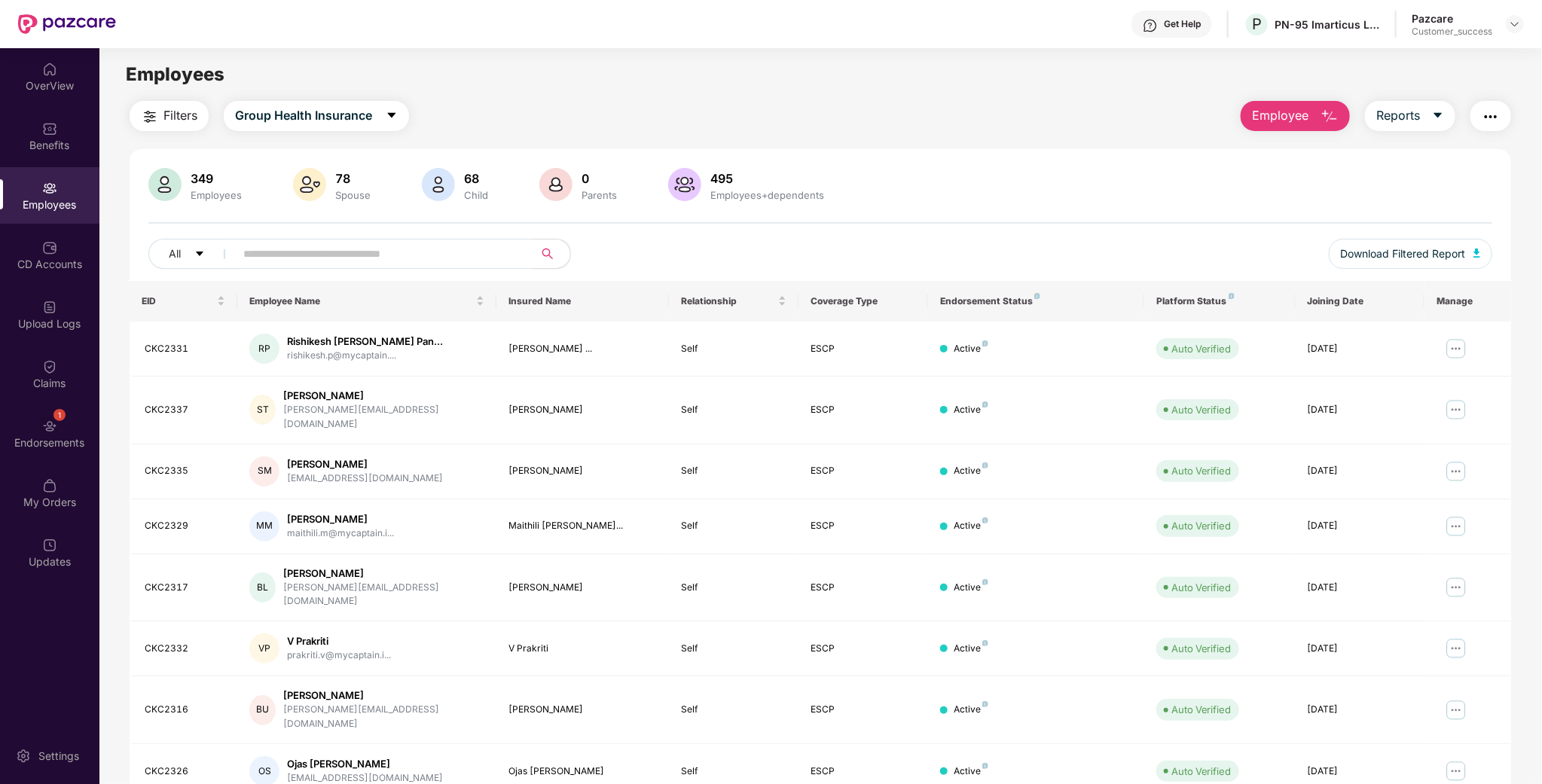
click at [864, 239] on div "All" at bounding box center [540, 253] width 784 height 30
click at [1517, 26] on img at bounding box center [1515, 24] width 12 height 12
click at [1431, 63] on div "Switch to partner view" at bounding box center [1445, 59] width 196 height 30
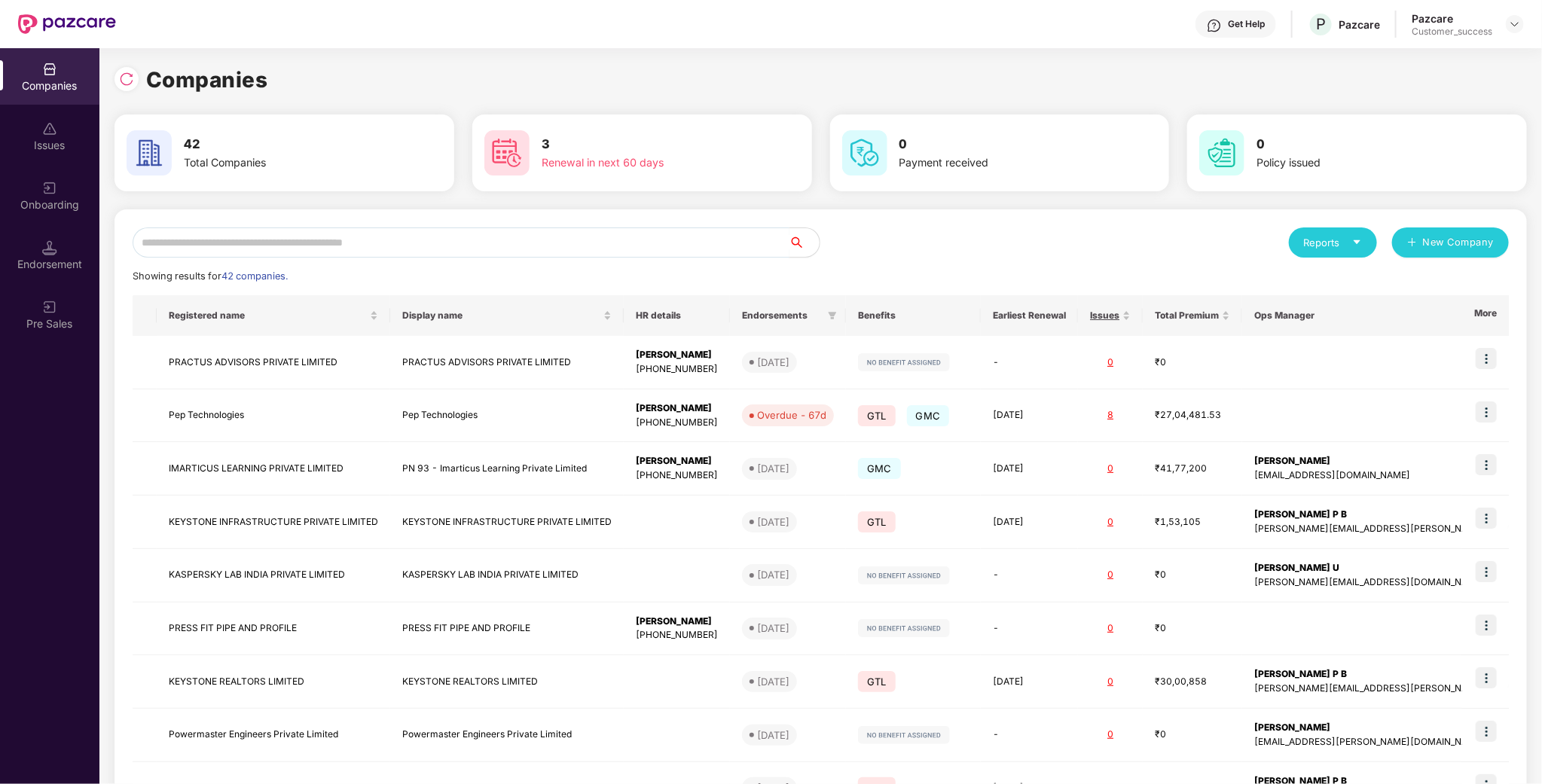
click at [532, 244] on input "text" at bounding box center [461, 243] width 657 height 30
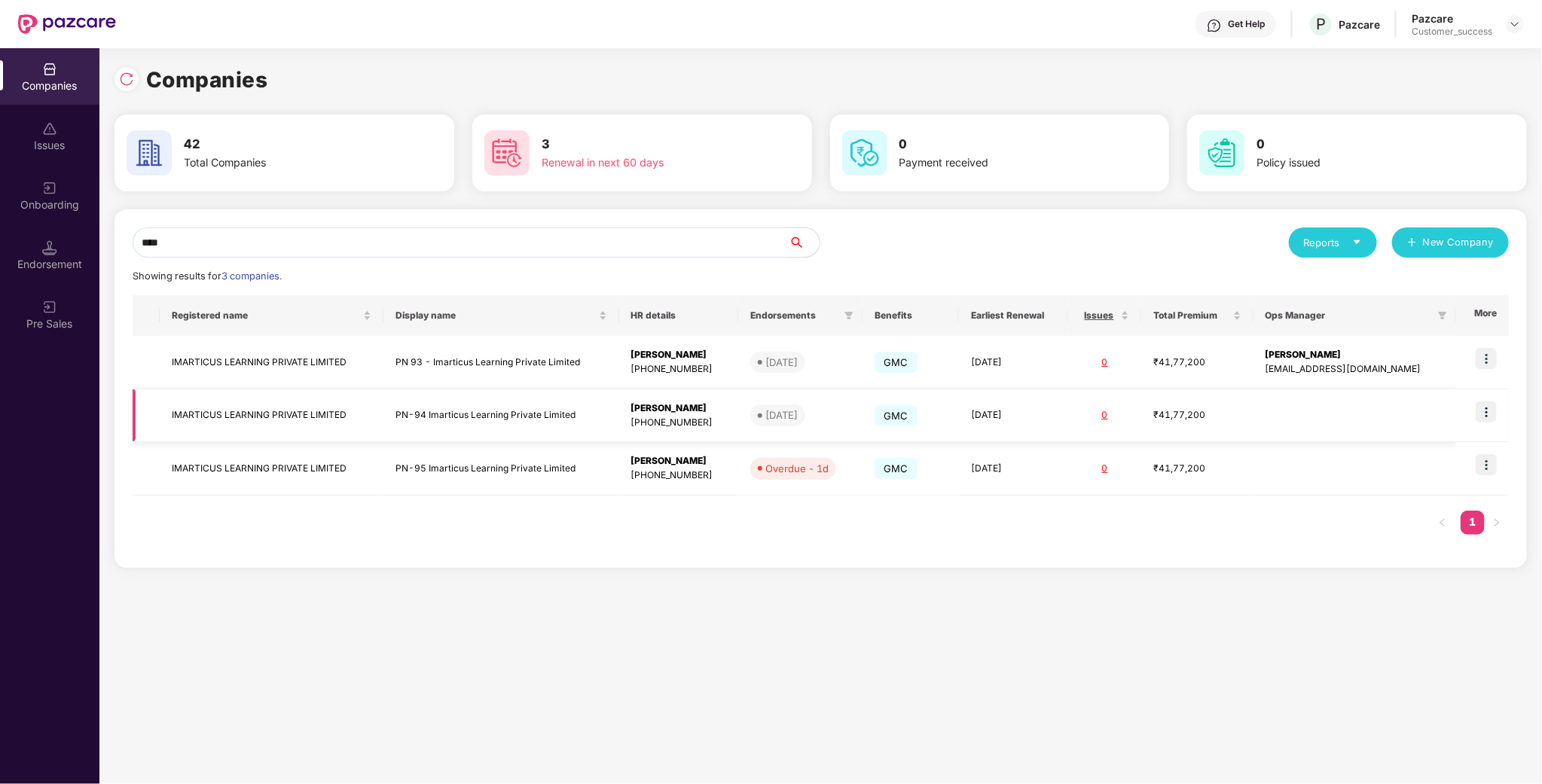
type input "****"
click at [1493, 410] on img at bounding box center [1487, 412] width 21 height 21
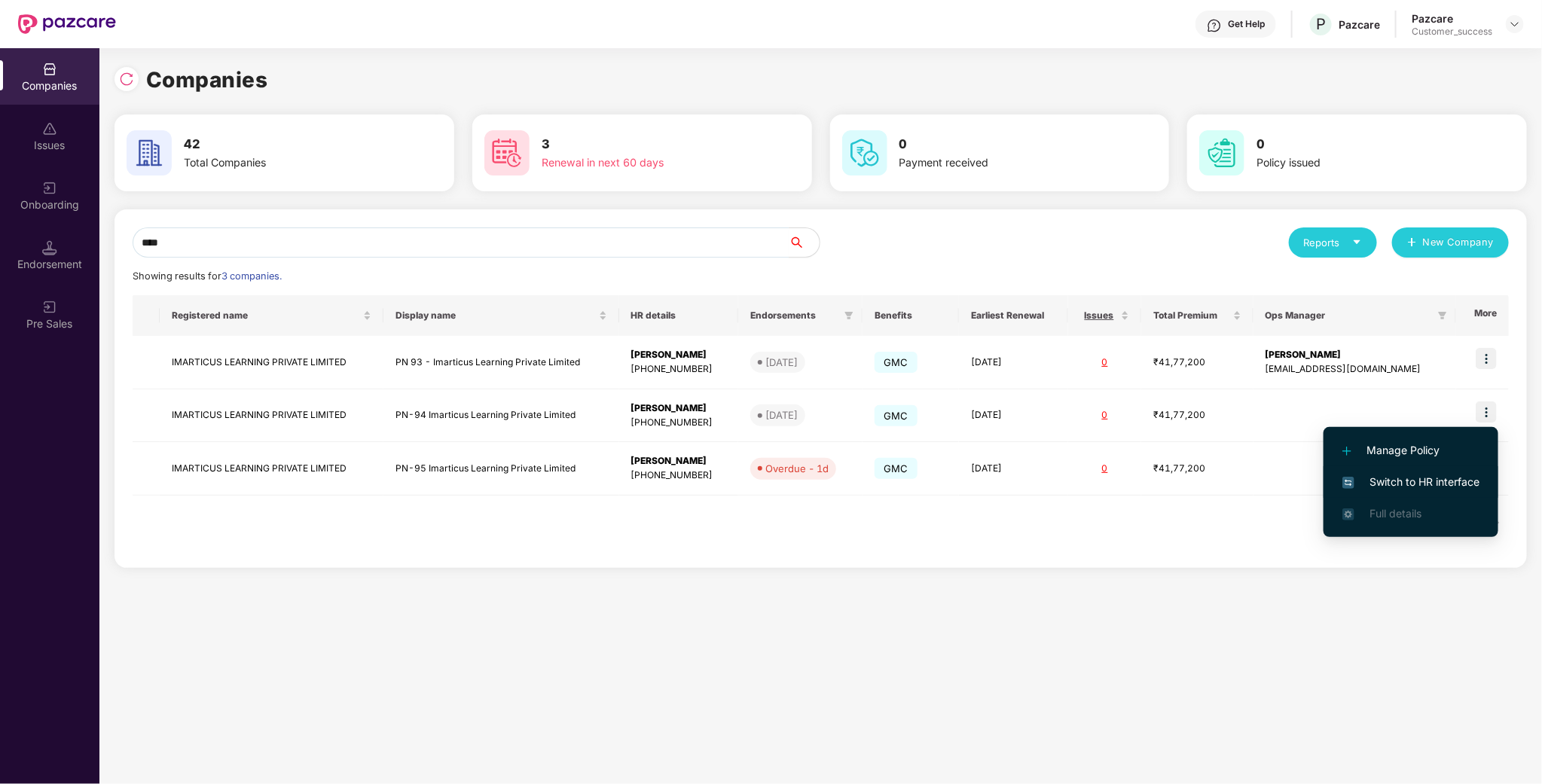
click at [1442, 479] on span "Switch to HR interface" at bounding box center [1411, 482] width 137 height 16
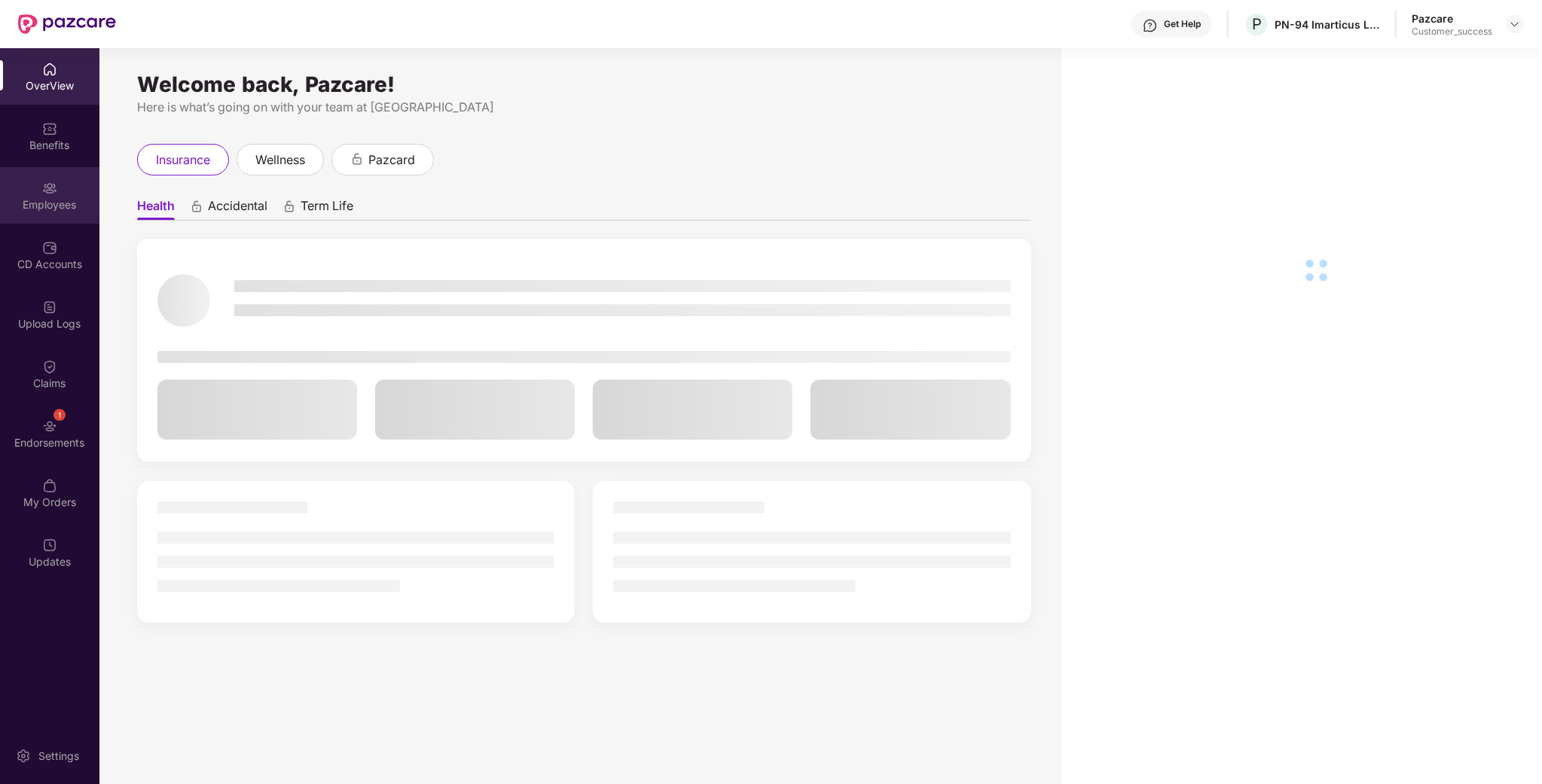
click at [67, 211] on div "Employees" at bounding box center [49, 205] width 100 height 15
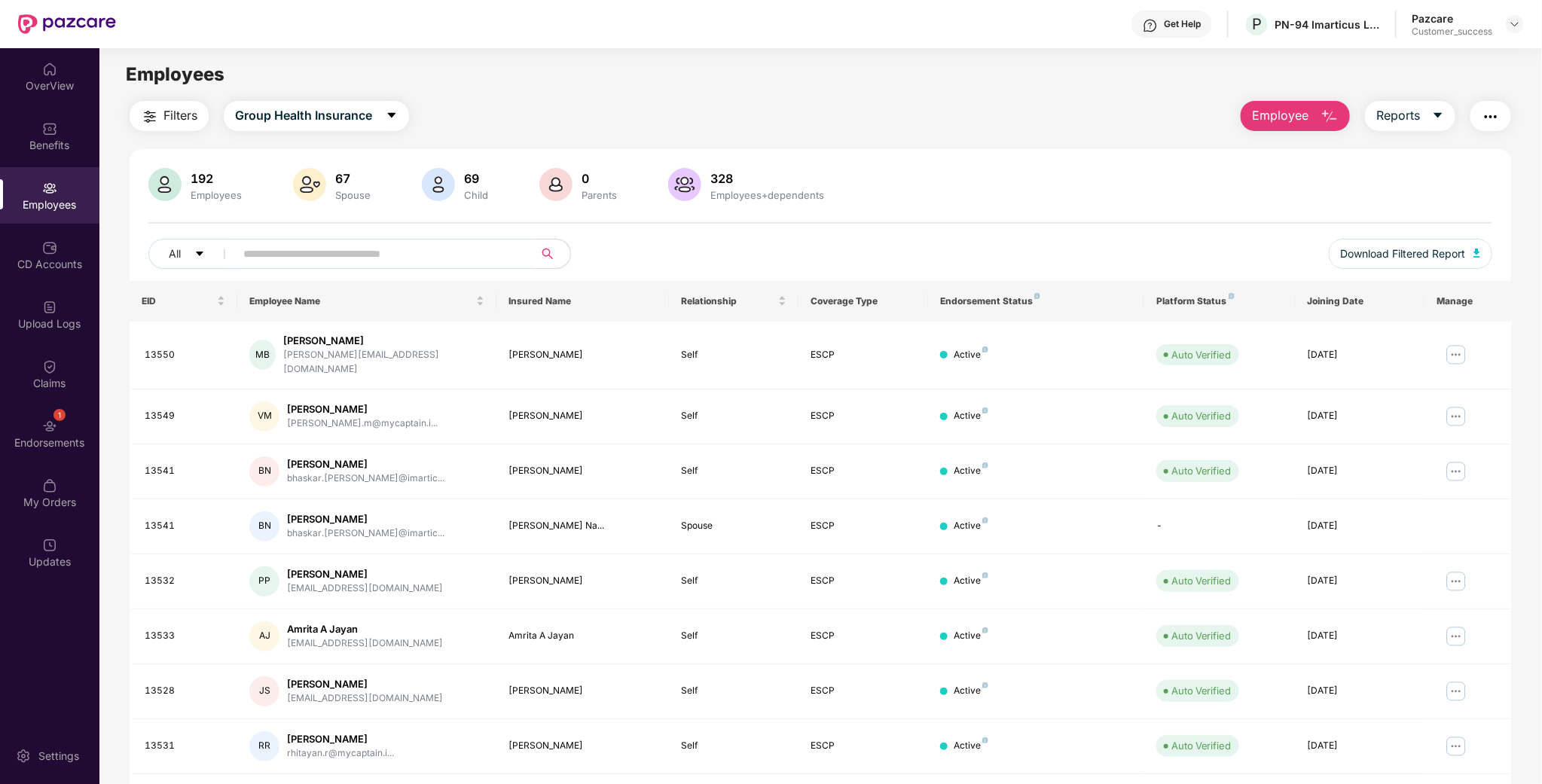
click at [383, 247] on input "text" at bounding box center [379, 253] width 271 height 22
click at [46, 146] on div "Benefits" at bounding box center [49, 146] width 100 height 15
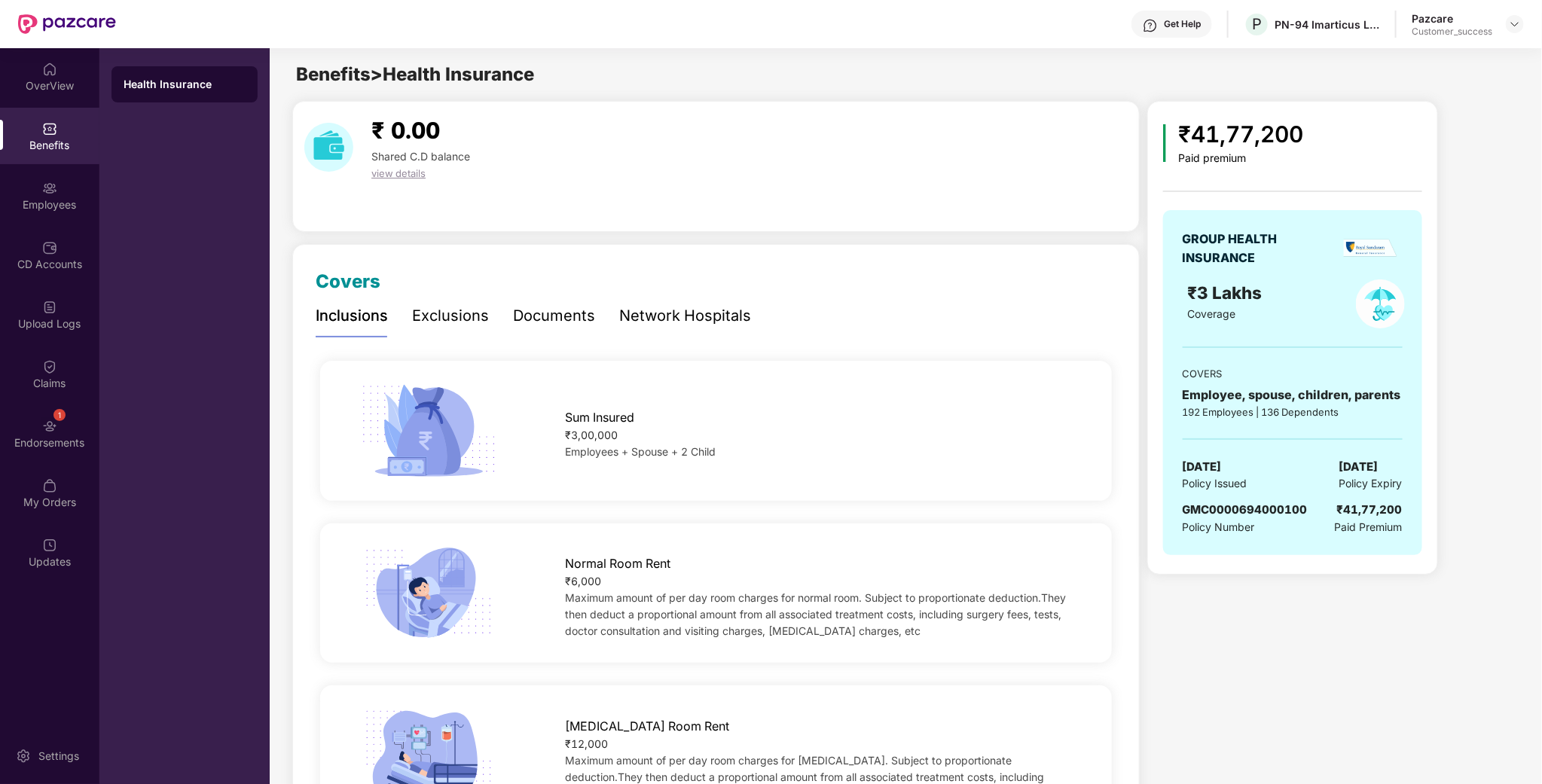
click at [1253, 506] on span "GMC0000694000100" at bounding box center [1246, 509] width 125 height 14
click at [1251, 518] on div "GMC0000694000100" at bounding box center [1246, 510] width 125 height 18
drag, startPoint x: 1264, startPoint y: 511, endPoint x: 1253, endPoint y: 511, distance: 11.0
click at [1253, 511] on span "GMC0000694000100" at bounding box center [1246, 509] width 125 height 14
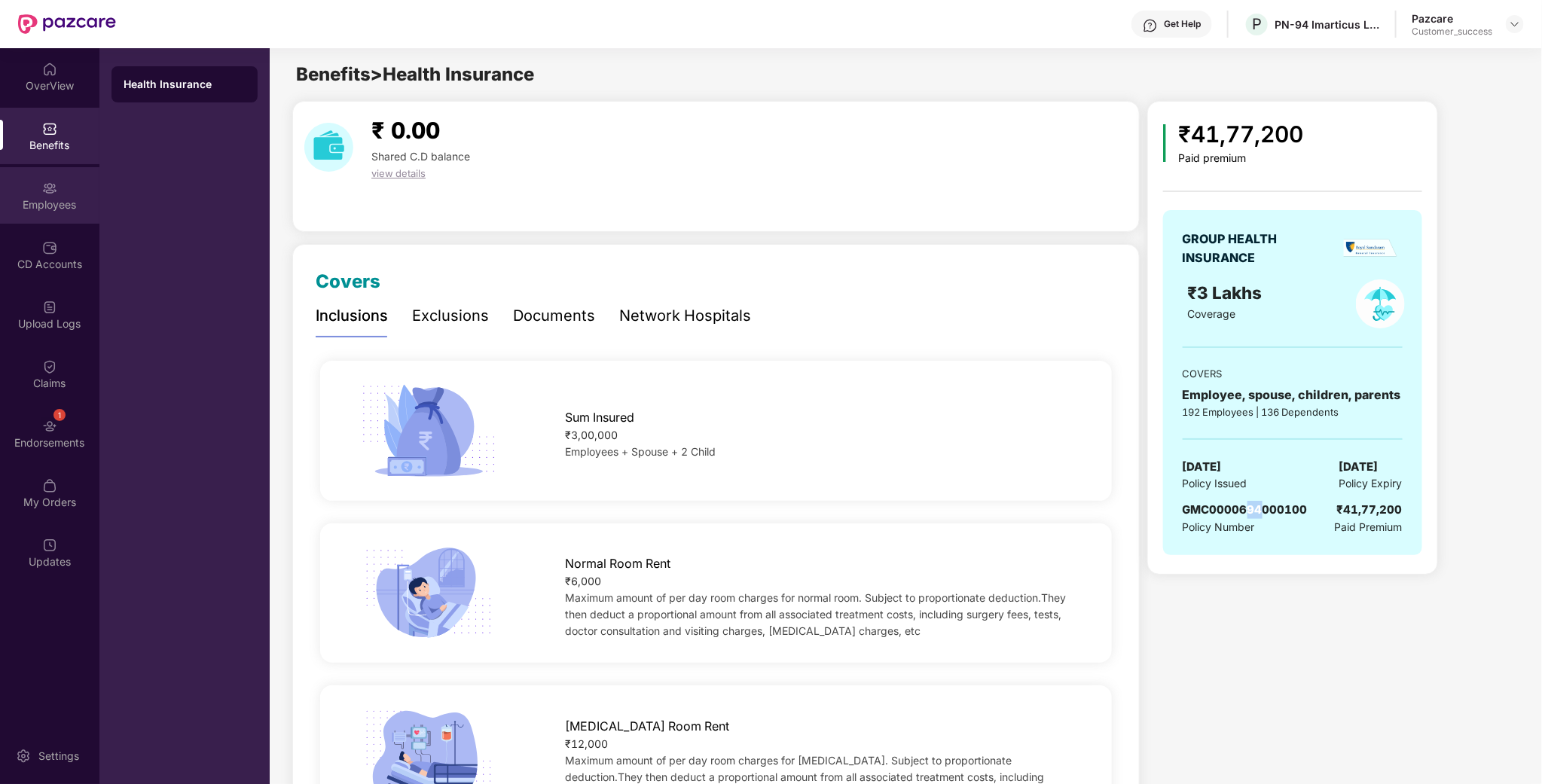
click at [70, 200] on div "Employees" at bounding box center [49, 205] width 100 height 15
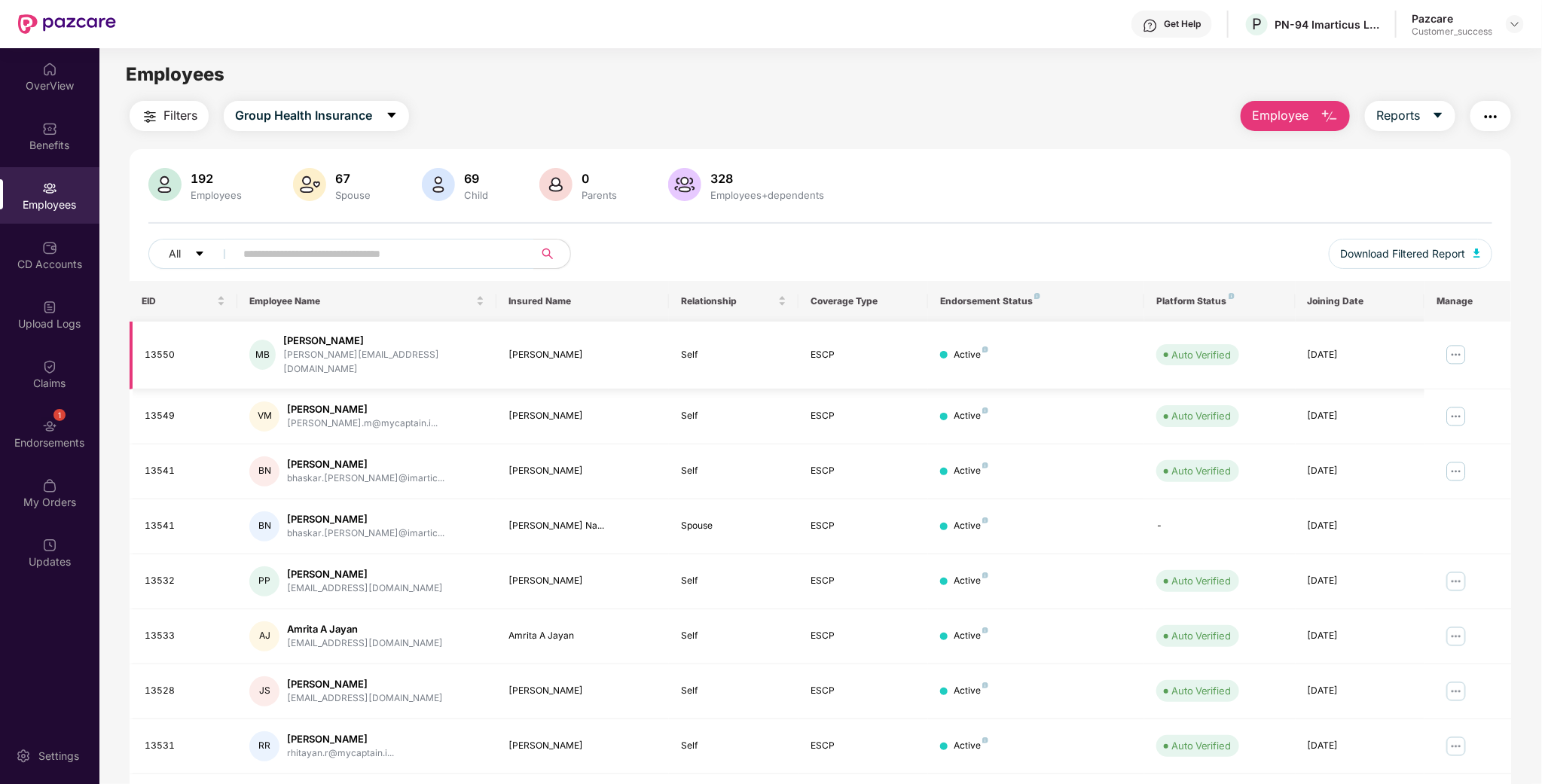
click at [341, 341] on div "[PERSON_NAME]" at bounding box center [383, 341] width 201 height 14
click at [315, 341] on div "[PERSON_NAME]" at bounding box center [383, 341] width 201 height 14
click at [303, 335] on div "[PERSON_NAME]" at bounding box center [383, 341] width 201 height 14
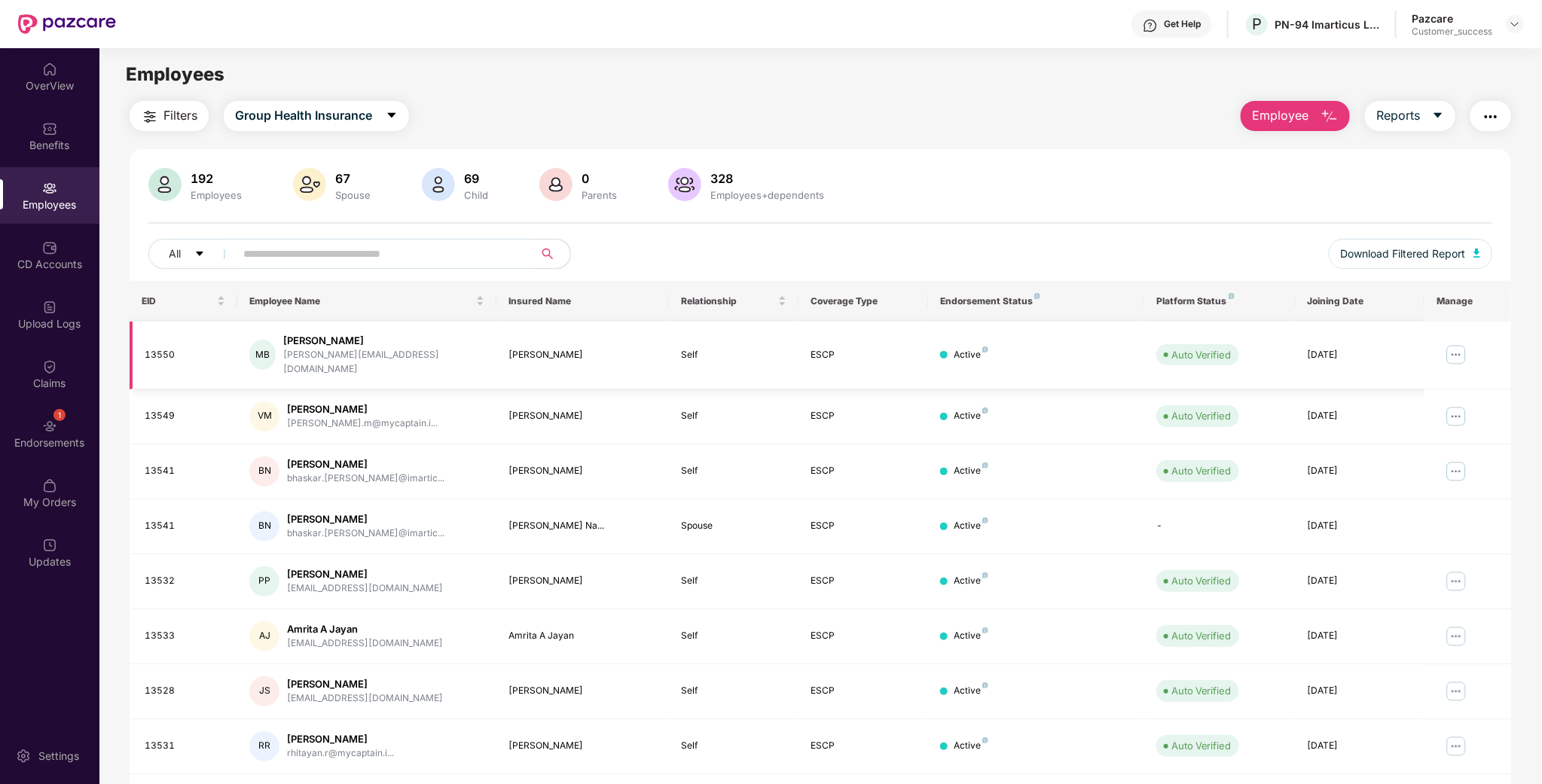
click at [290, 342] on div "[PERSON_NAME]" at bounding box center [383, 341] width 201 height 14
click at [392, 341] on div "MB [PERSON_NAME] [PERSON_NAME][EMAIL_ADDRESS][DOMAIN_NAME]" at bounding box center [367, 355] width 235 height 43
click at [349, 342] on div "[PERSON_NAME]" at bounding box center [383, 341] width 201 height 14
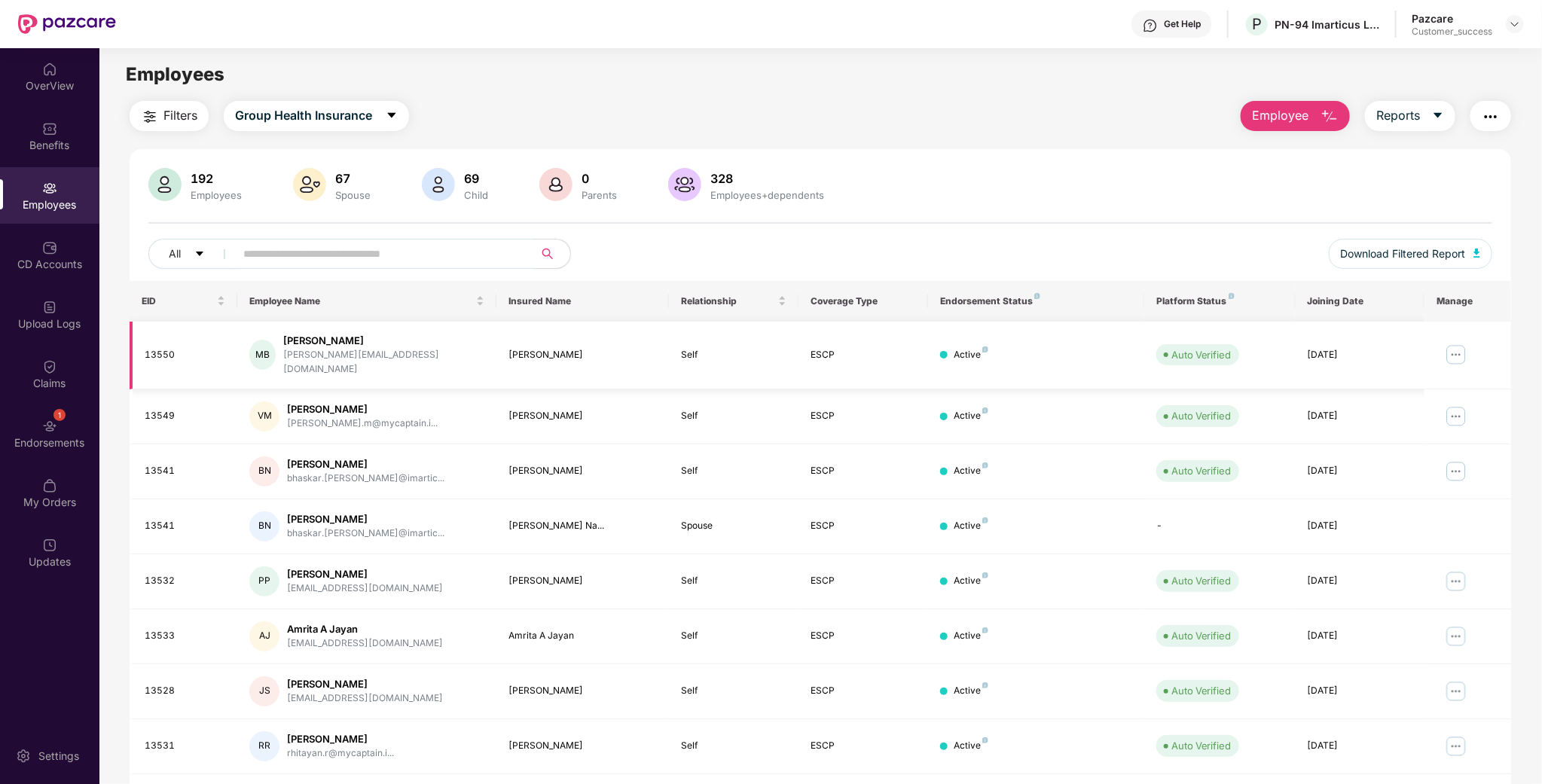
click at [344, 340] on div "[PERSON_NAME]" at bounding box center [383, 341] width 201 height 14
click at [346, 340] on div "[PERSON_NAME]" at bounding box center [383, 341] width 201 height 14
click at [351, 337] on div "[PERSON_NAME]" at bounding box center [383, 341] width 201 height 14
click at [1519, 26] on img at bounding box center [1515, 24] width 12 height 12
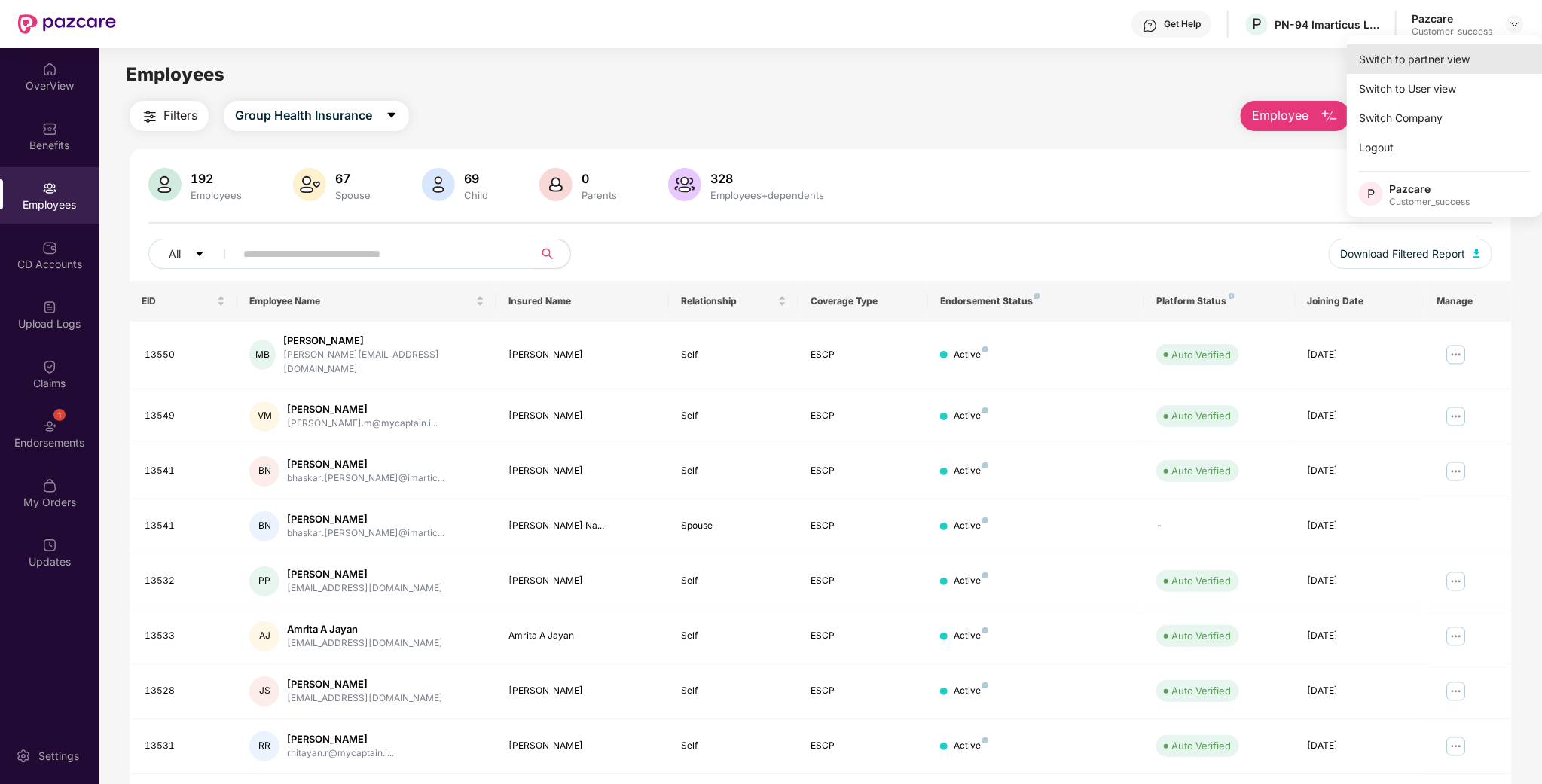
click at [1447, 67] on div "Switch to partner view" at bounding box center [1445, 59] width 196 height 30
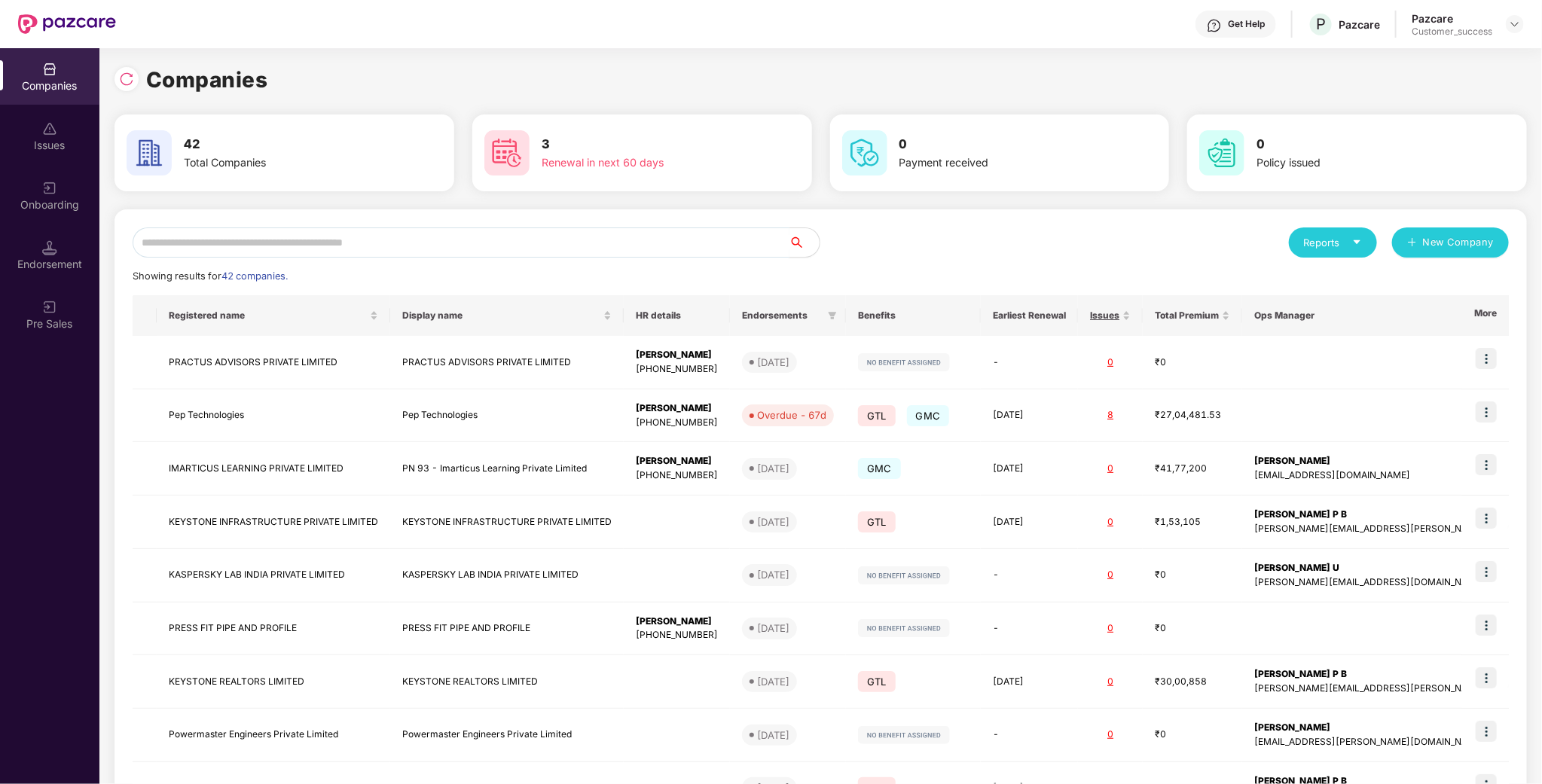
click at [730, 246] on input "text" at bounding box center [461, 243] width 657 height 30
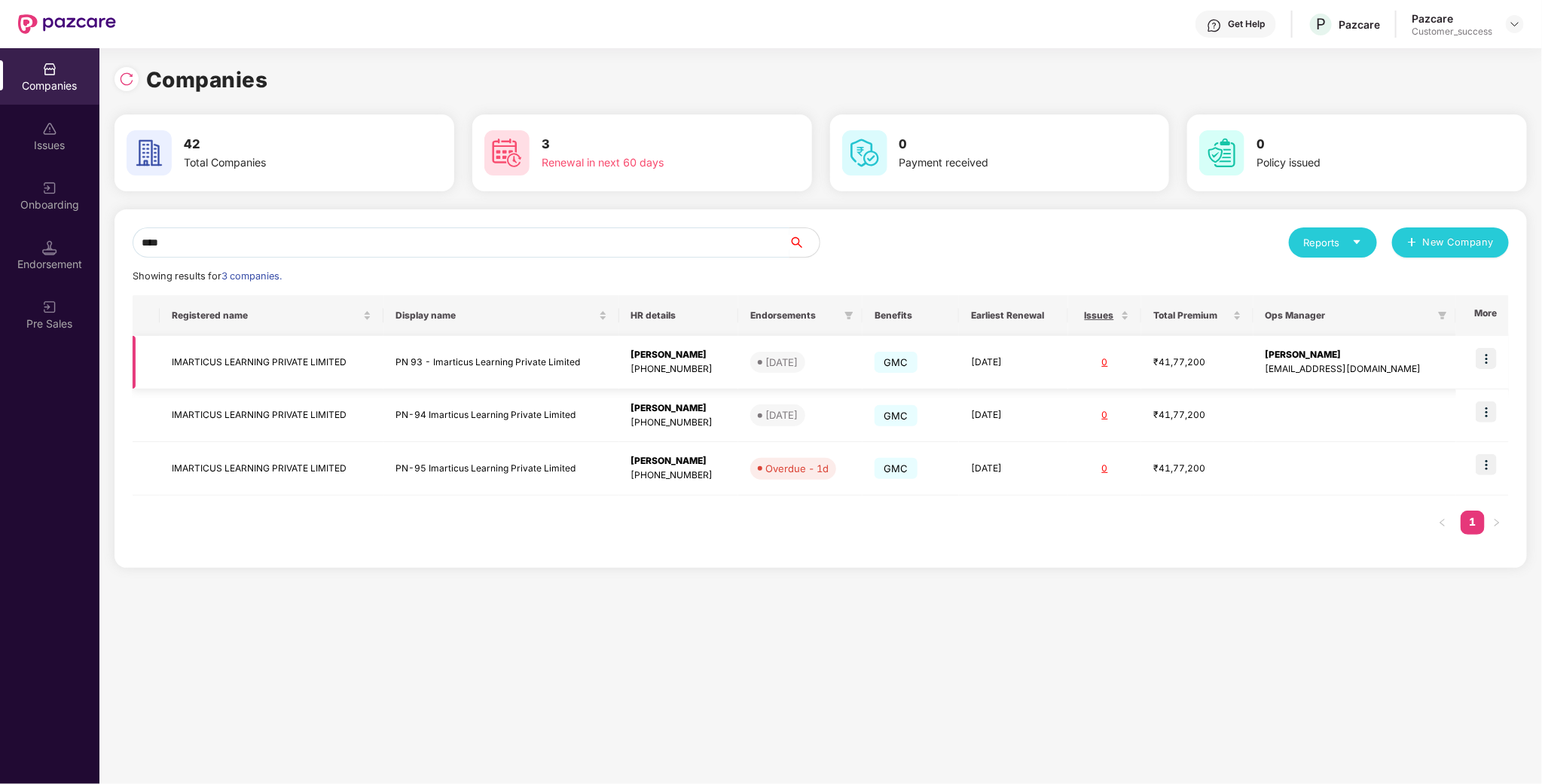
type input "****"
click at [1481, 357] on img at bounding box center [1487, 359] width 21 height 21
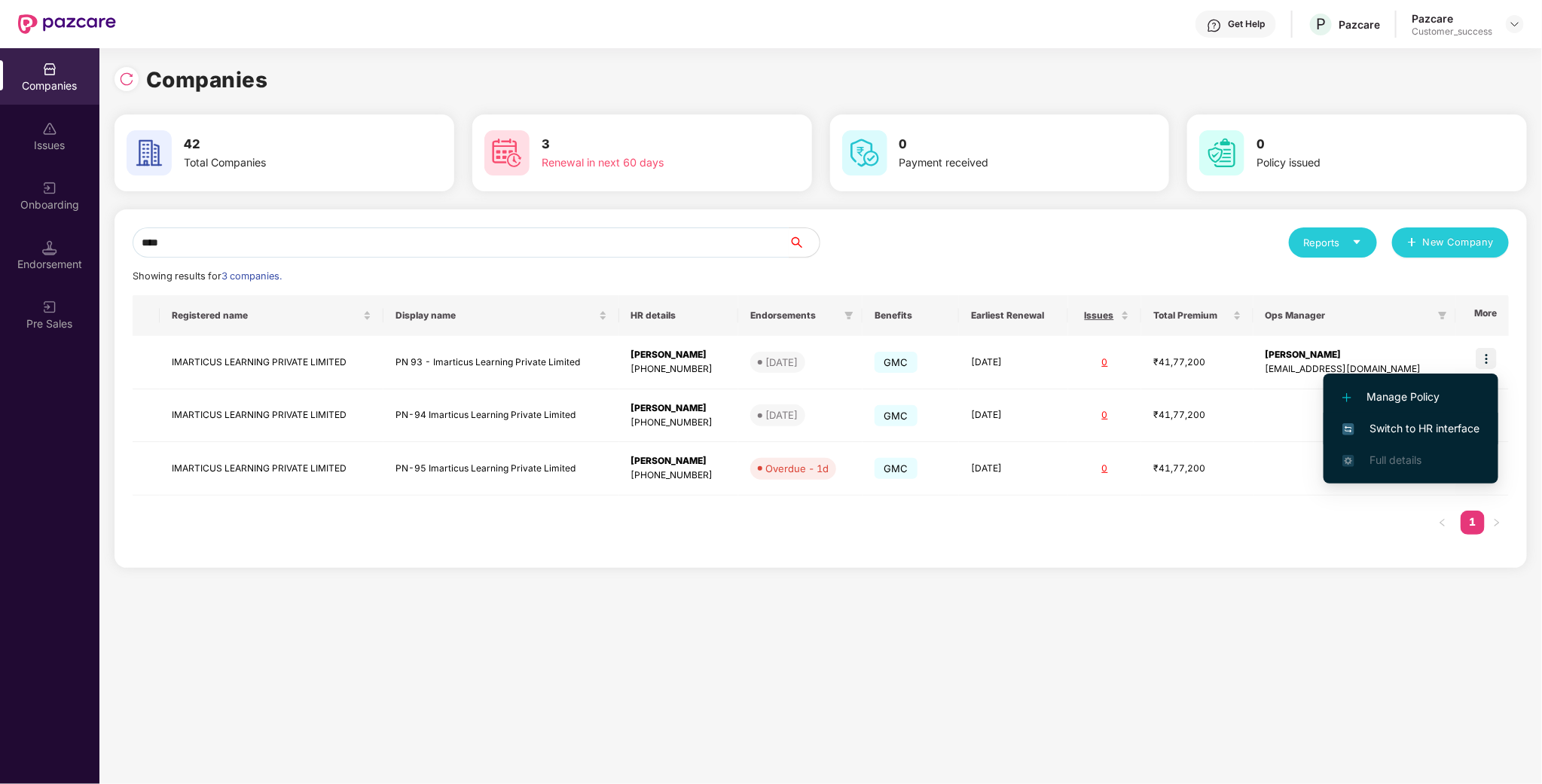
click at [1450, 424] on span "Switch to HR interface" at bounding box center [1411, 429] width 137 height 16
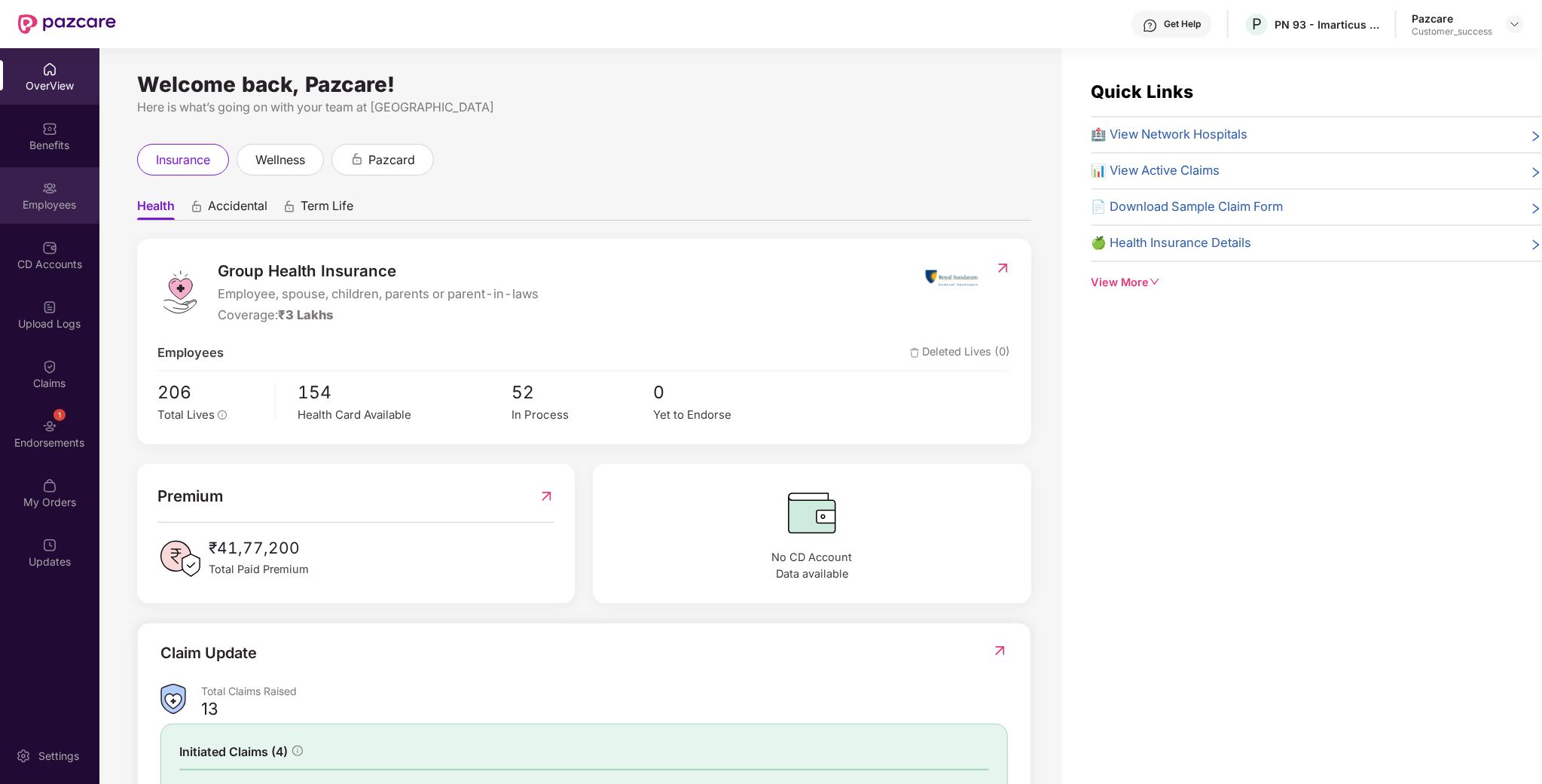
click at [49, 182] on img at bounding box center [49, 188] width 15 height 15
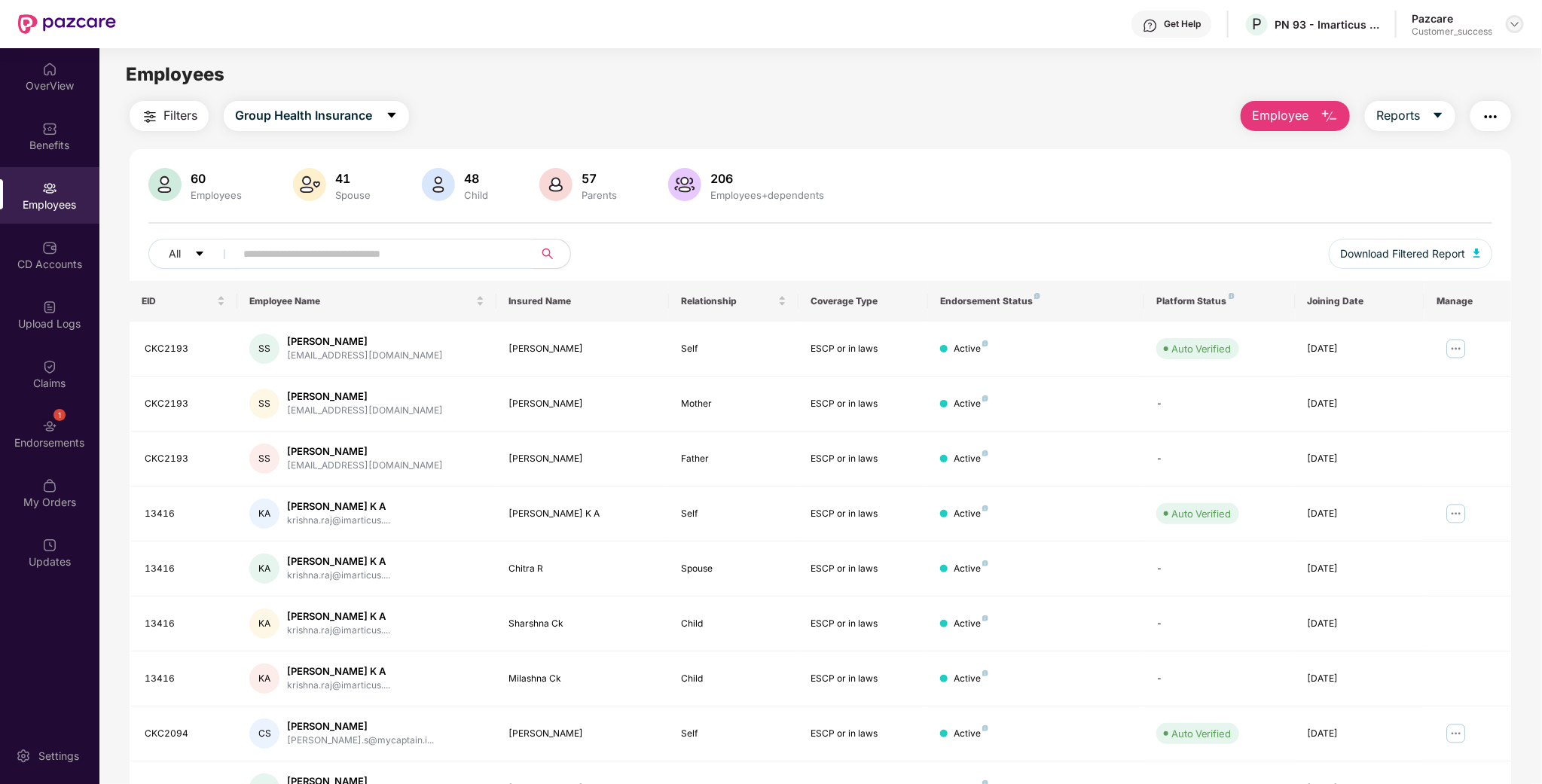
click at [1517, 30] on img at bounding box center [1515, 24] width 12 height 12
click at [1427, 64] on div "Switch to partner view" at bounding box center [1445, 59] width 196 height 30
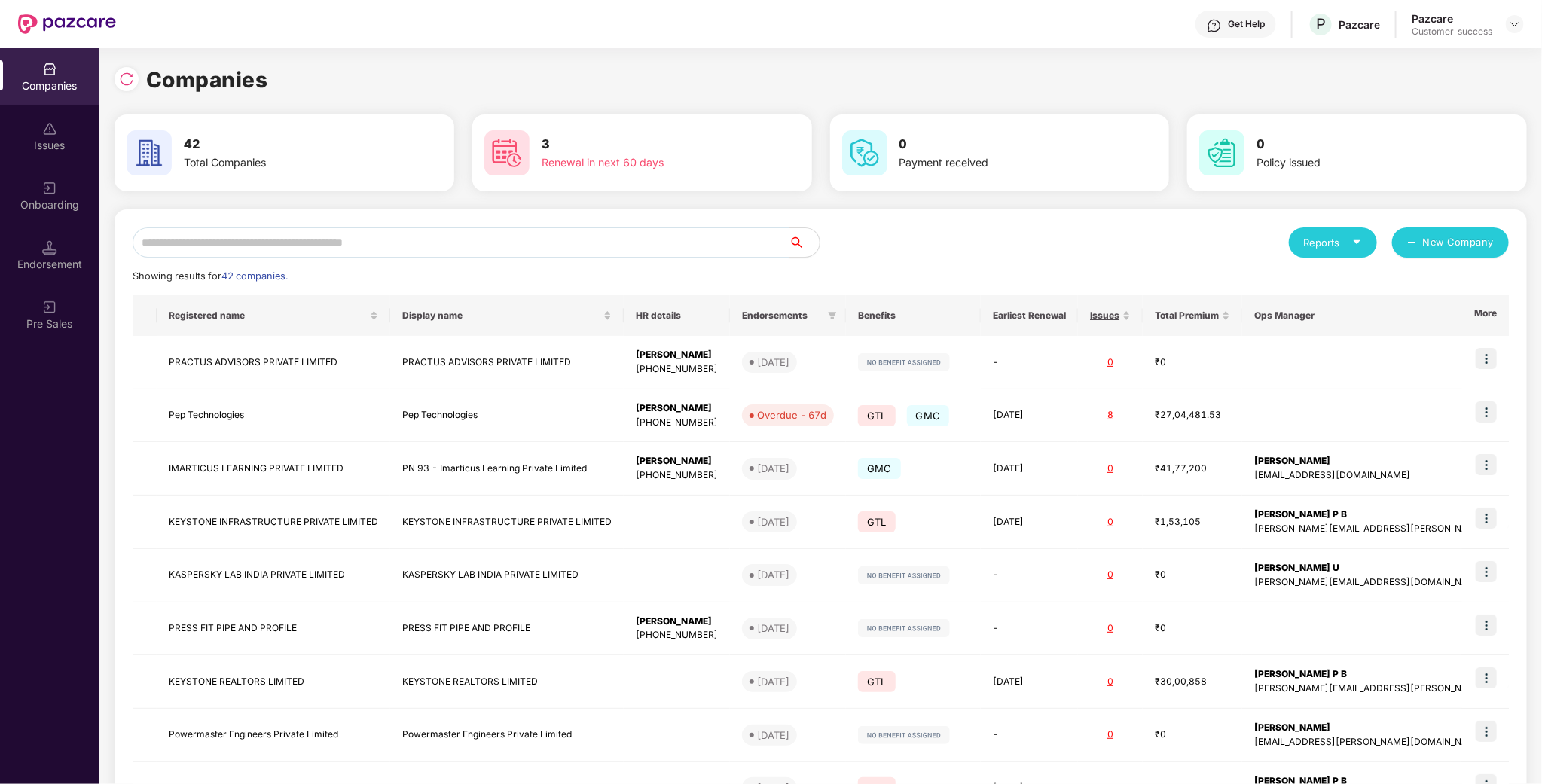
click at [392, 236] on input "text" at bounding box center [461, 243] width 657 height 30
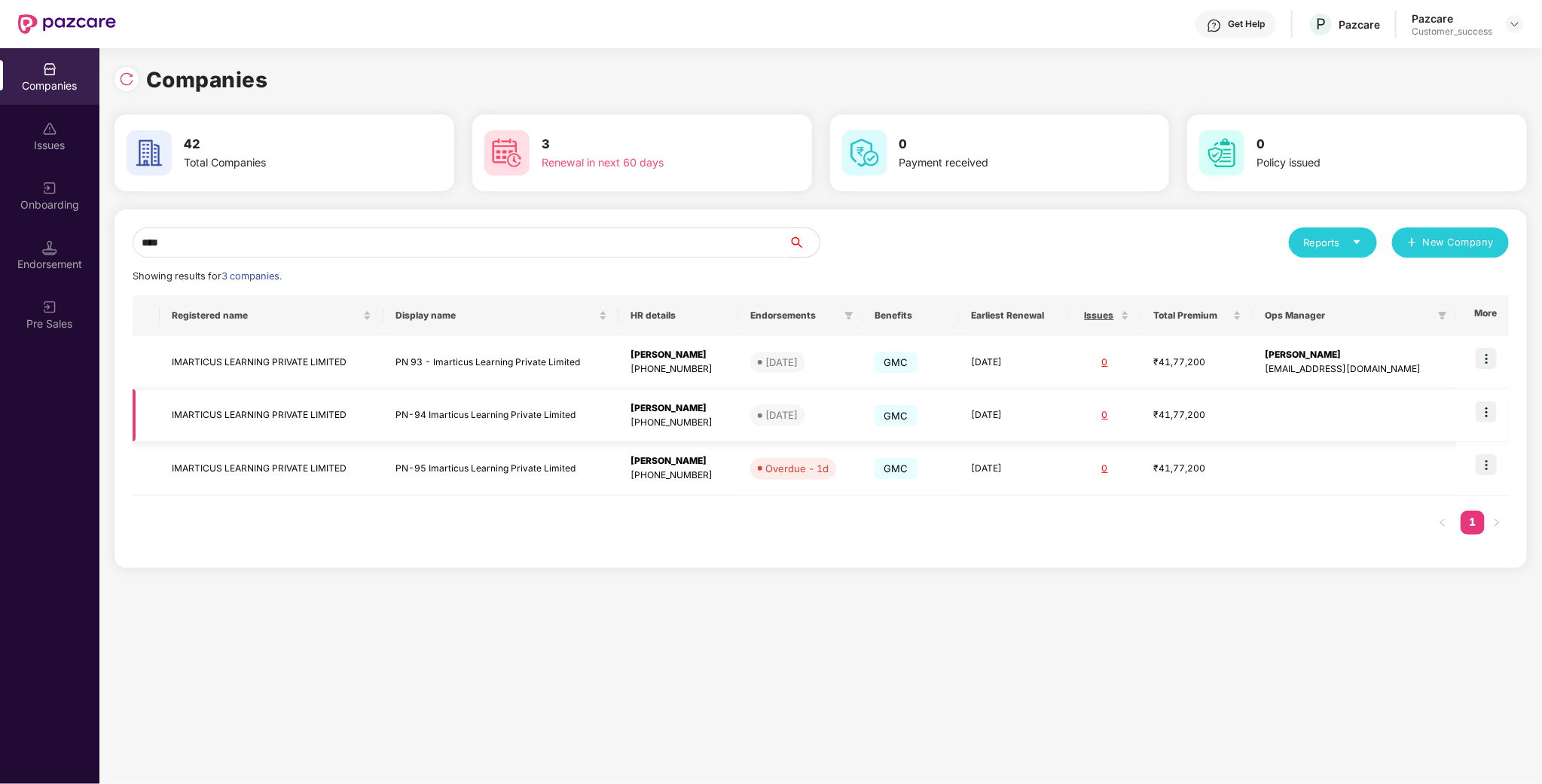
type input "****"
click at [1487, 409] on img at bounding box center [1487, 412] width 21 height 21
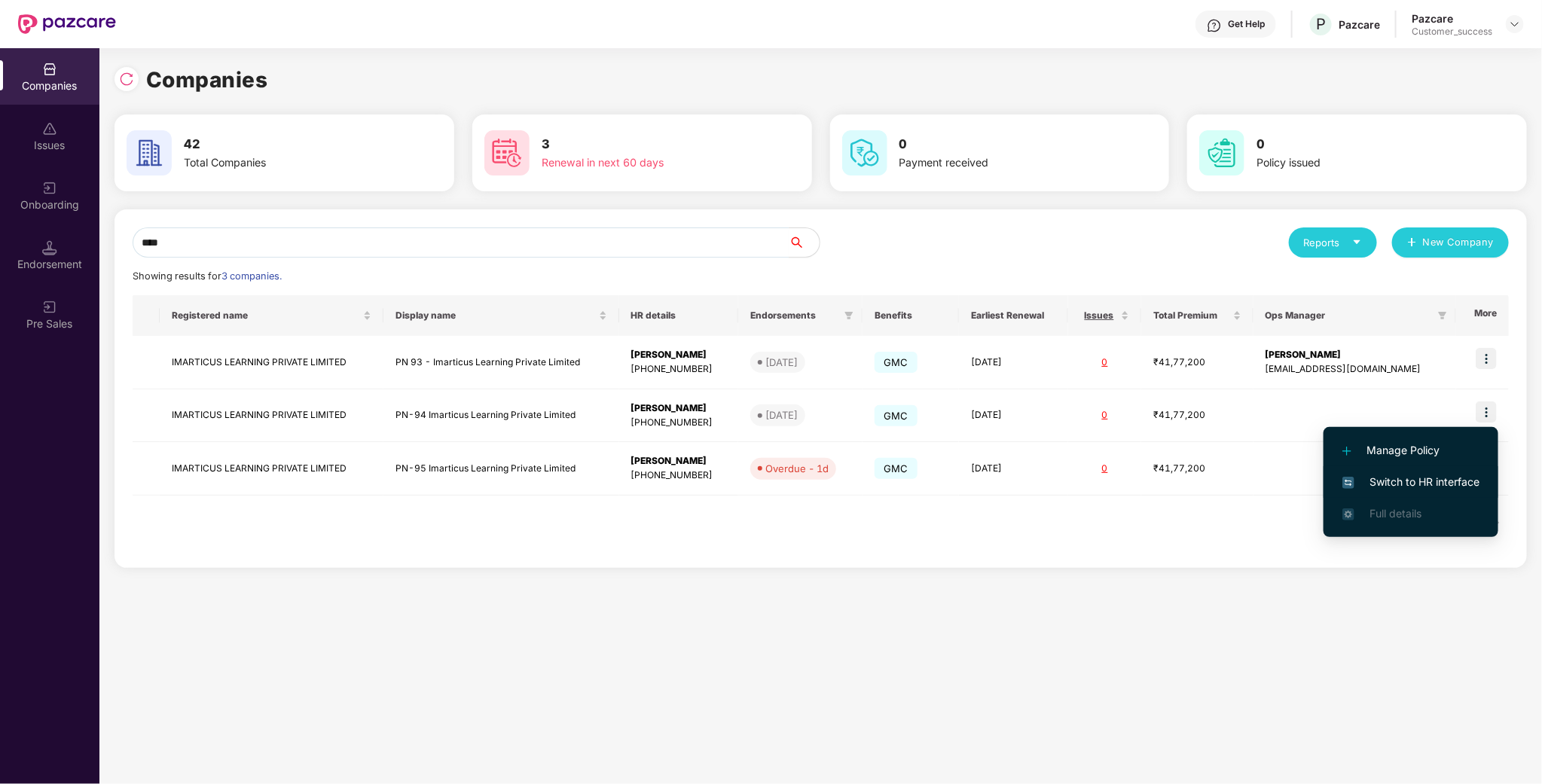
click at [1433, 478] on span "Switch to HR interface" at bounding box center [1411, 482] width 137 height 16
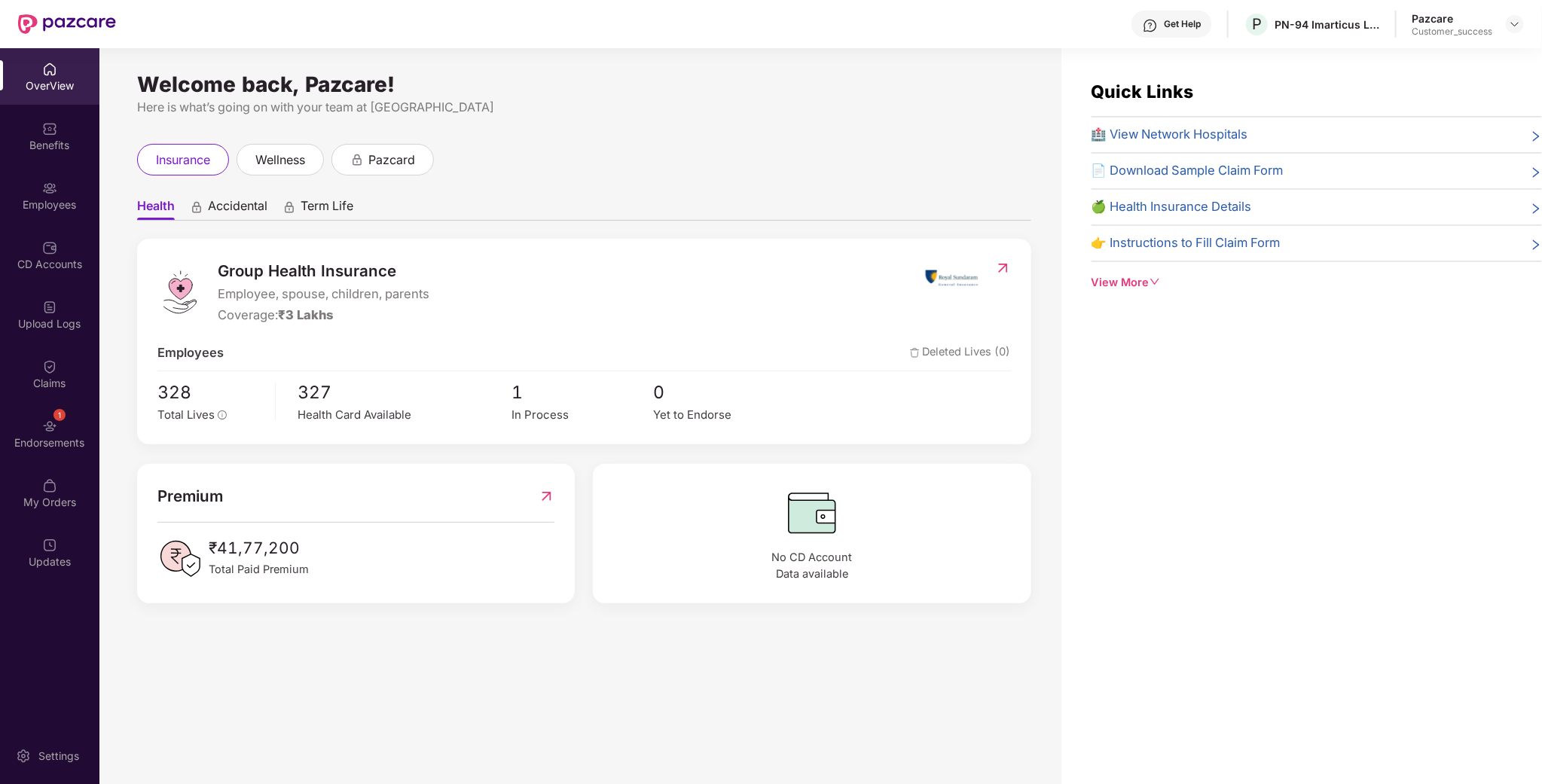
click at [50, 209] on div "Employees" at bounding box center [49, 205] width 100 height 15
